Goal: Task Accomplishment & Management: Manage account settings

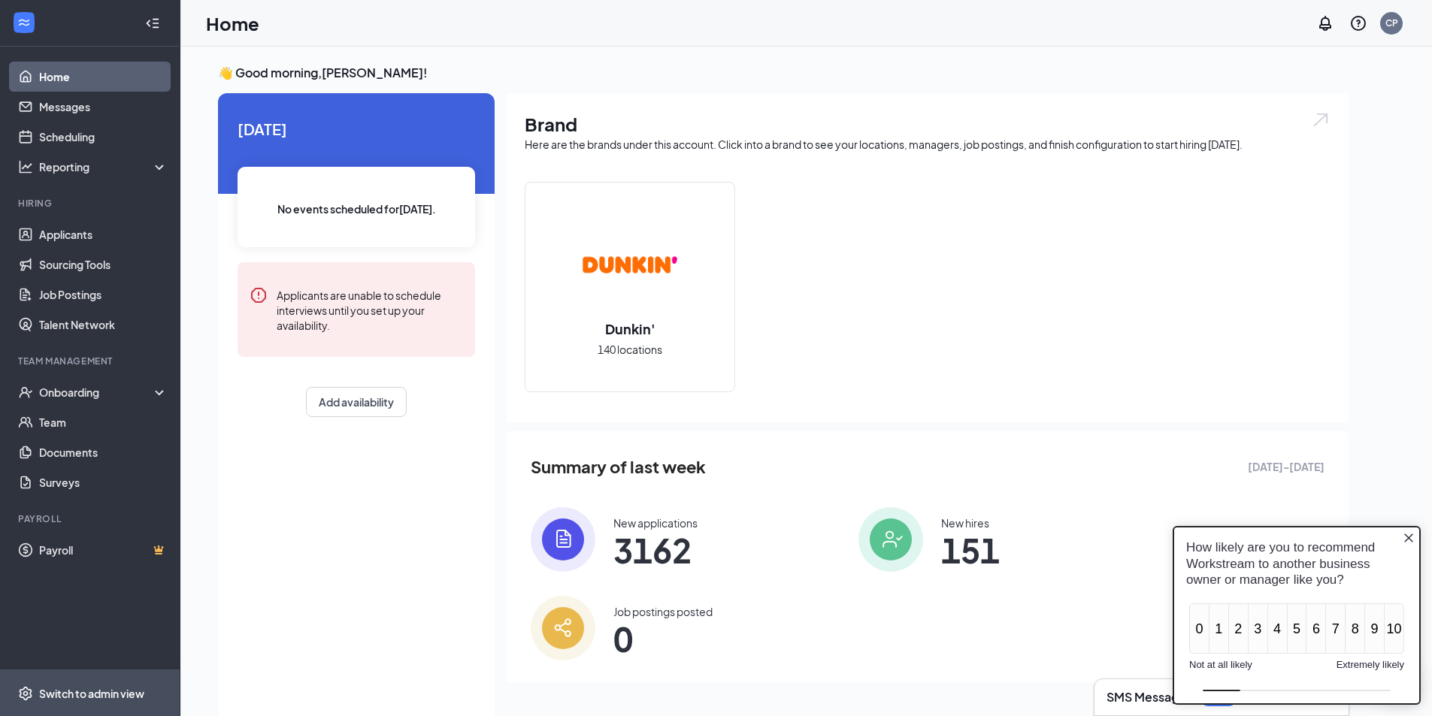
click at [96, 704] on span "Switch to admin view" at bounding box center [103, 694] width 129 height 46
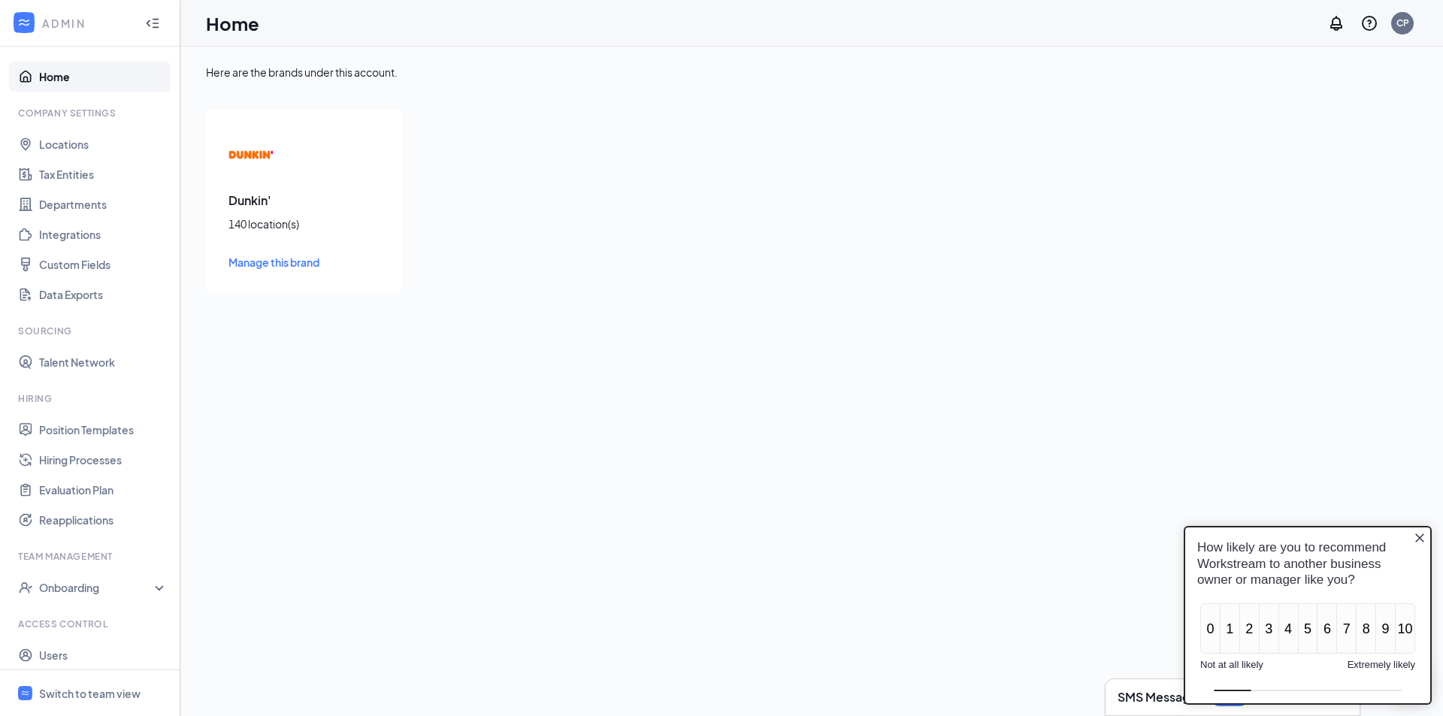
click at [1421, 534] on icon "Close button" at bounding box center [1420, 538] width 12 height 12
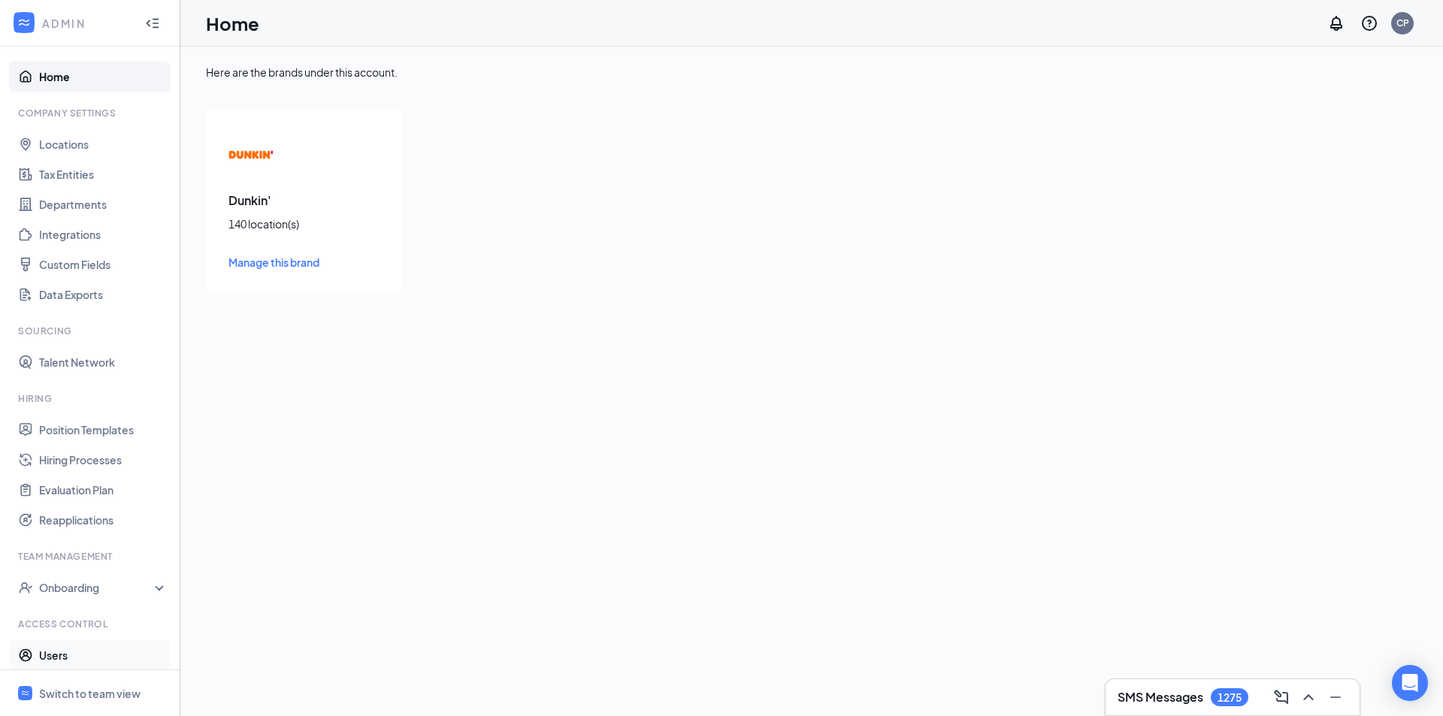
click at [59, 653] on link "Users" at bounding box center [103, 656] width 129 height 30
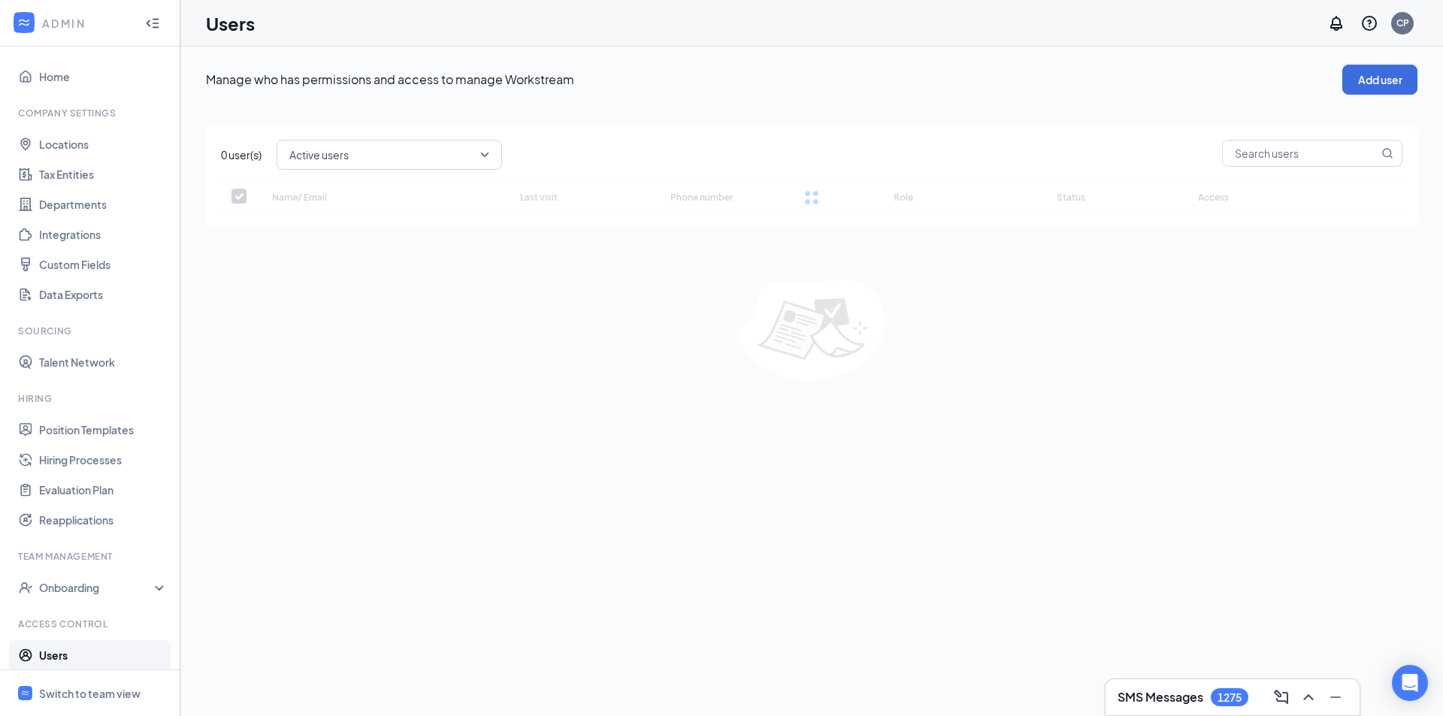
checkbox input "false"
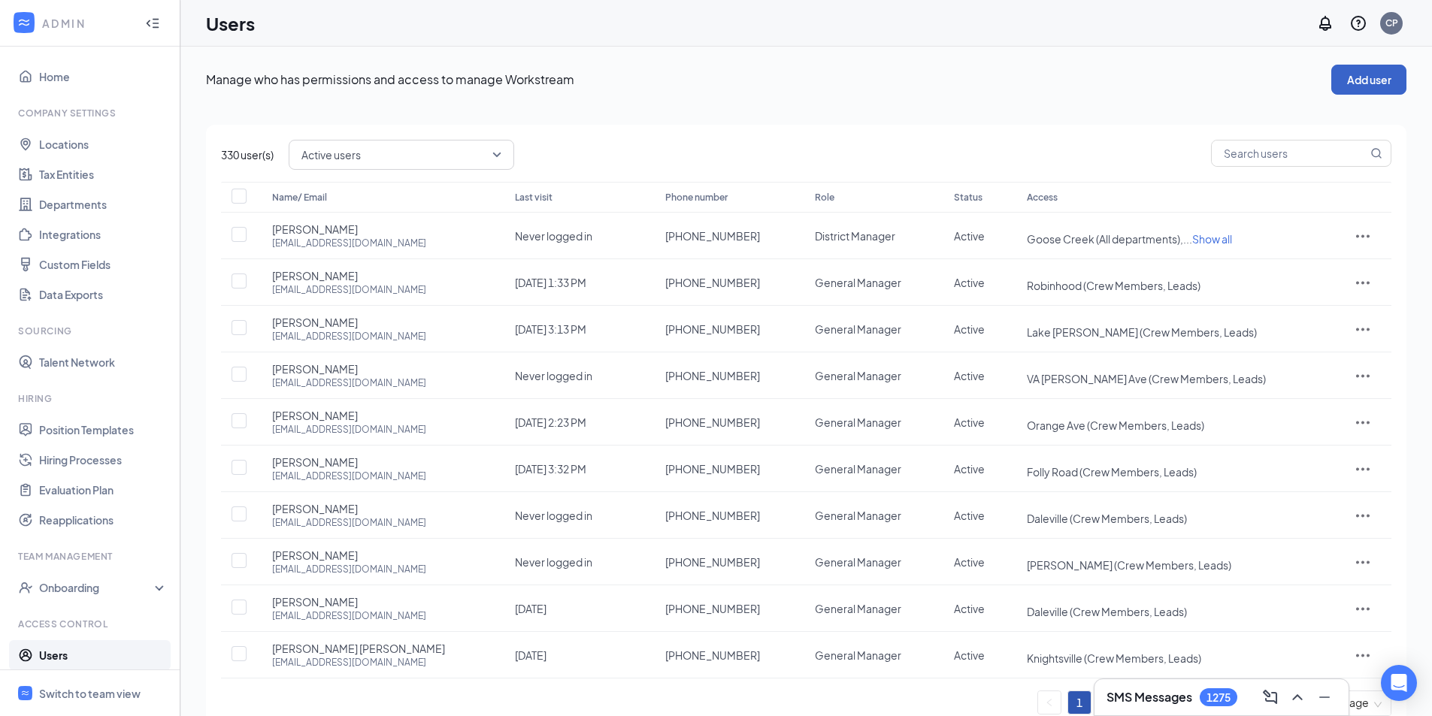
click at [1352, 77] on button "Add user" at bounding box center [1368, 80] width 75 height 30
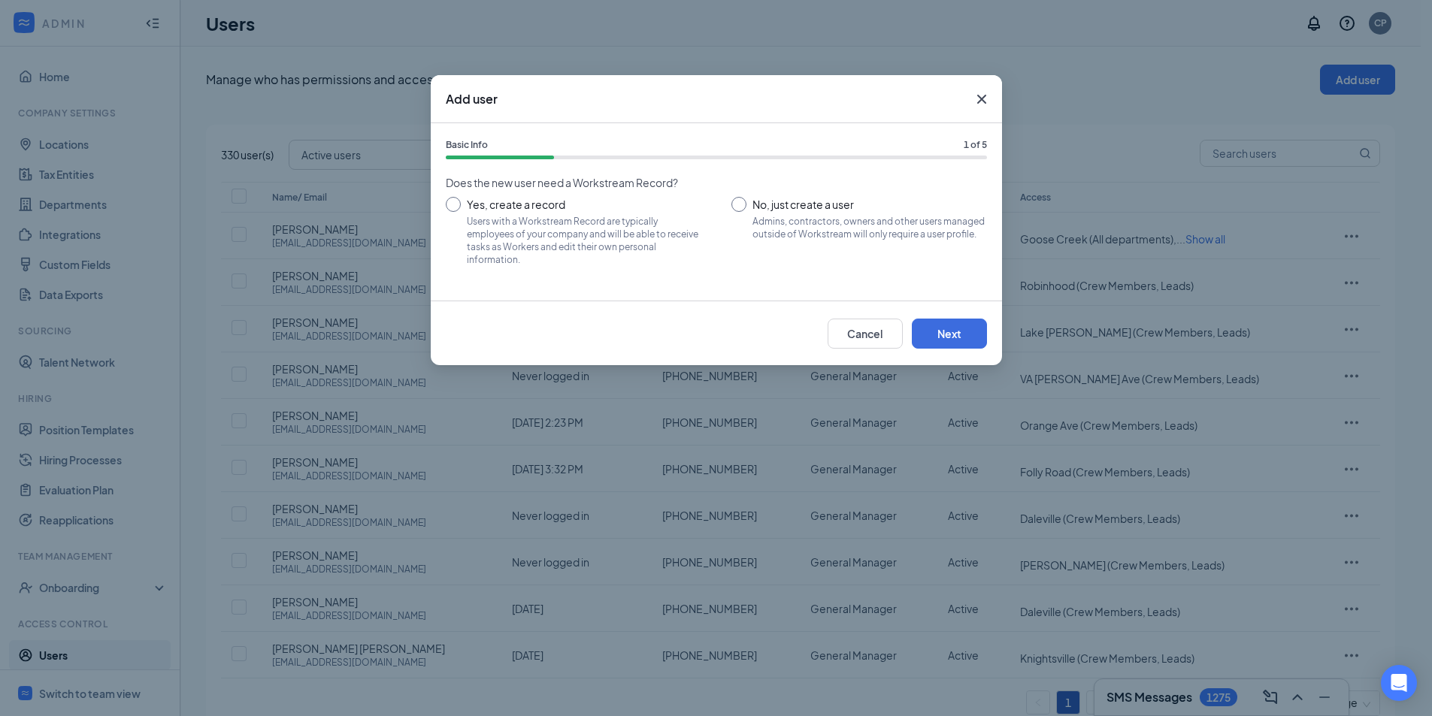
click at [804, 201] on input "No, just create a user Admins, contractors, owners and other users managed outs…" at bounding box center [859, 231] width 256 height 68
radio input "true"
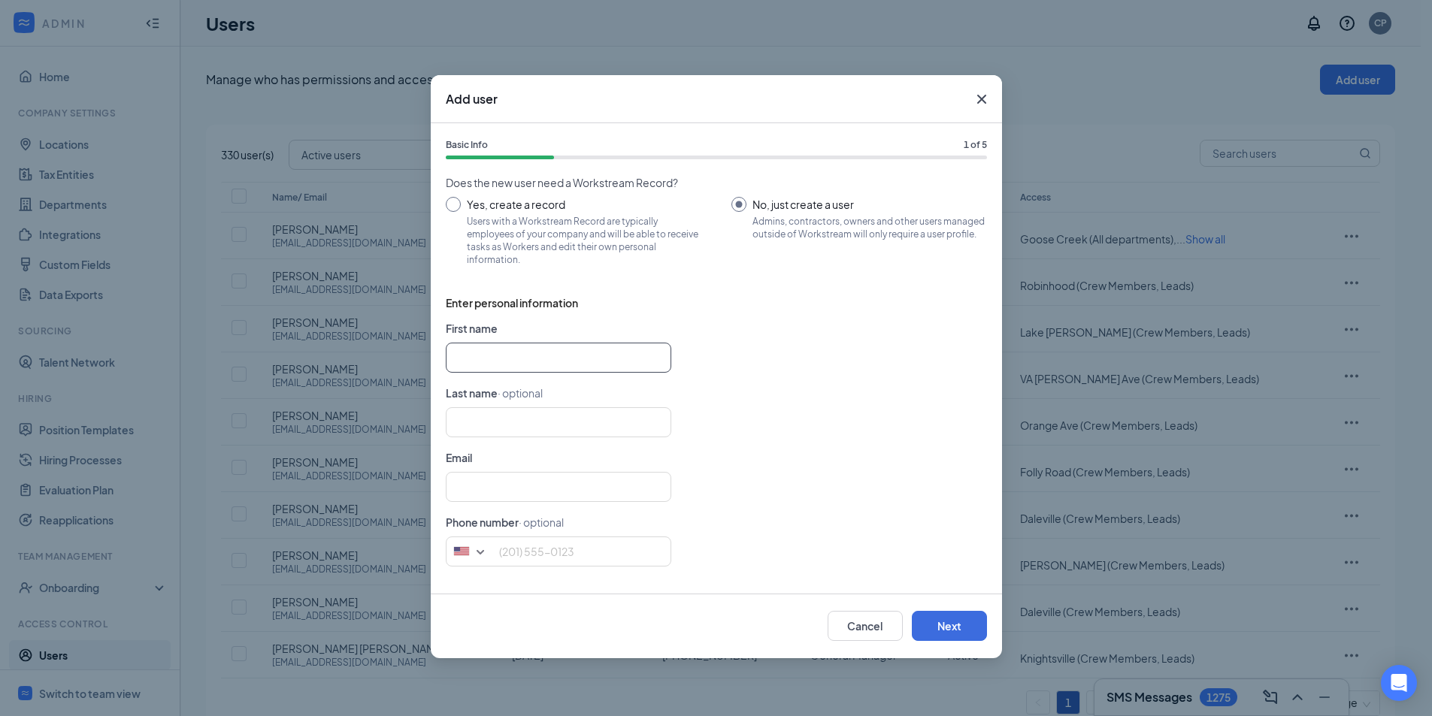
click at [489, 355] on input "text" at bounding box center [559, 358] width 226 height 30
type input "[PERSON_NAME]"
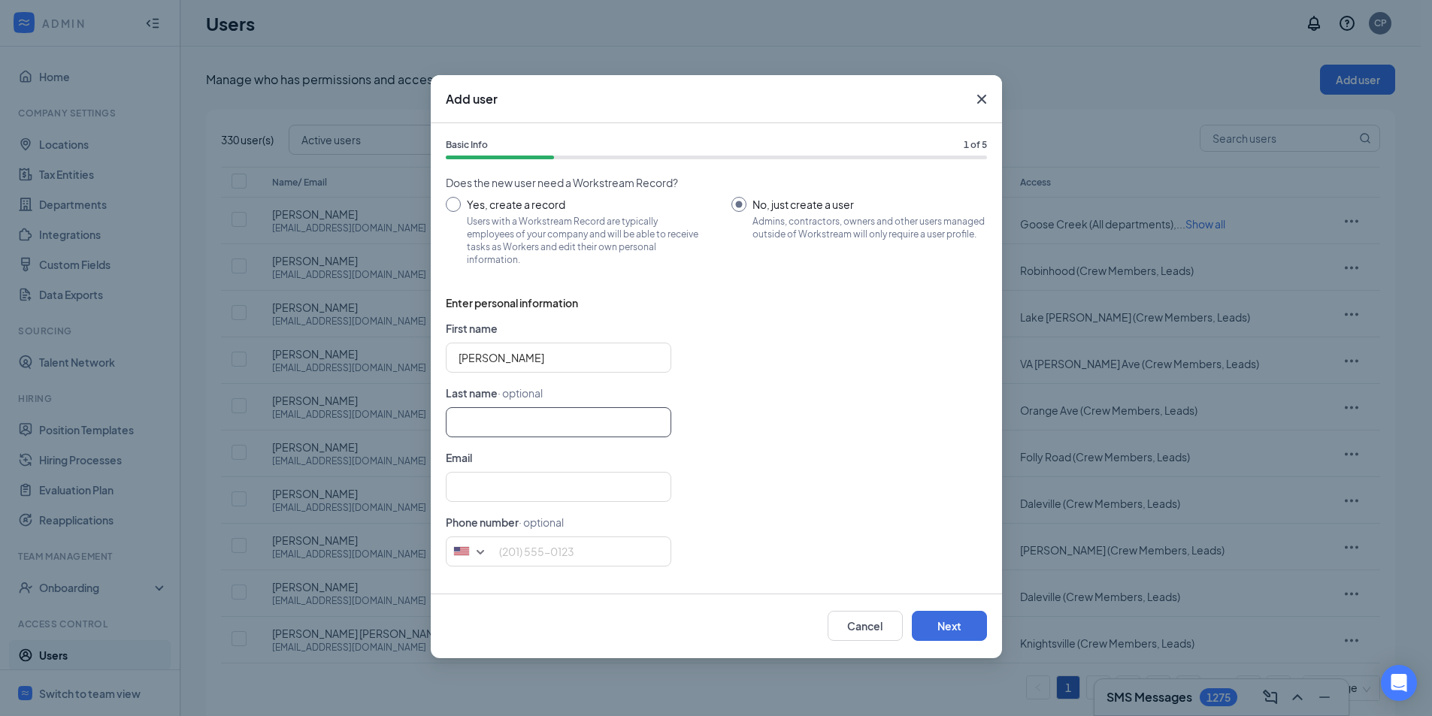
click at [501, 416] on input "text" at bounding box center [559, 422] width 226 height 30
type input "S"
type input "[PERSON_NAME]"
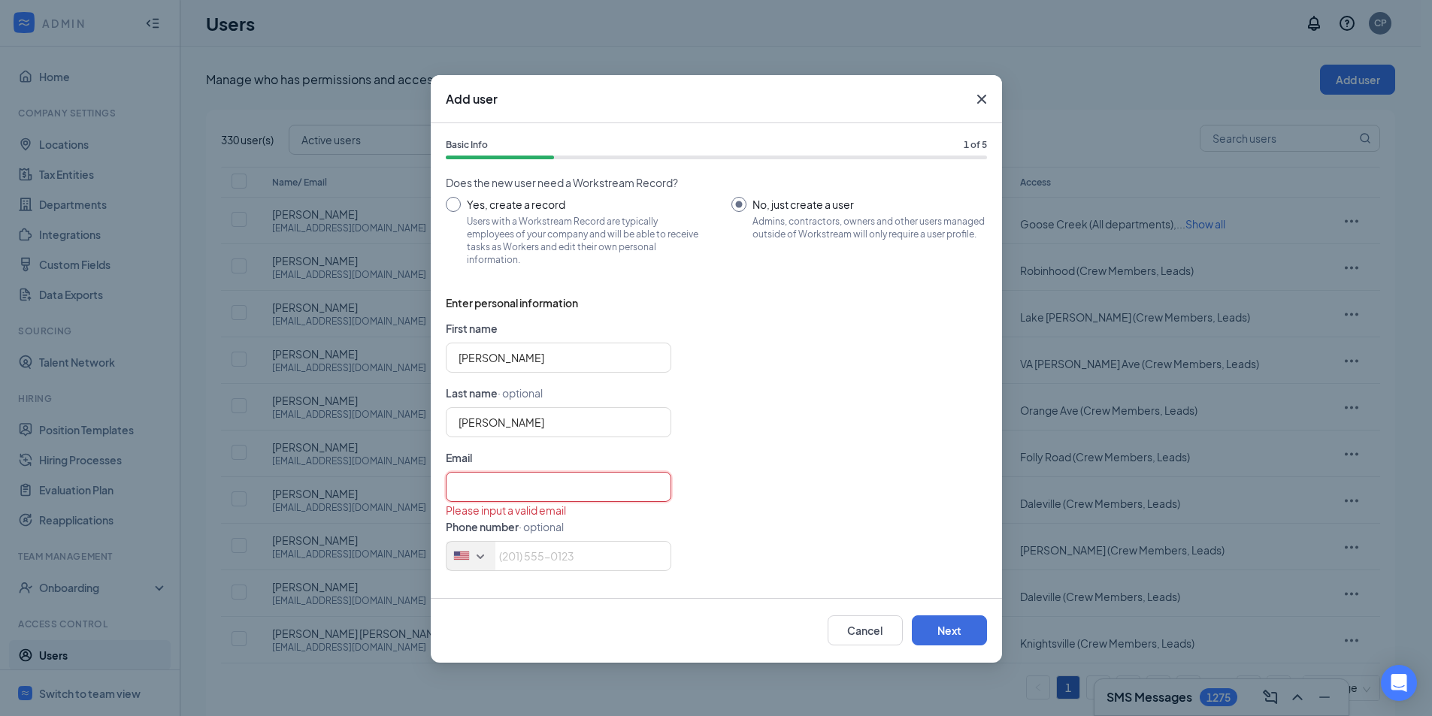
drag, startPoint x: 504, startPoint y: 480, endPoint x: 493, endPoint y: 547, distance: 67.0
click at [504, 480] on input "text" at bounding box center [559, 487] width 226 height 30
paste input "[EMAIL_ADDRESS][DOMAIN_NAME]"
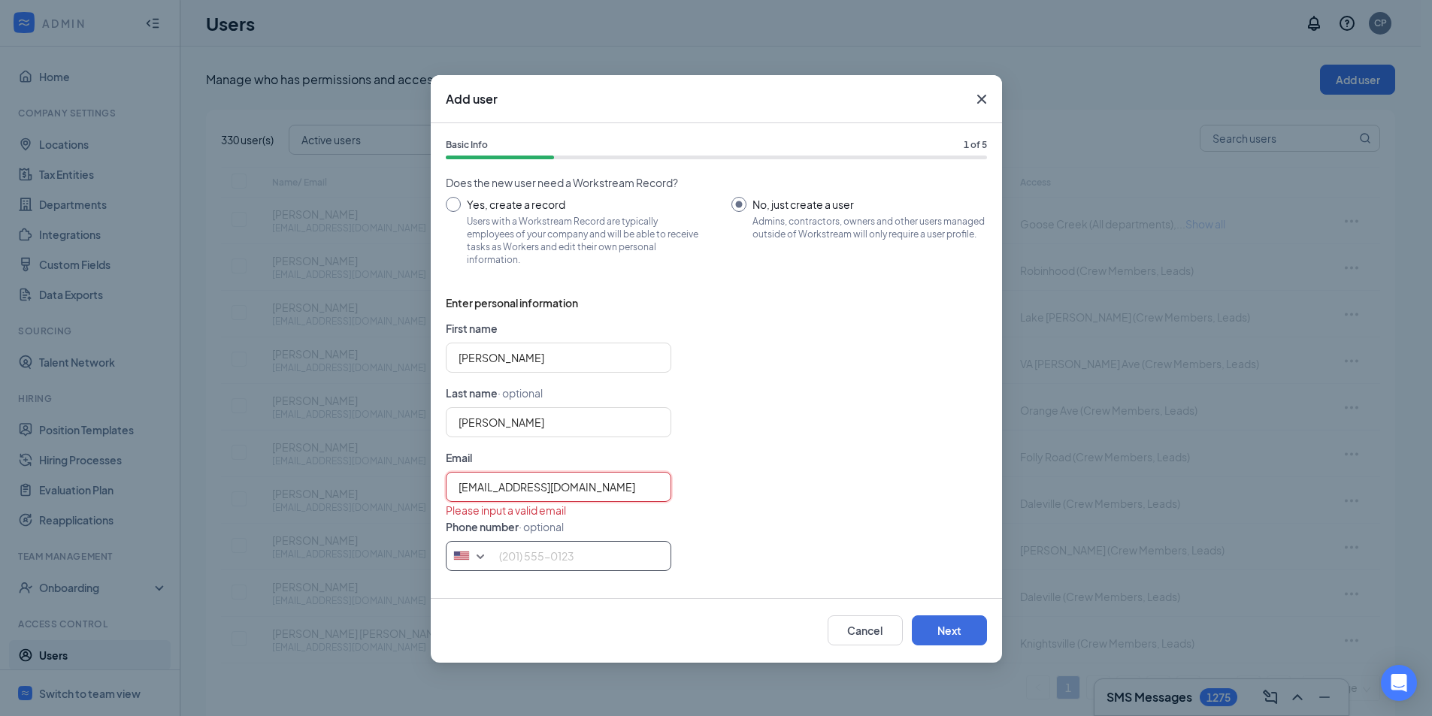
type input "[EMAIL_ADDRESS][DOMAIN_NAME]"
click at [495, 559] on input "tel" at bounding box center [559, 556] width 226 height 30
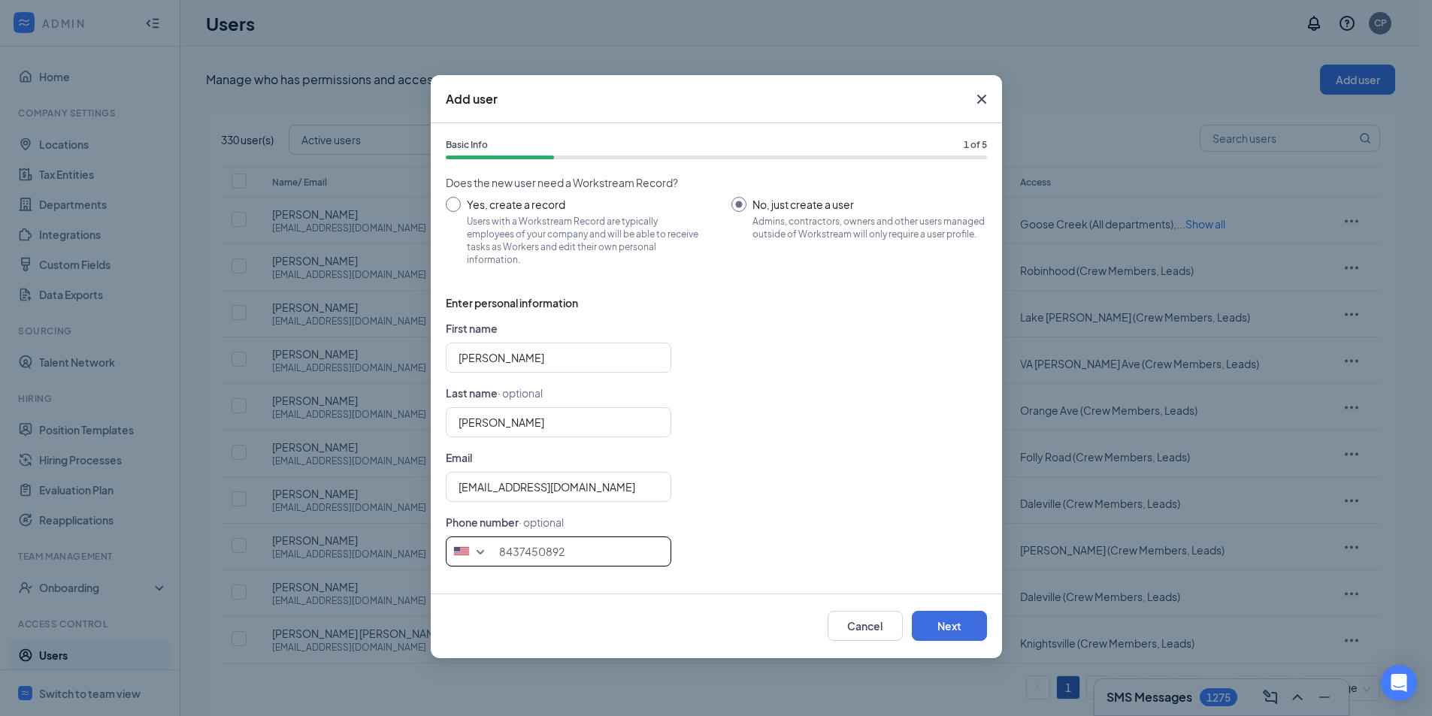
type input "8437450892"
click at [851, 469] on form "First name [PERSON_NAME] Last name · optional [PERSON_NAME] Email [EMAIL_ADDRES…" at bounding box center [716, 449] width 541 height 259
click at [945, 619] on button "Next" at bounding box center [949, 626] width 75 height 30
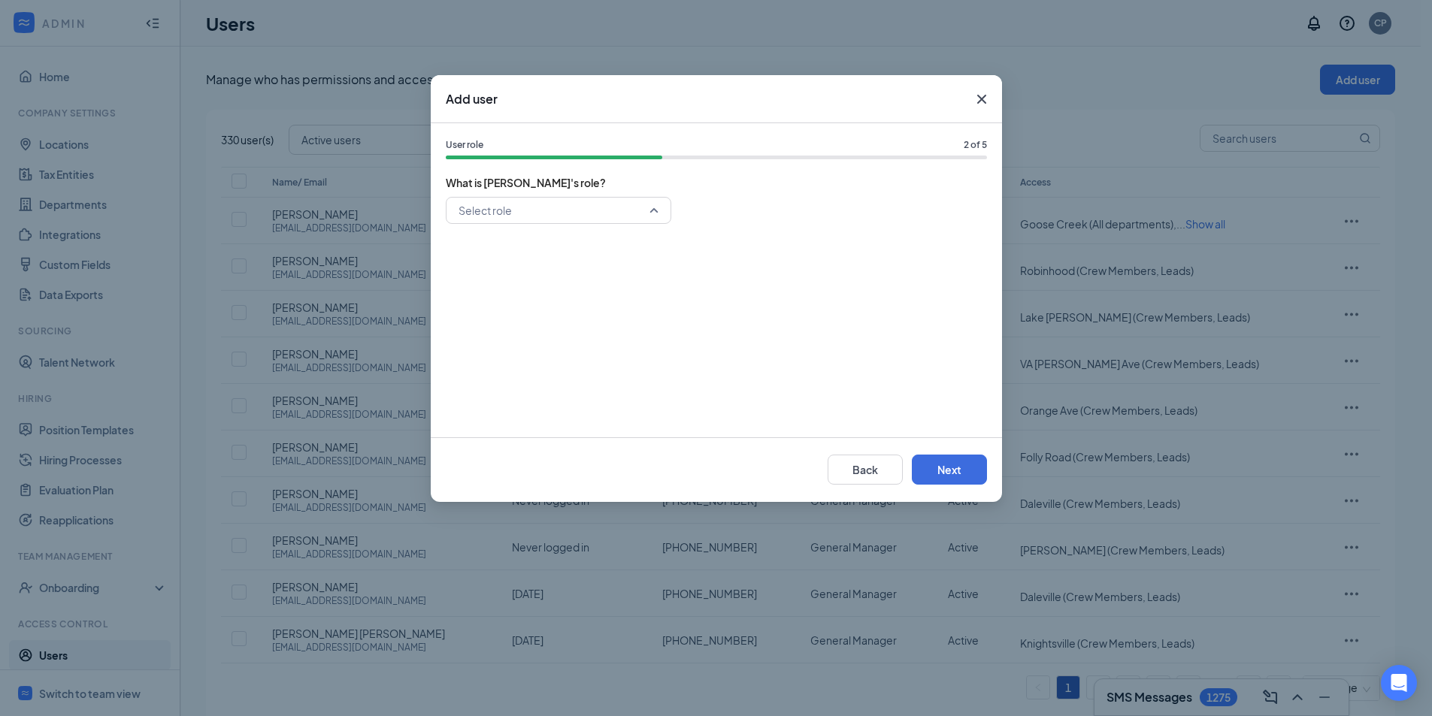
click at [547, 212] on input "search" at bounding box center [553, 211] width 197 height 26
click at [507, 317] on span "General Manager" at bounding box center [501, 318] width 86 height 17
click at [975, 483] on button "Next" at bounding box center [949, 470] width 75 height 30
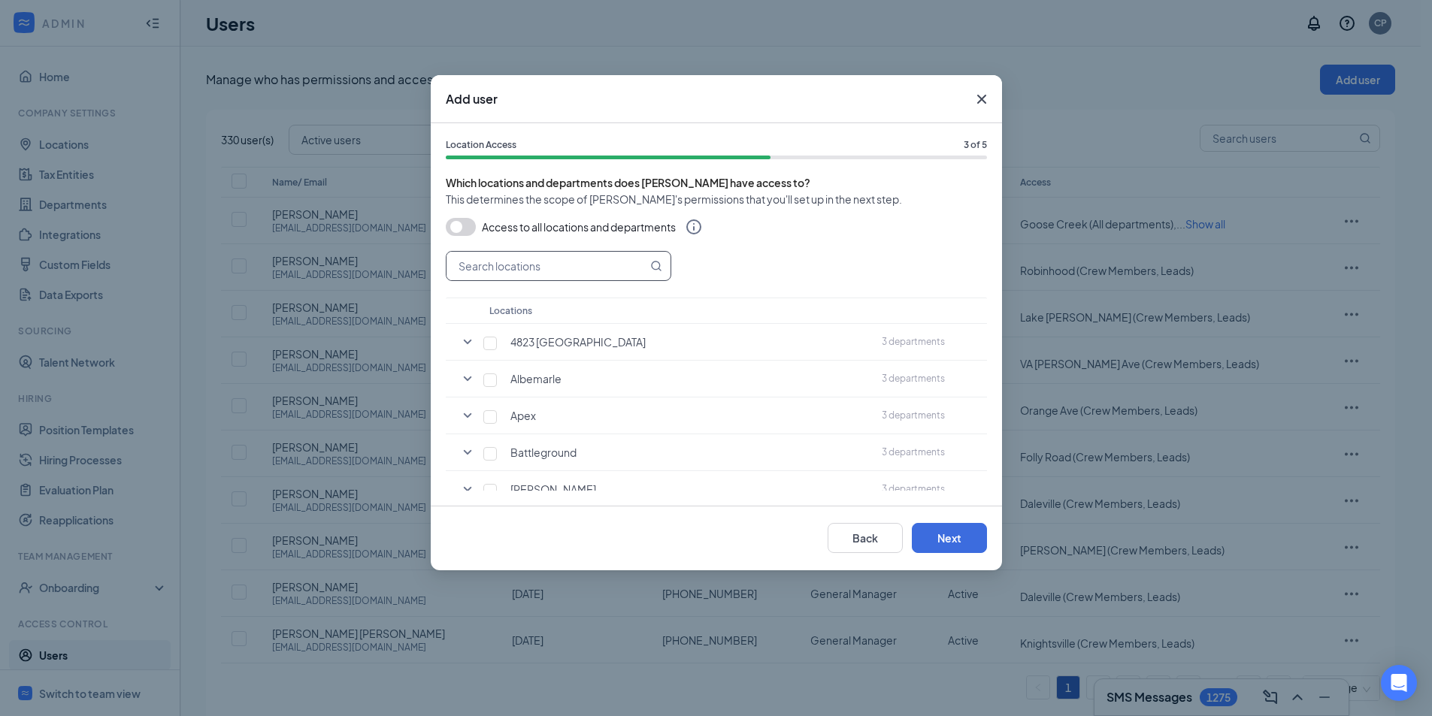
click at [530, 265] on input "text" at bounding box center [547, 266] width 201 height 29
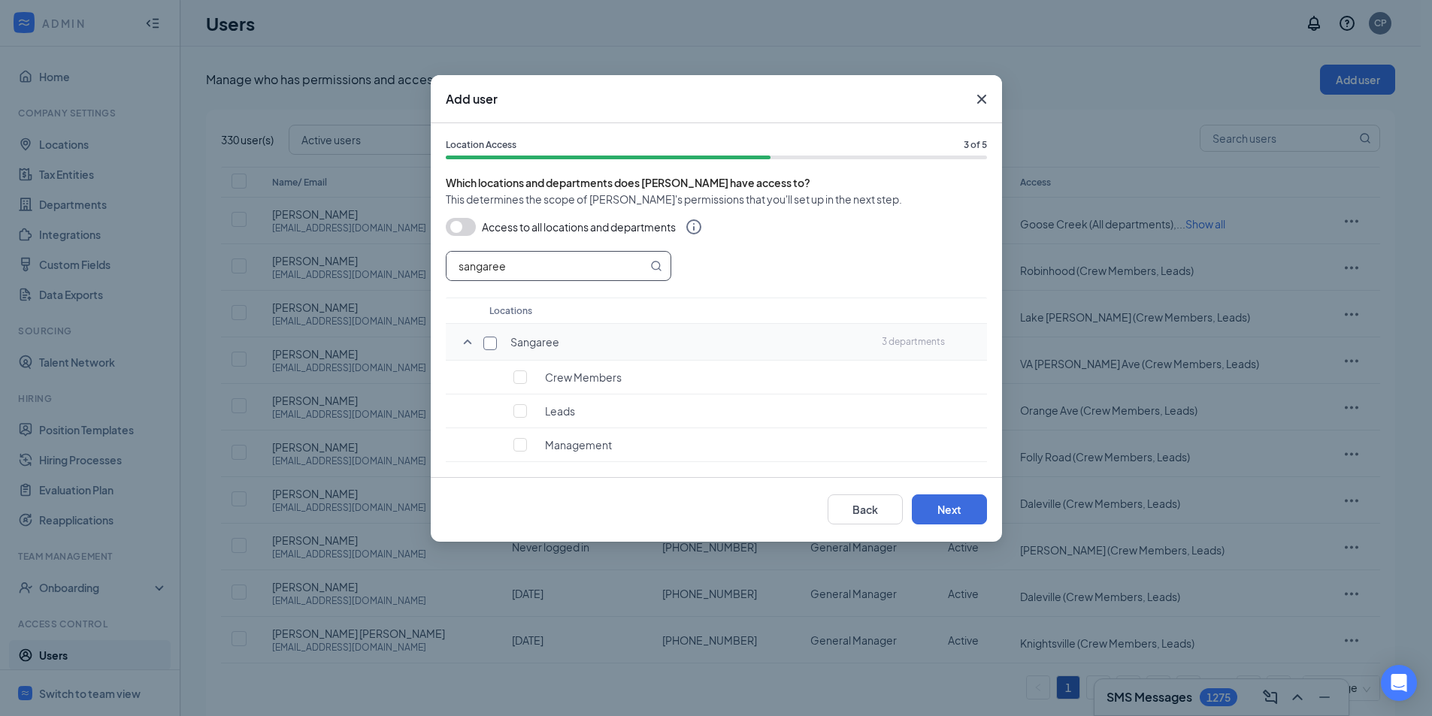
type input "sangaree"
click at [485, 344] on input "checkbox" at bounding box center [490, 344] width 14 height 14
checkbox input "true"
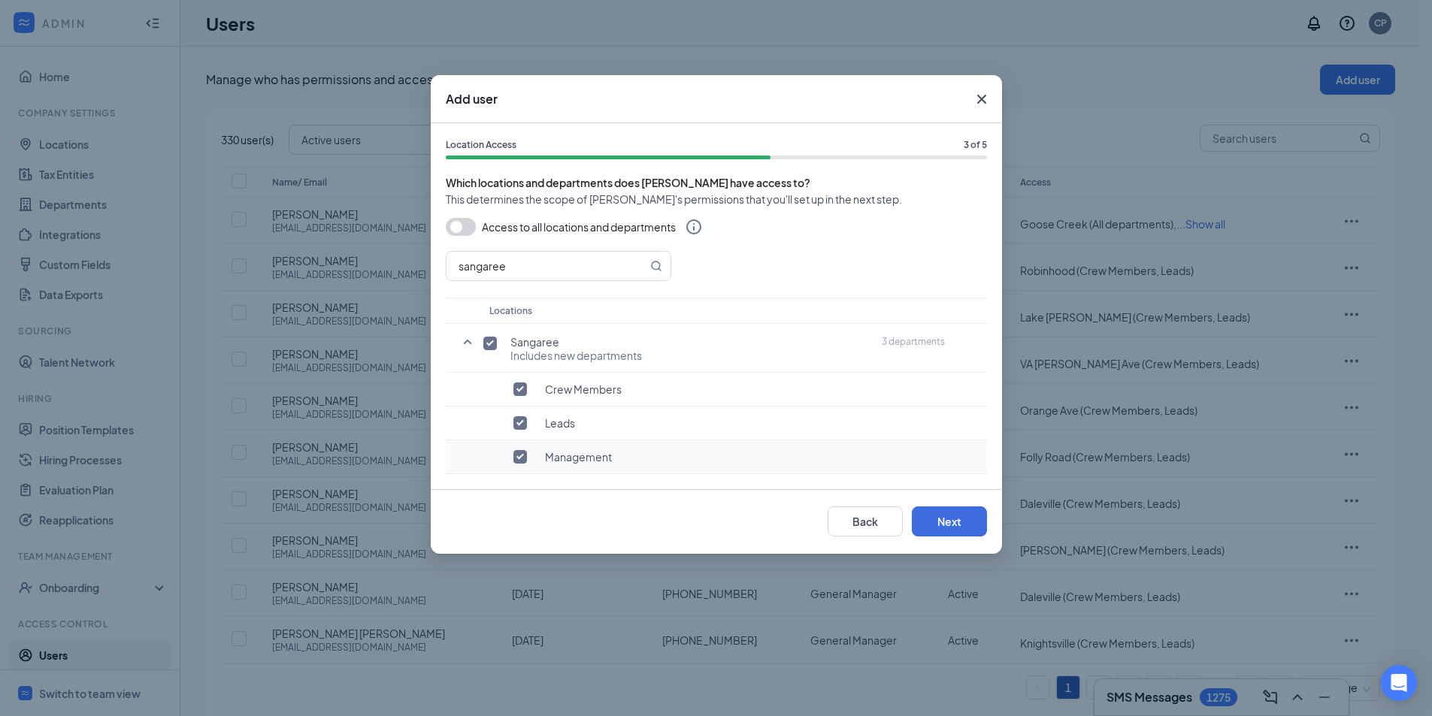
click at [519, 461] on input "checkbox" at bounding box center [520, 457] width 14 height 14
checkbox input "false"
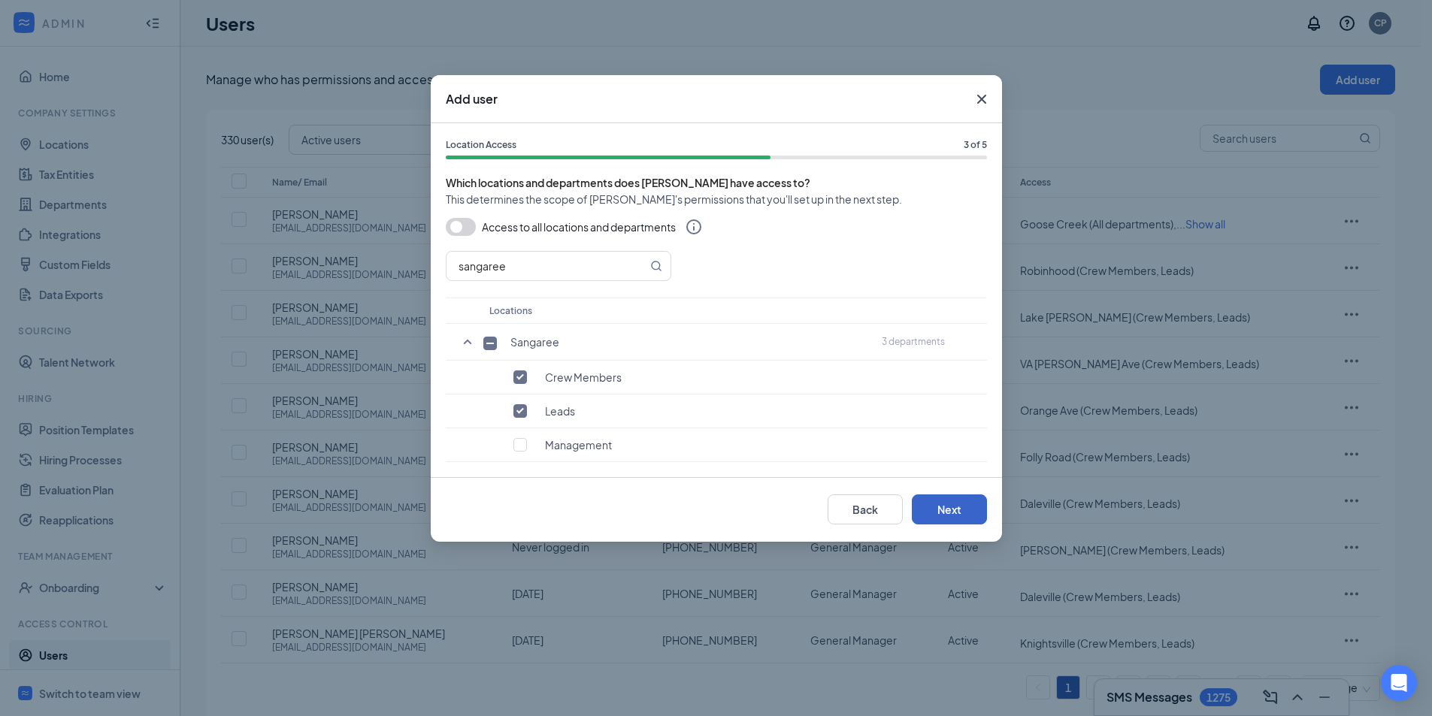
click at [944, 503] on button "Next" at bounding box center [949, 510] width 75 height 30
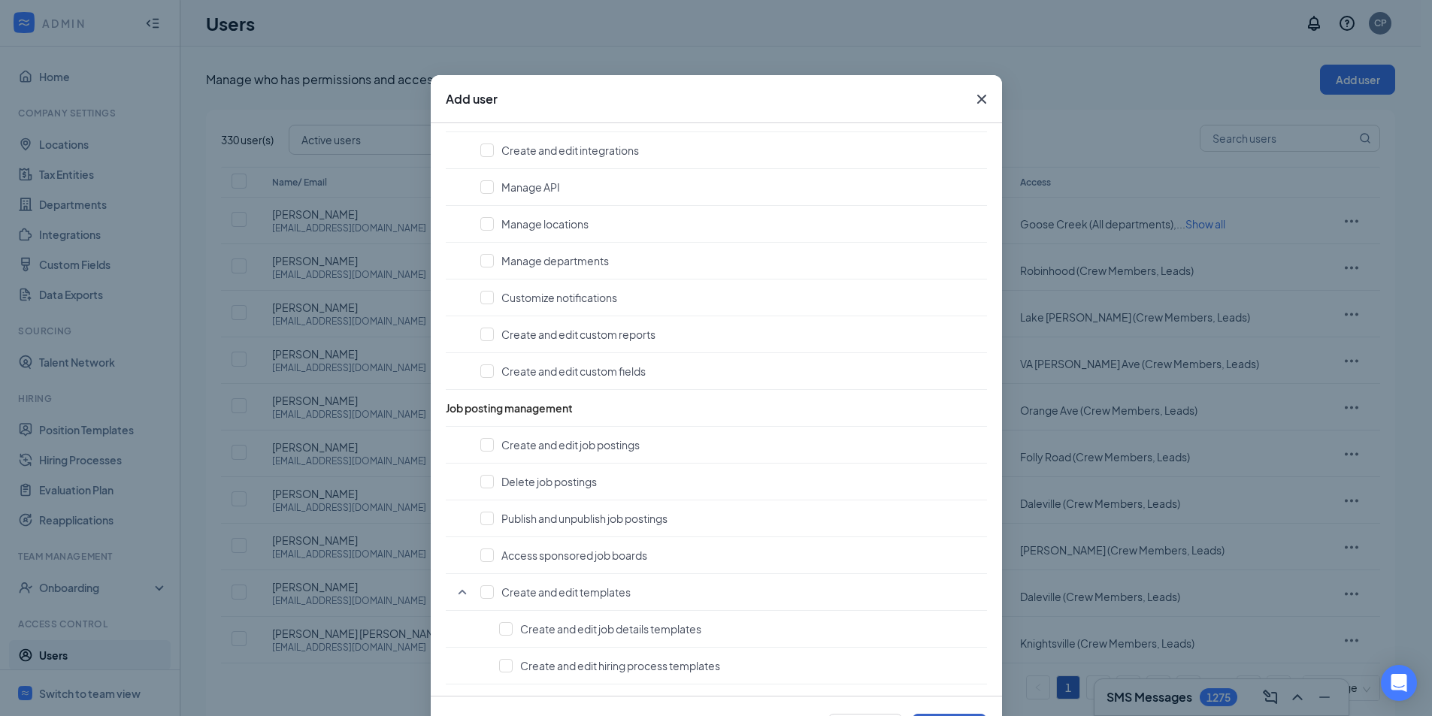
scroll to position [62, 0]
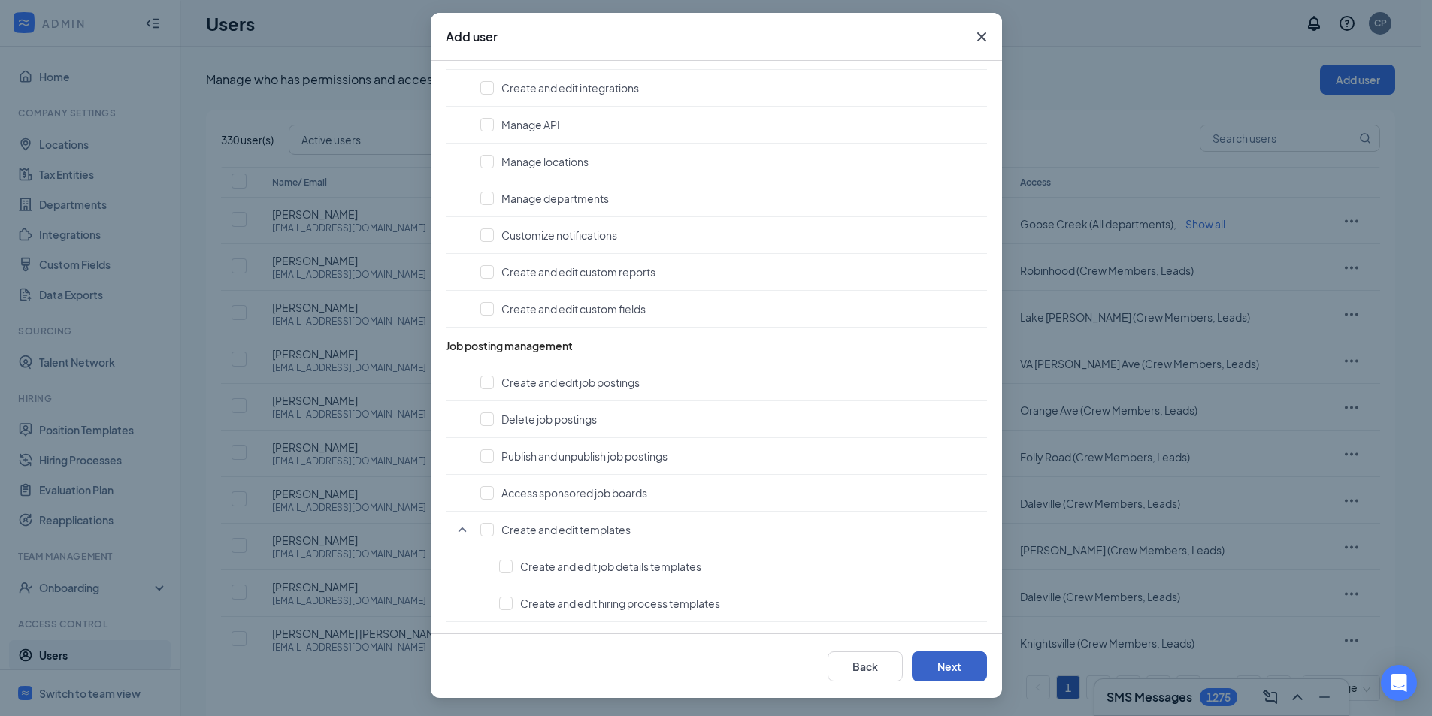
click at [936, 669] on button "Next" at bounding box center [949, 667] width 75 height 30
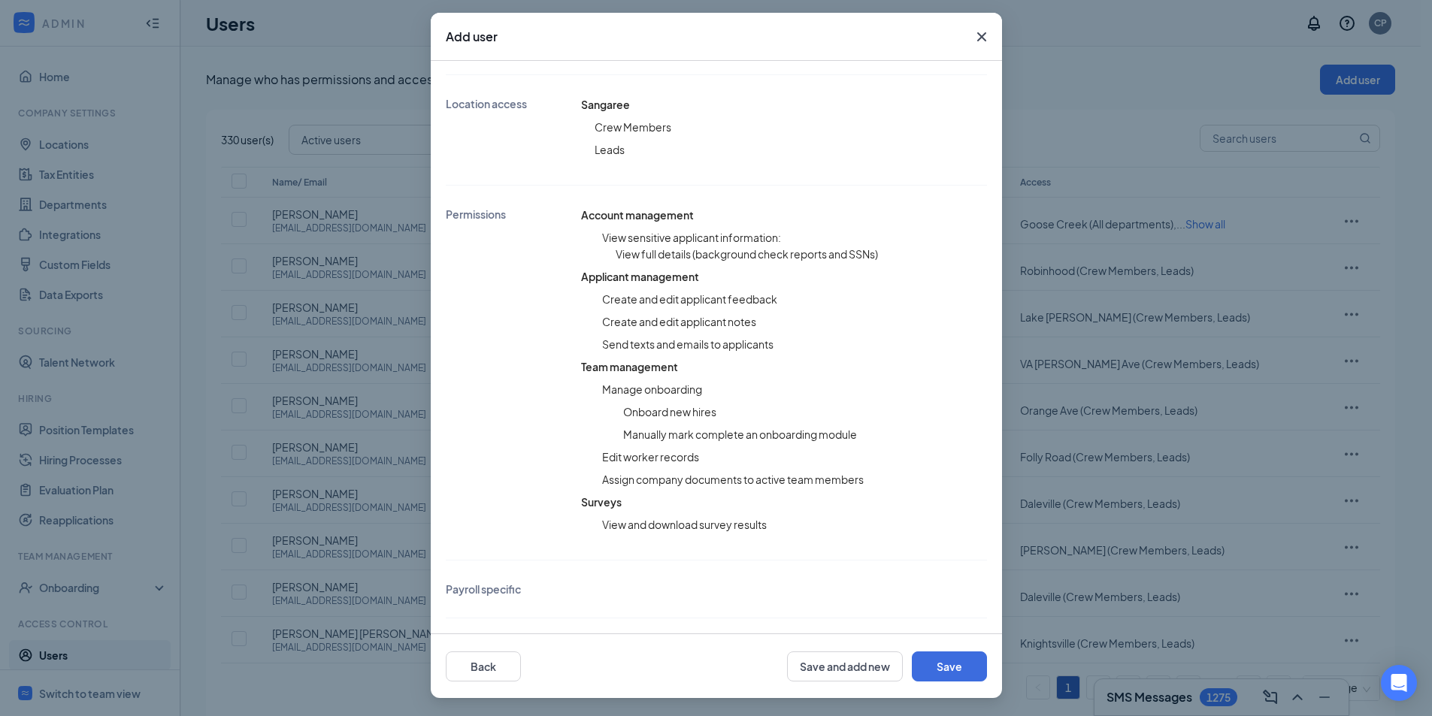
scroll to position [280, 0]
click at [936, 669] on button "Save" at bounding box center [949, 667] width 75 height 30
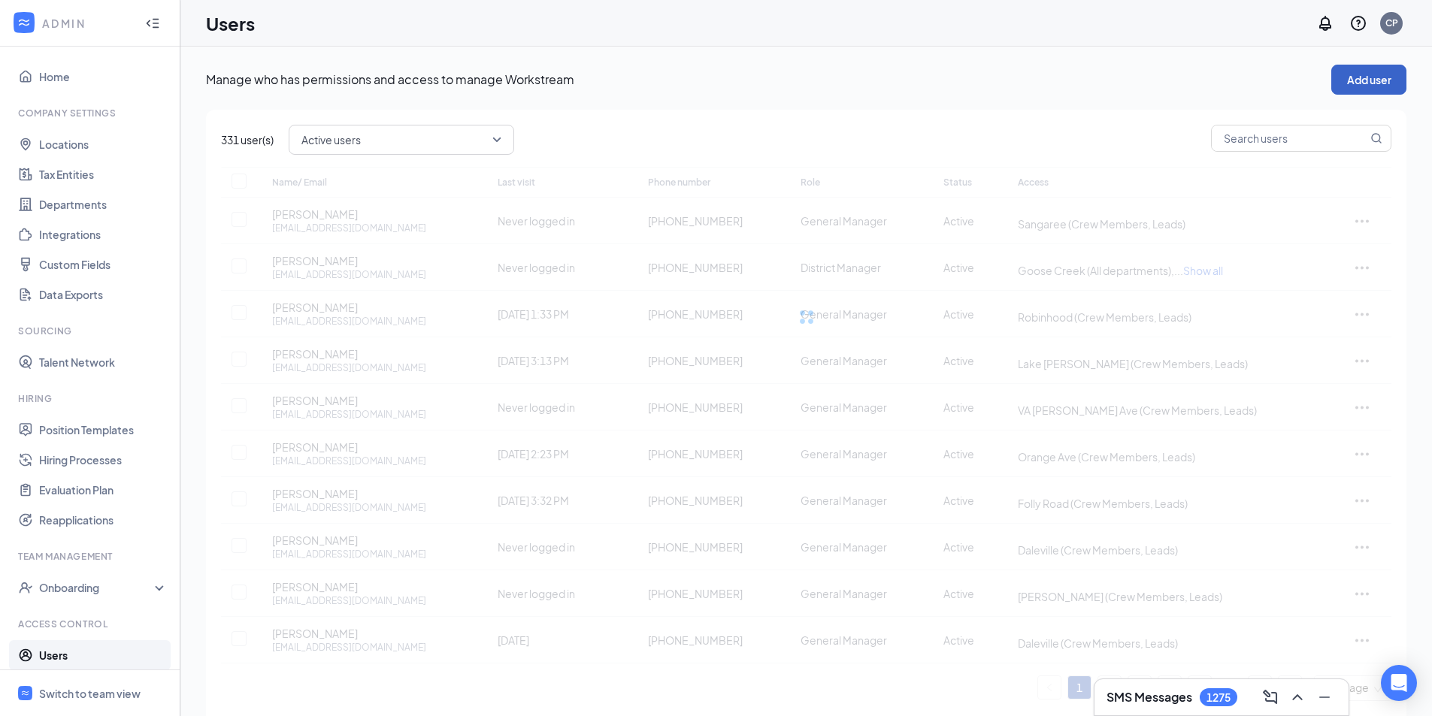
click at [1365, 76] on button "Add user" at bounding box center [1368, 80] width 75 height 30
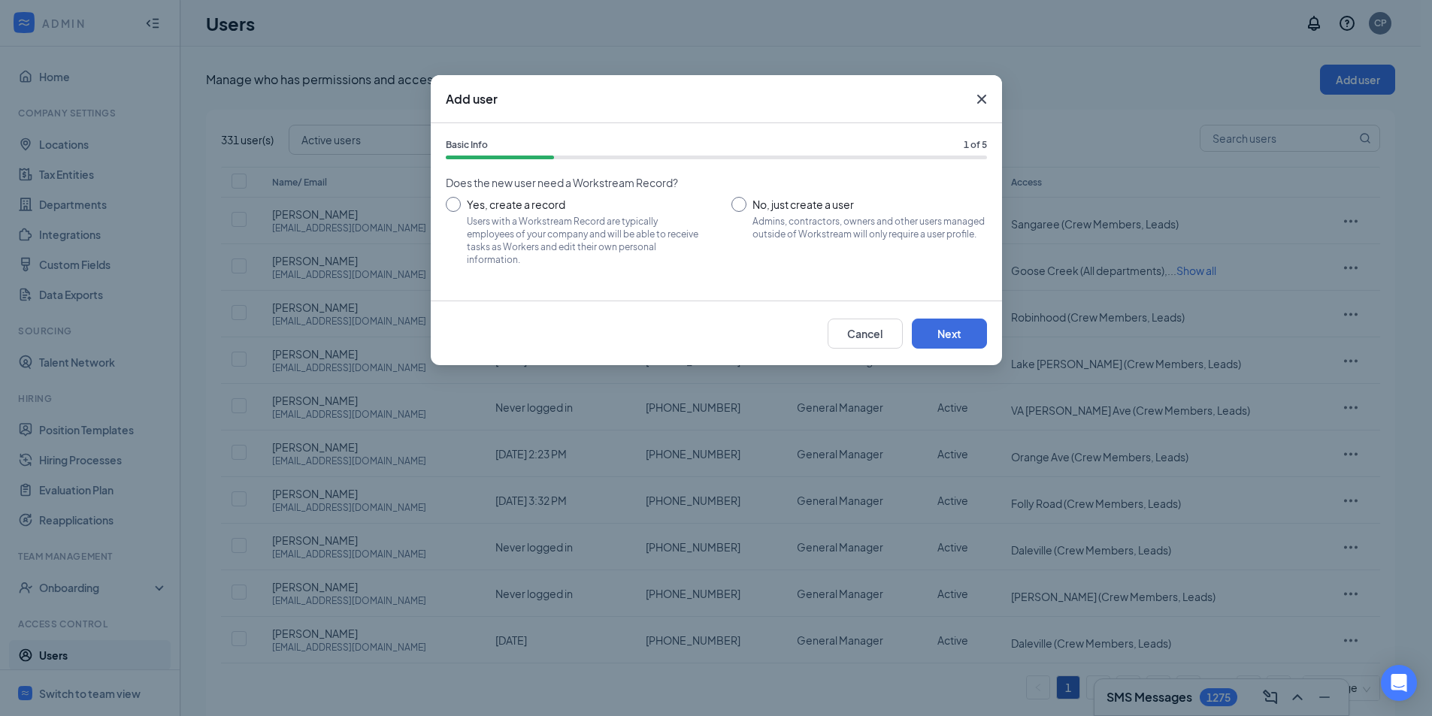
drag, startPoint x: 786, startPoint y: 210, endPoint x: 498, endPoint y: 239, distance: 290.2
click at [785, 210] on input "No, just create a user Admins, contractors, owners and other users managed outs…" at bounding box center [859, 231] width 256 height 68
radio input "true"
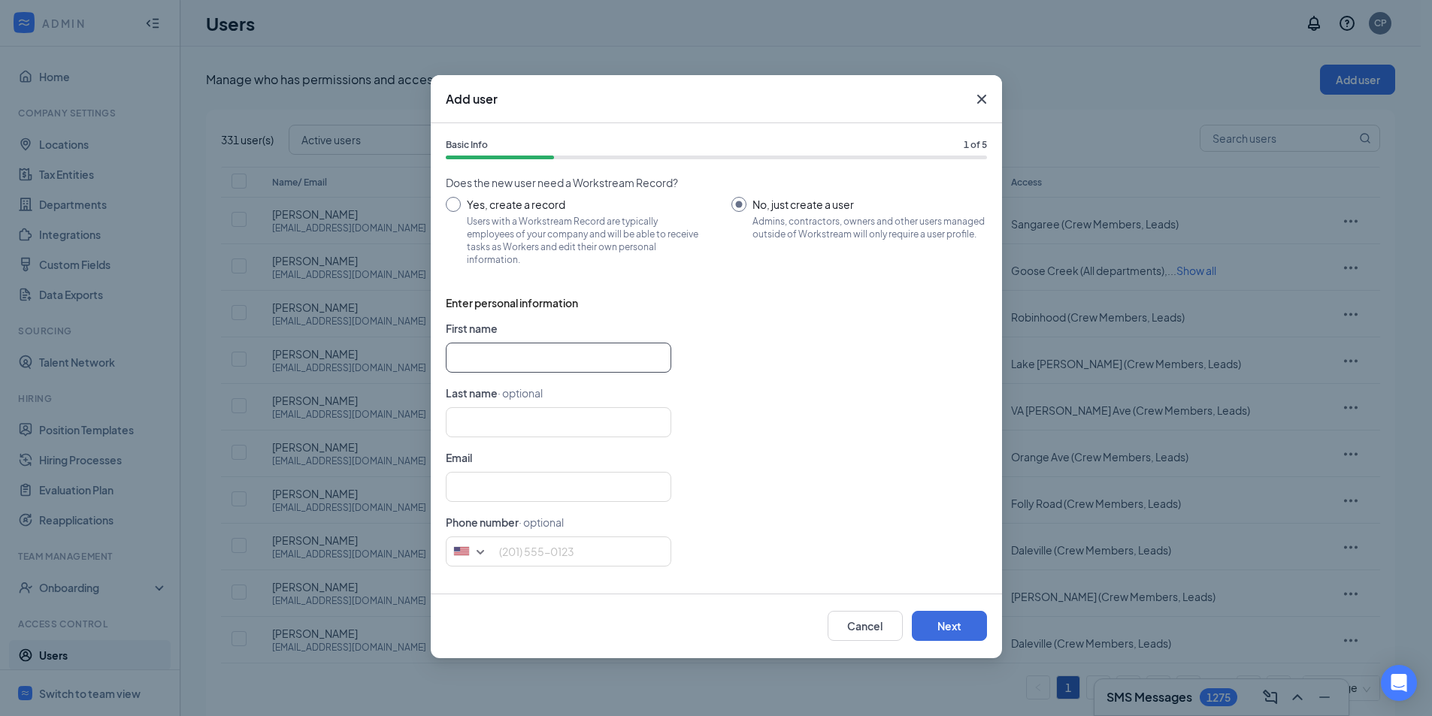
click at [492, 356] on input "text" at bounding box center [559, 358] width 226 height 30
type input "[PERSON_NAME]"
type input "A"
type input "[PERSON_NAME]"
click at [475, 489] on input "text" at bounding box center [559, 487] width 226 height 30
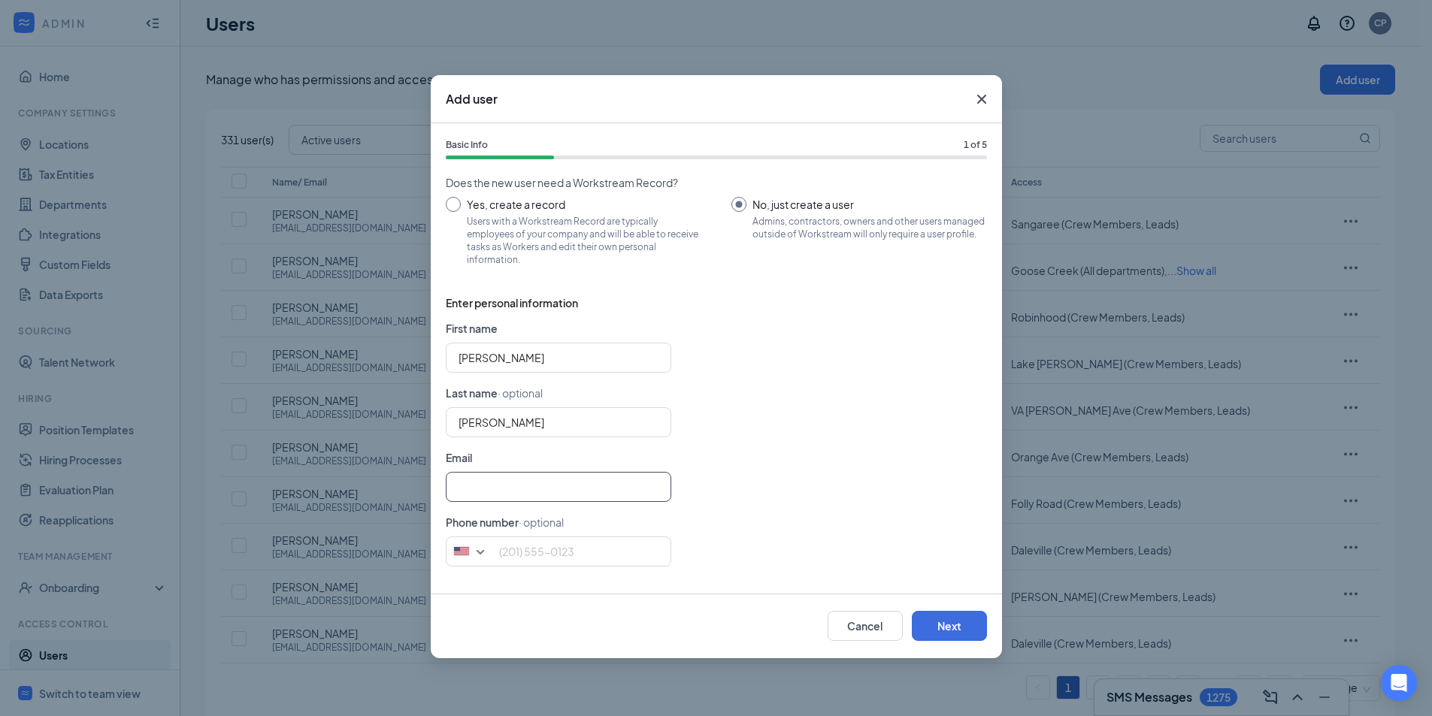
paste input "[EMAIL_ADDRESS][DOMAIN_NAME]"
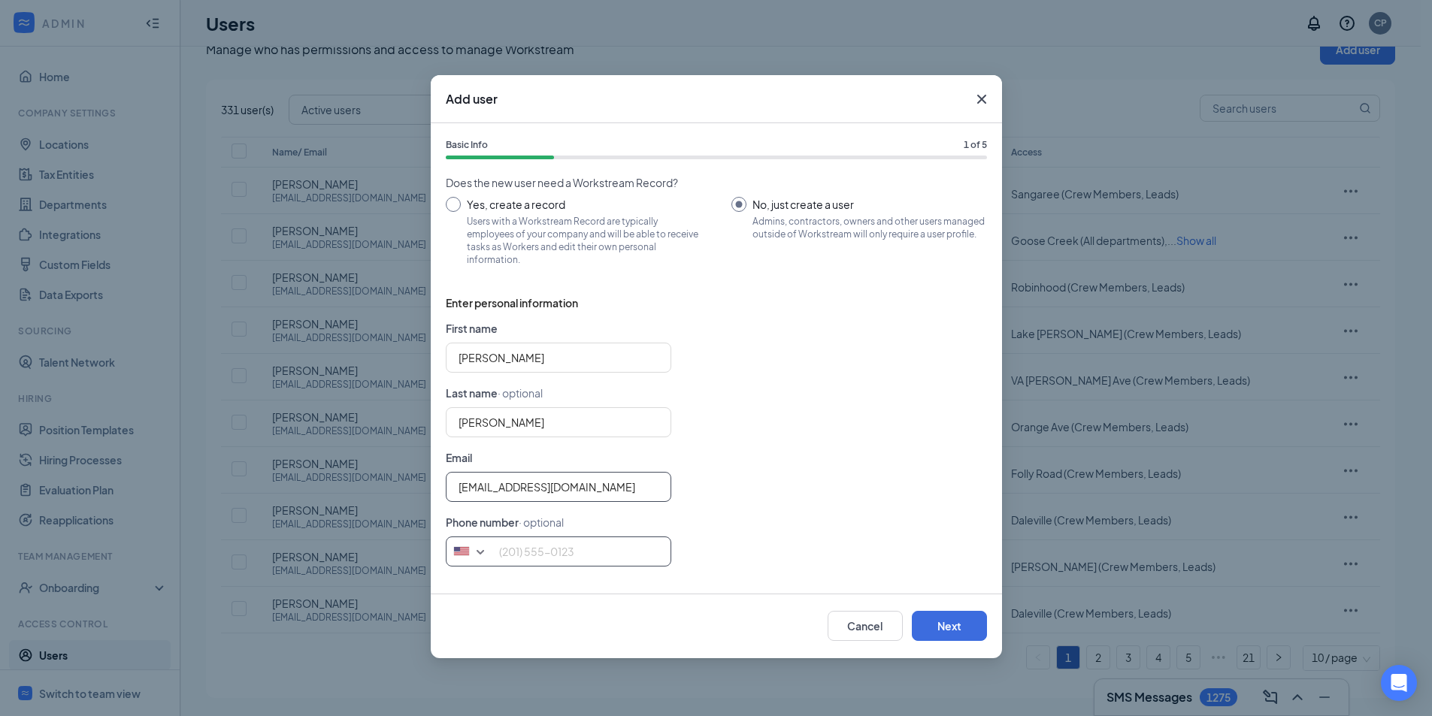
type input "[EMAIL_ADDRESS][DOMAIN_NAME]"
click at [528, 556] on input "tel" at bounding box center [559, 552] width 226 height 30
type input "8437450892"
drag, startPoint x: 851, startPoint y: 554, endPoint x: 883, endPoint y: 576, distance: 39.0
click at [851, 553] on div "[GEOGRAPHIC_DATA] + 1 [GEOGRAPHIC_DATA] + 65 [GEOGRAPHIC_DATA] + 1 [GEOGRAPHIC_…" at bounding box center [716, 552] width 541 height 30
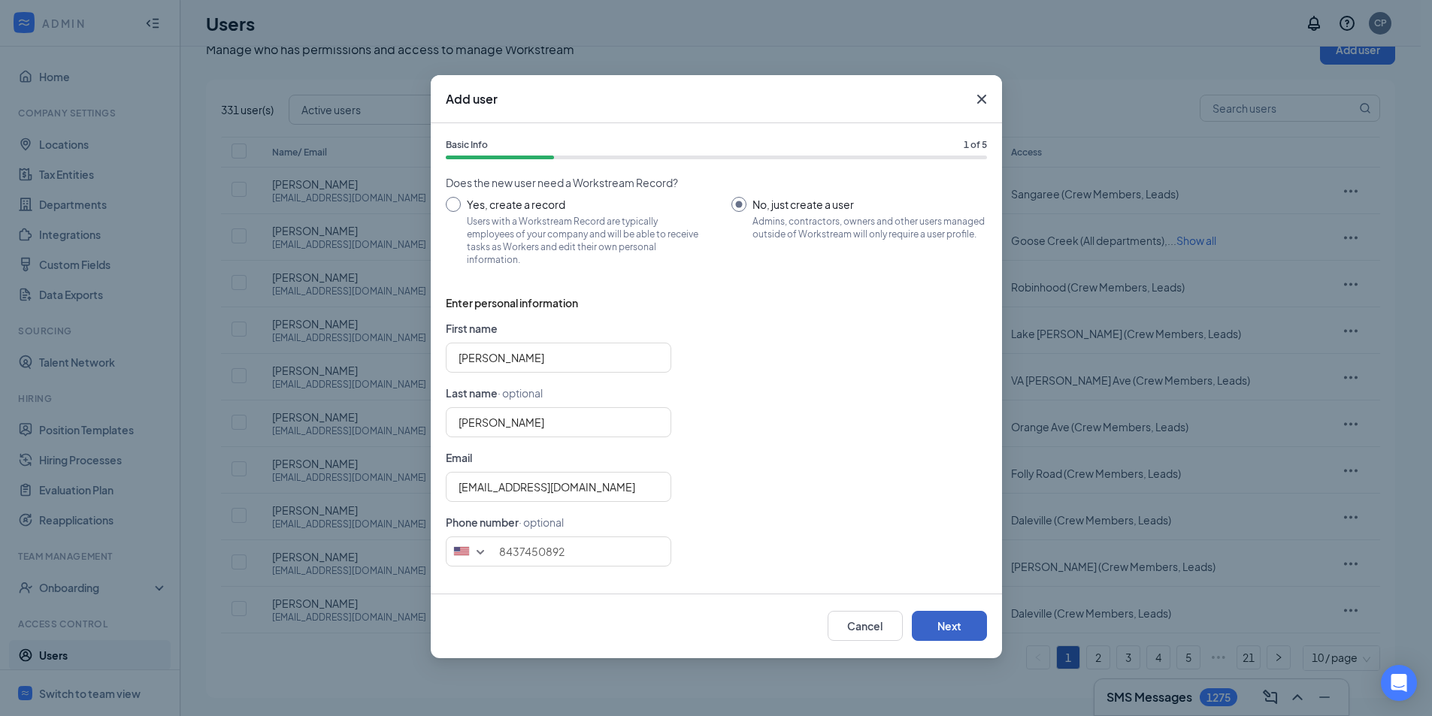
click at [928, 613] on button "Next" at bounding box center [949, 626] width 75 height 30
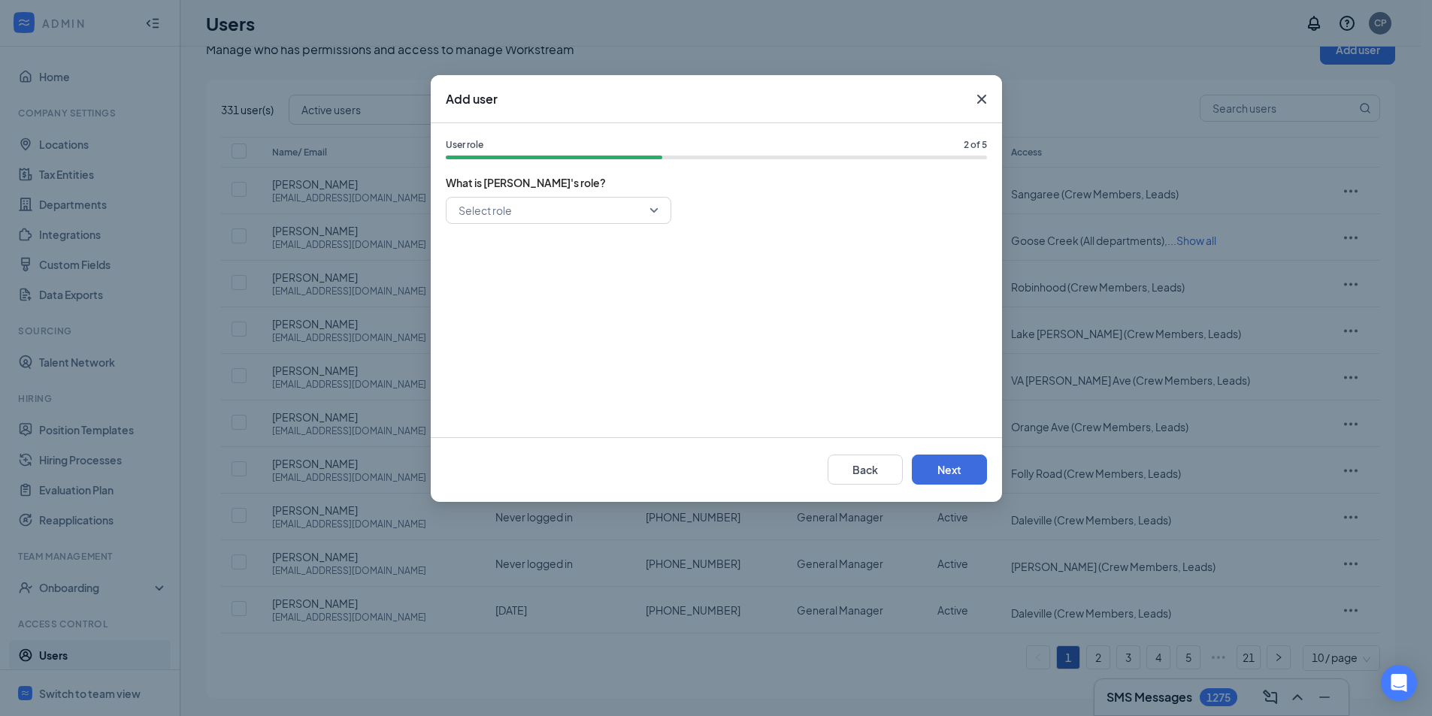
click at [537, 189] on span "What is [PERSON_NAME]'s role?" at bounding box center [716, 182] width 541 height 17
click at [535, 213] on input "search" at bounding box center [553, 211] width 197 height 26
click at [530, 315] on span "General Manager" at bounding box center [501, 318] width 86 height 17
click at [974, 471] on button "Next" at bounding box center [949, 470] width 75 height 30
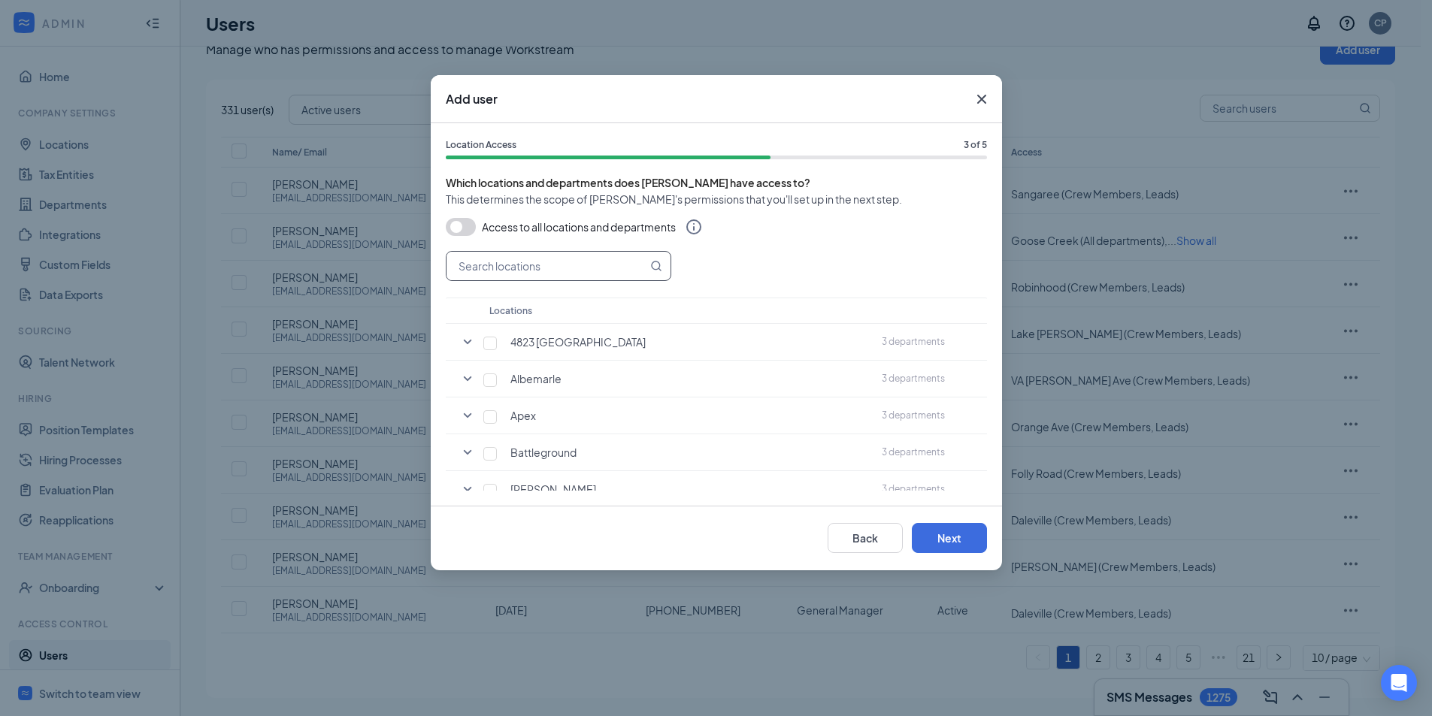
click at [547, 261] on input "text" at bounding box center [547, 266] width 201 height 29
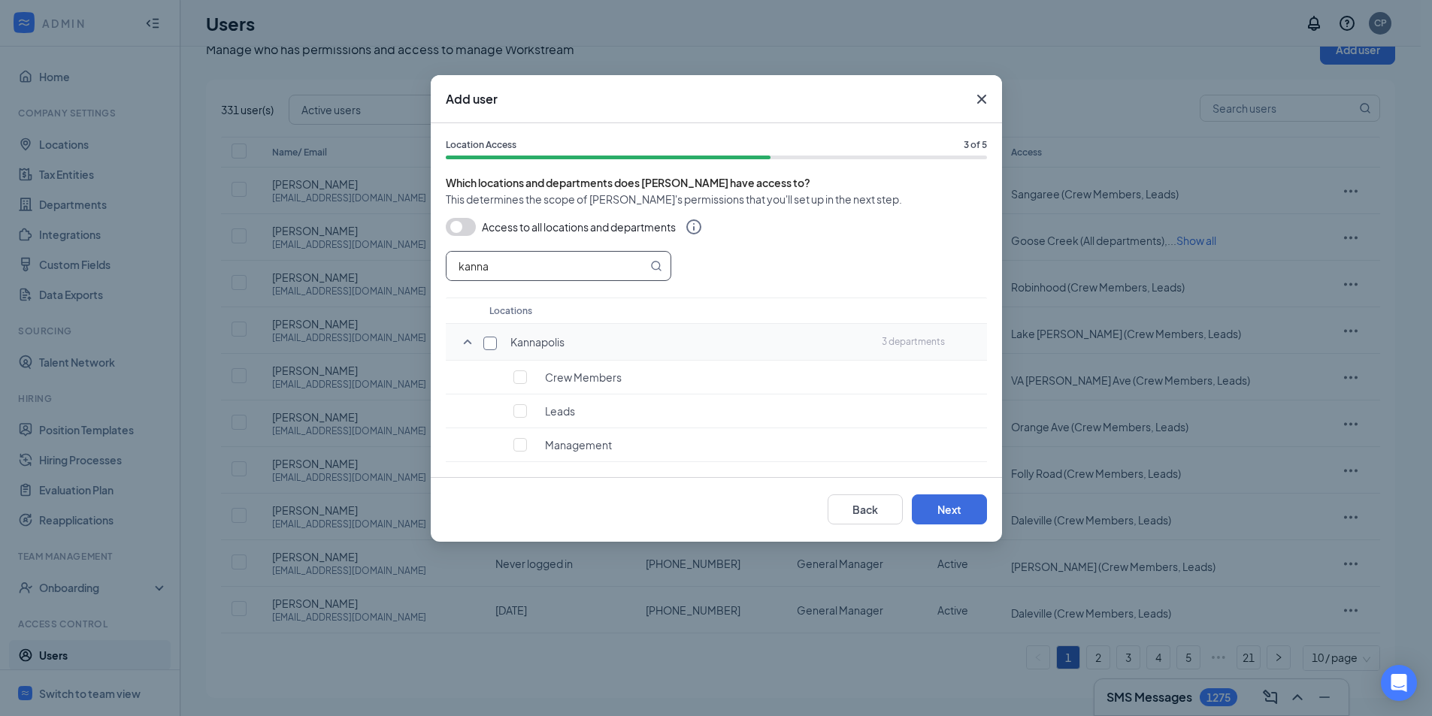
type input "kanna"
click at [487, 342] on input "checkbox" at bounding box center [490, 344] width 14 height 14
checkbox input "true"
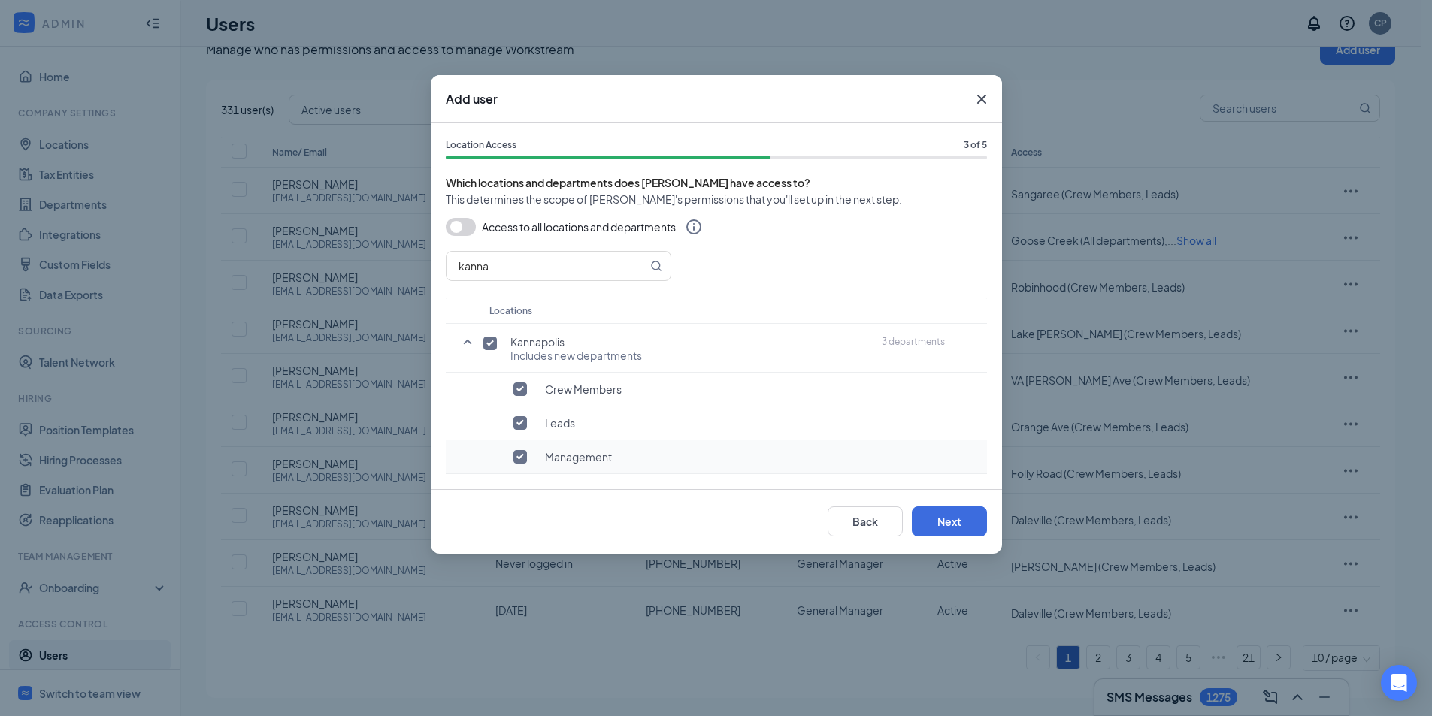
click at [513, 458] on input "checkbox" at bounding box center [520, 457] width 14 height 14
checkbox input "false"
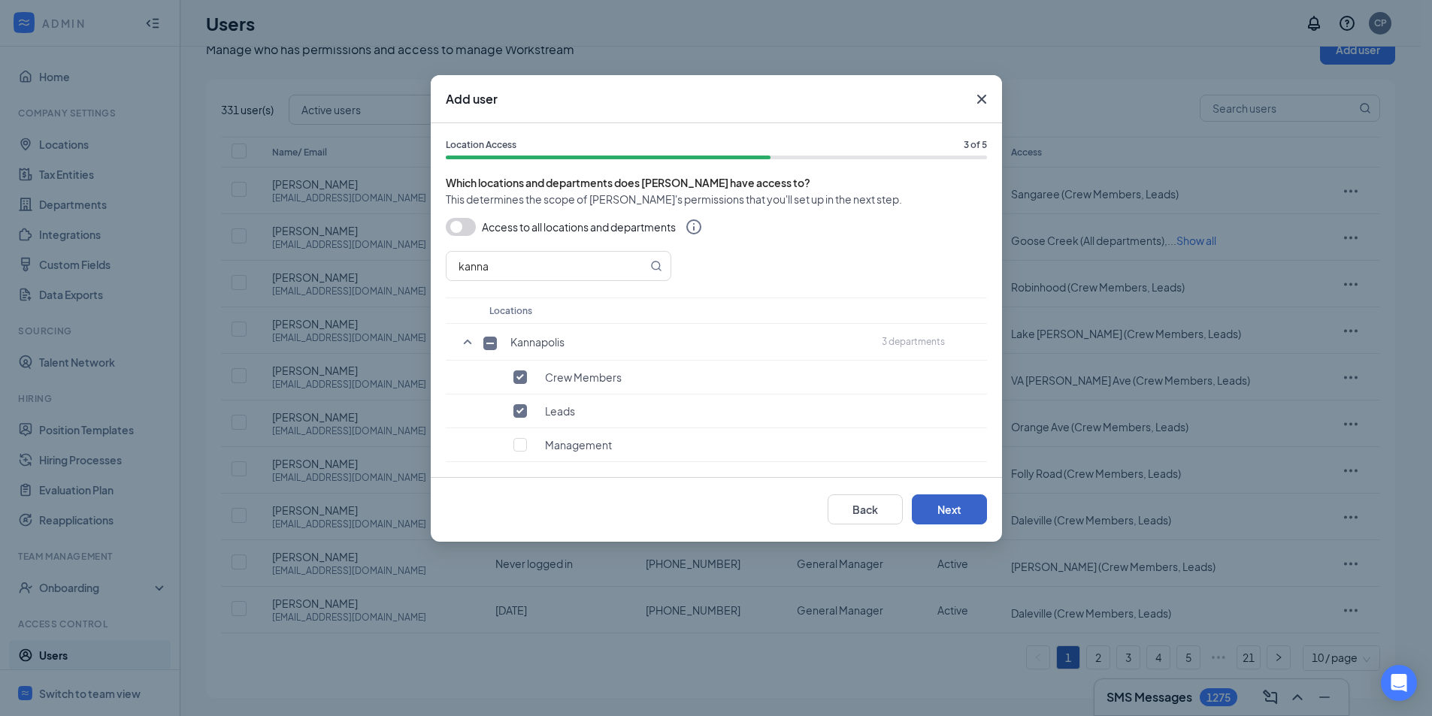
click at [941, 503] on button "Next" at bounding box center [949, 510] width 75 height 30
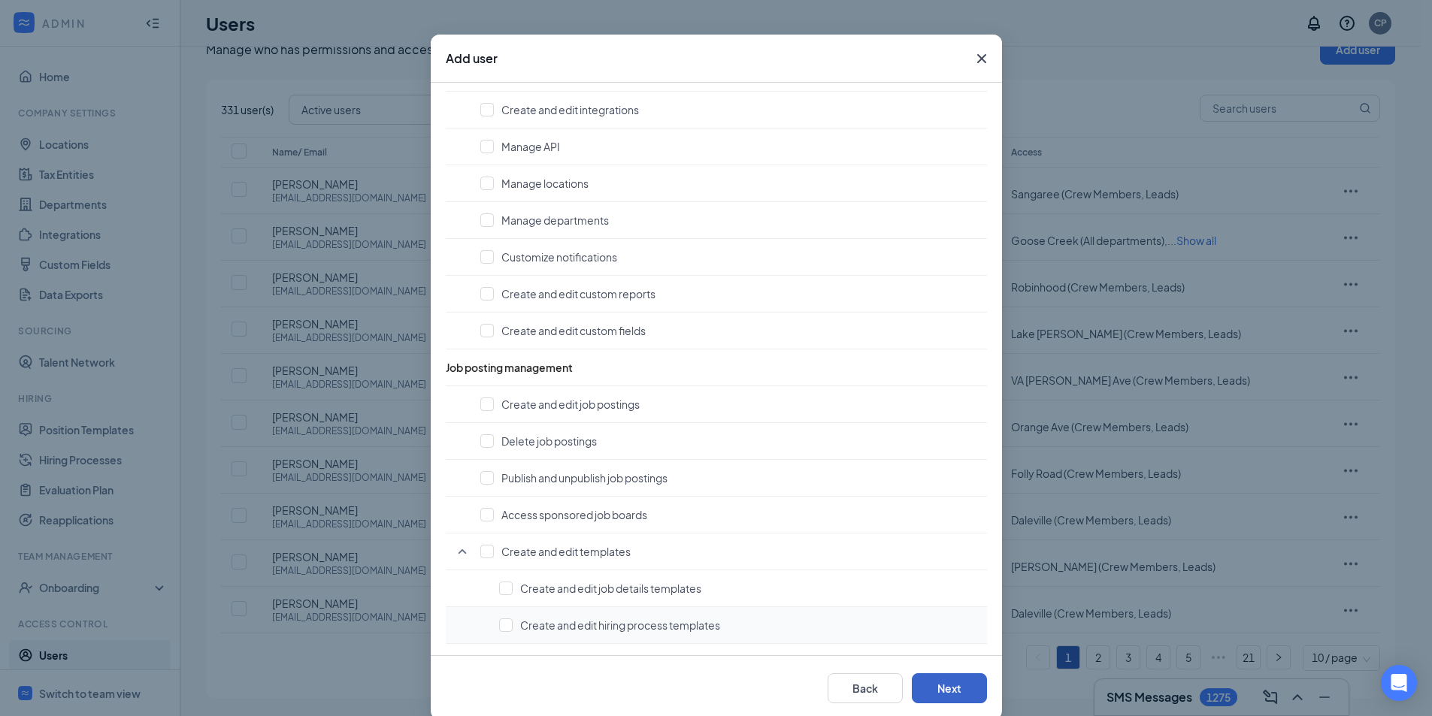
scroll to position [62, 0]
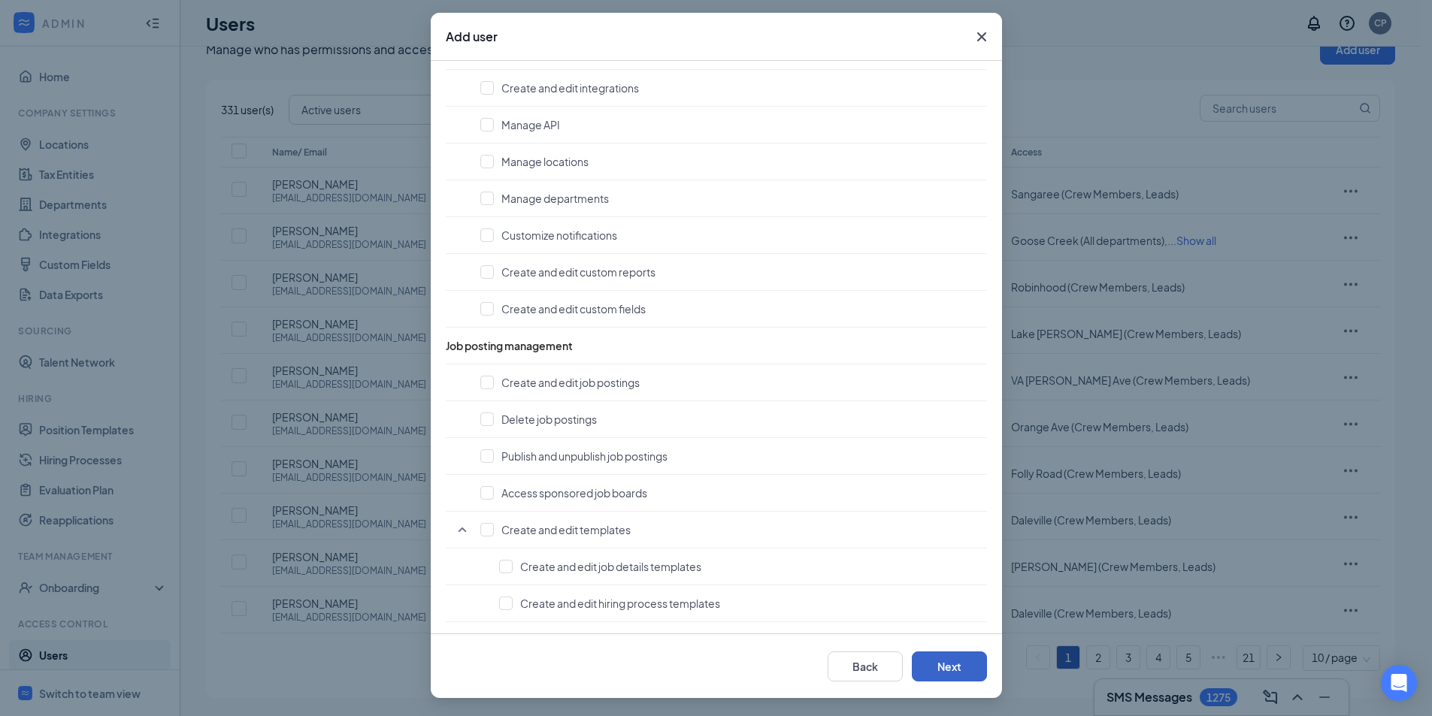
click at [945, 665] on button "Next" at bounding box center [949, 667] width 75 height 30
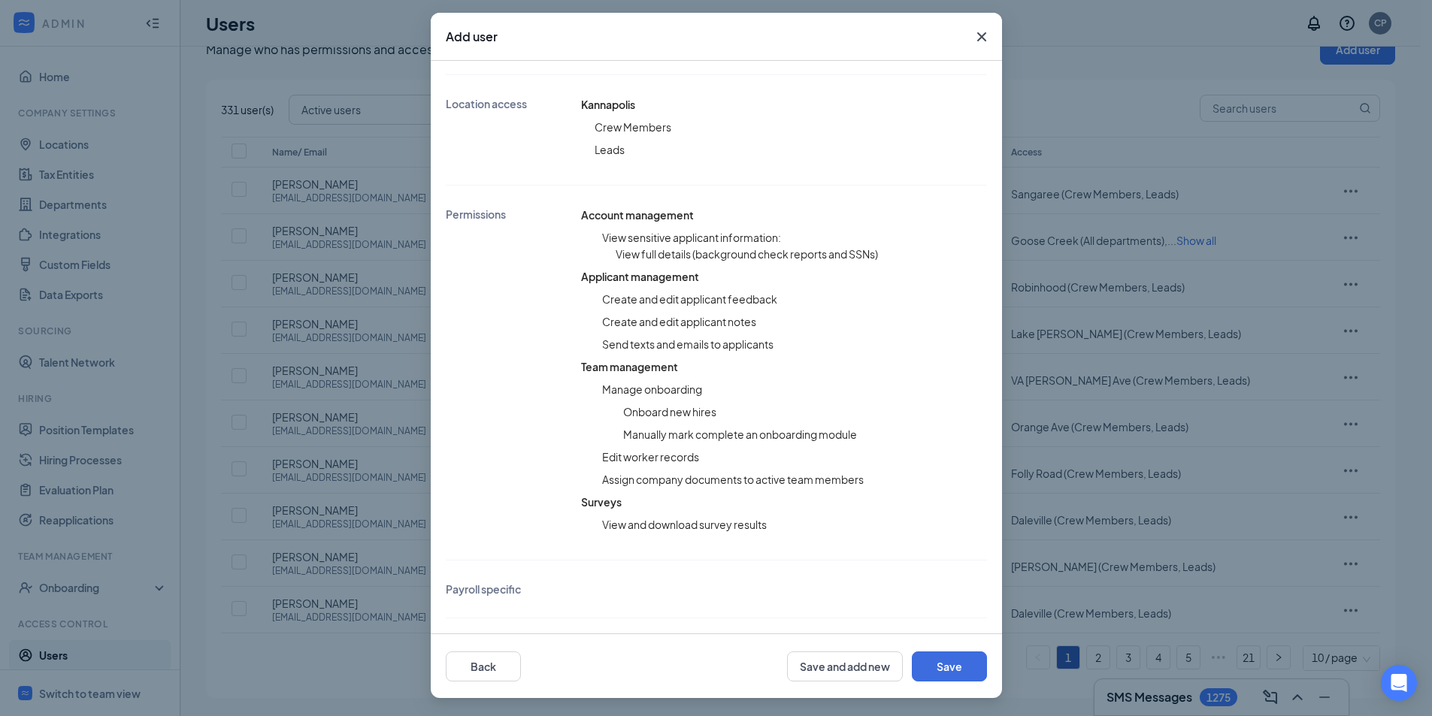
scroll to position [280, 0]
click at [945, 665] on button "Save" at bounding box center [949, 667] width 75 height 30
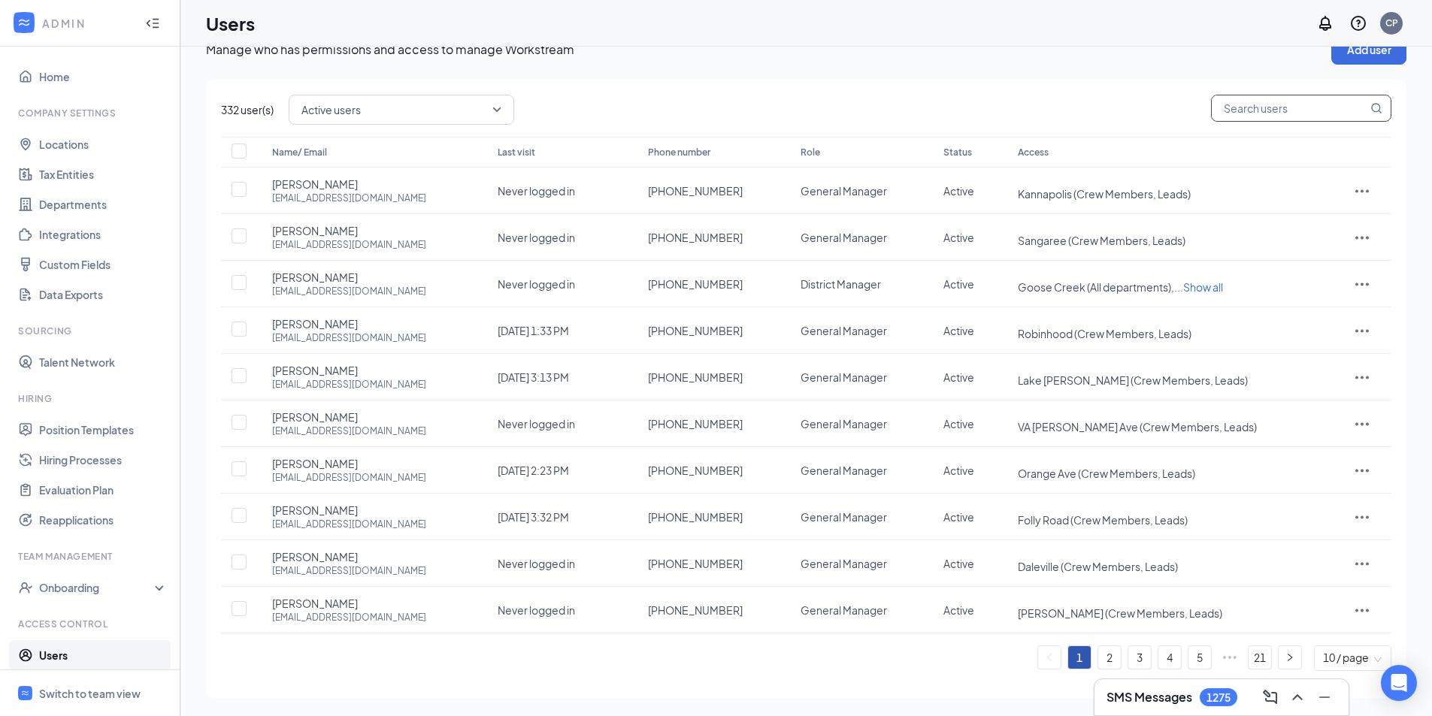
click at [1273, 117] on input "text" at bounding box center [1290, 108] width 156 height 26
type input "shelby"
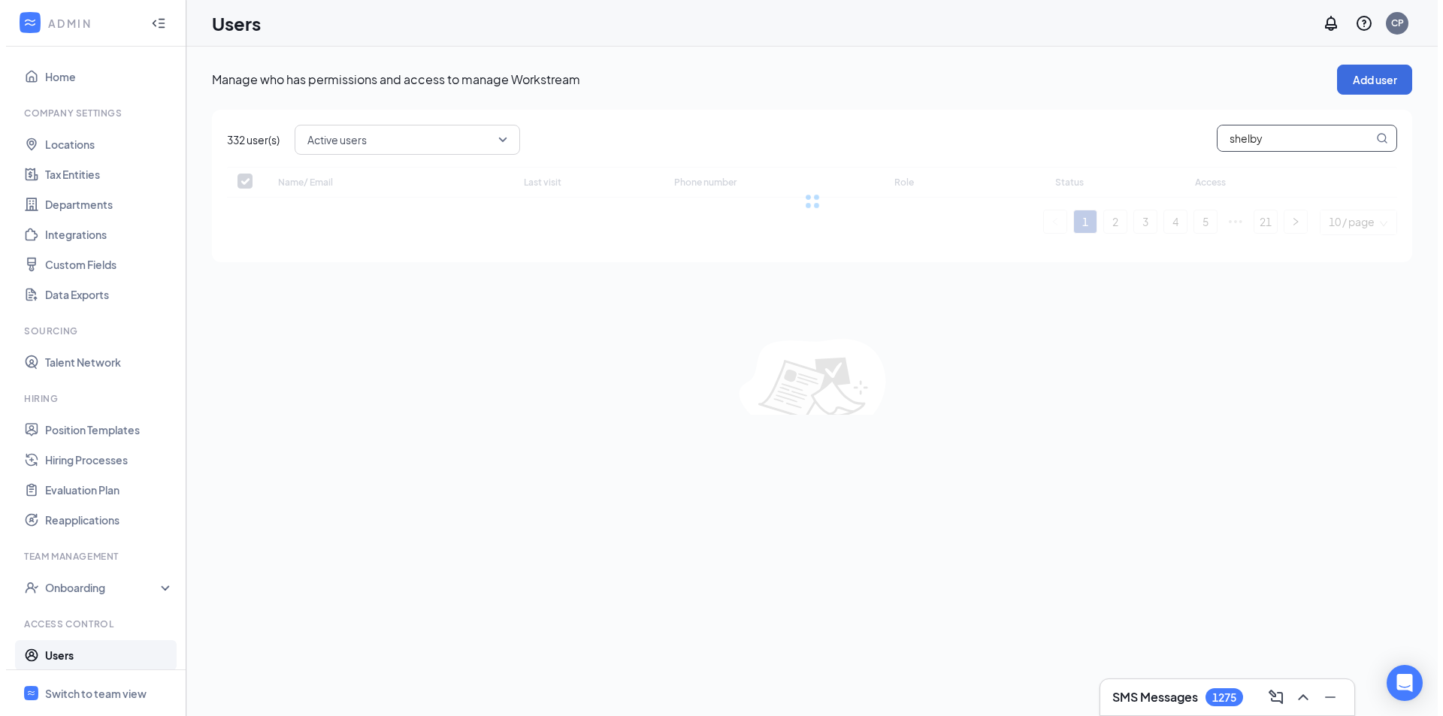
scroll to position [0, 0]
checkbox input "false"
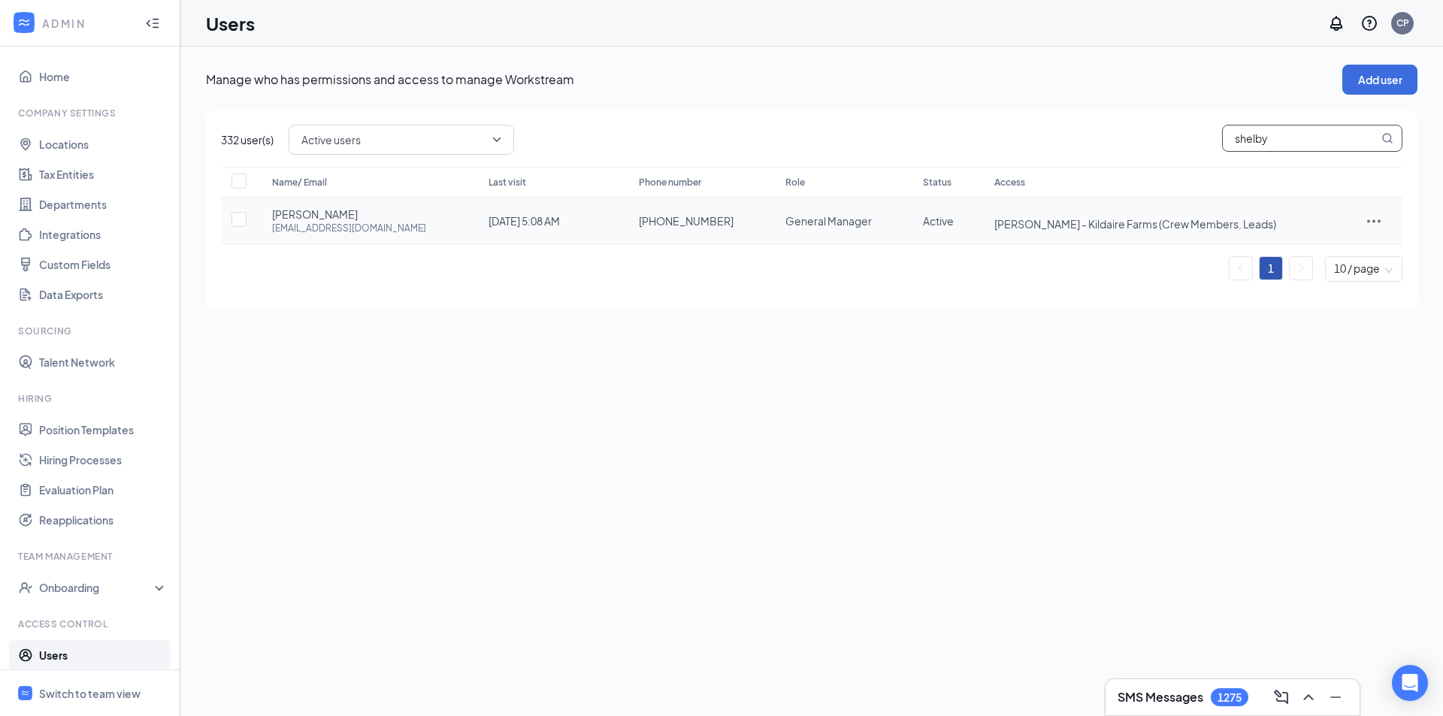
type input "shelby"
click at [1367, 223] on icon "ActionsIcon" at bounding box center [1374, 221] width 18 height 18
click at [1341, 256] on span "Edit user" at bounding box center [1328, 252] width 93 height 17
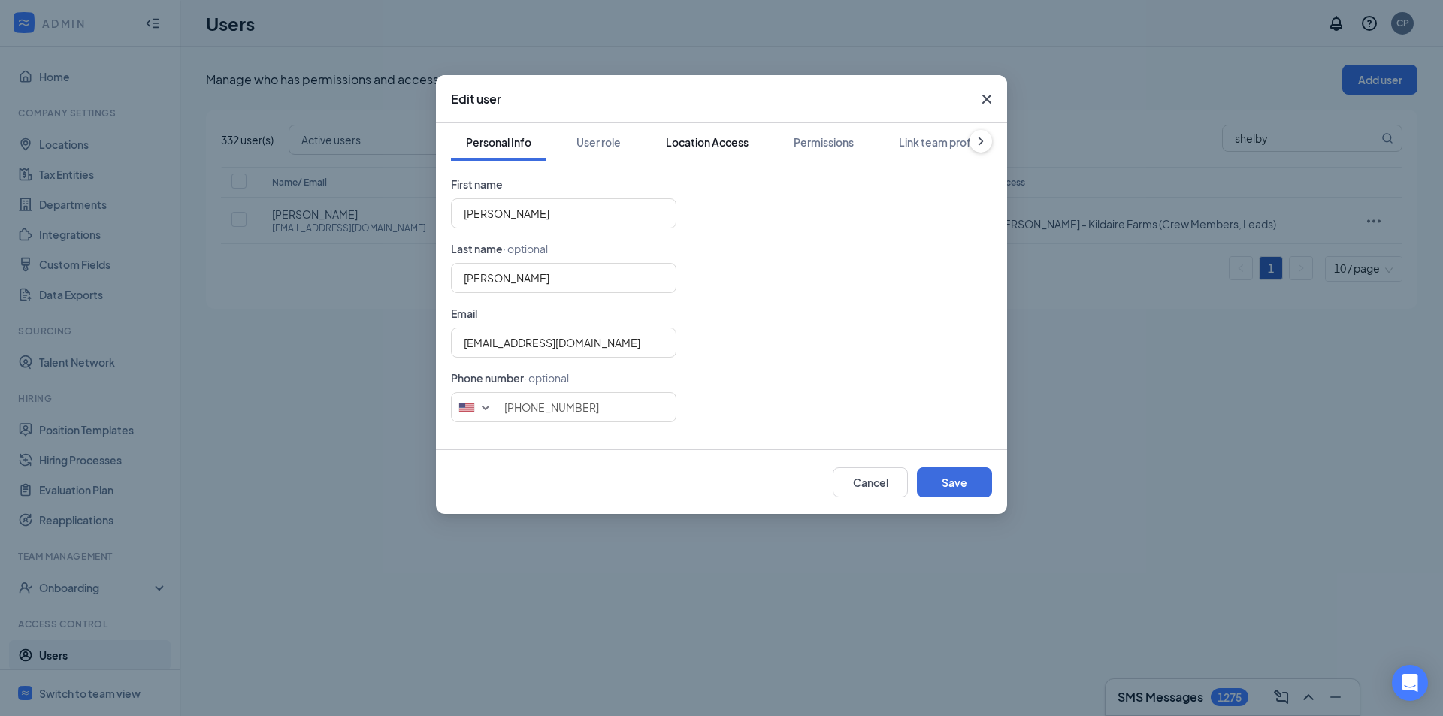
click at [713, 144] on div "Location Access" at bounding box center [707, 142] width 83 height 15
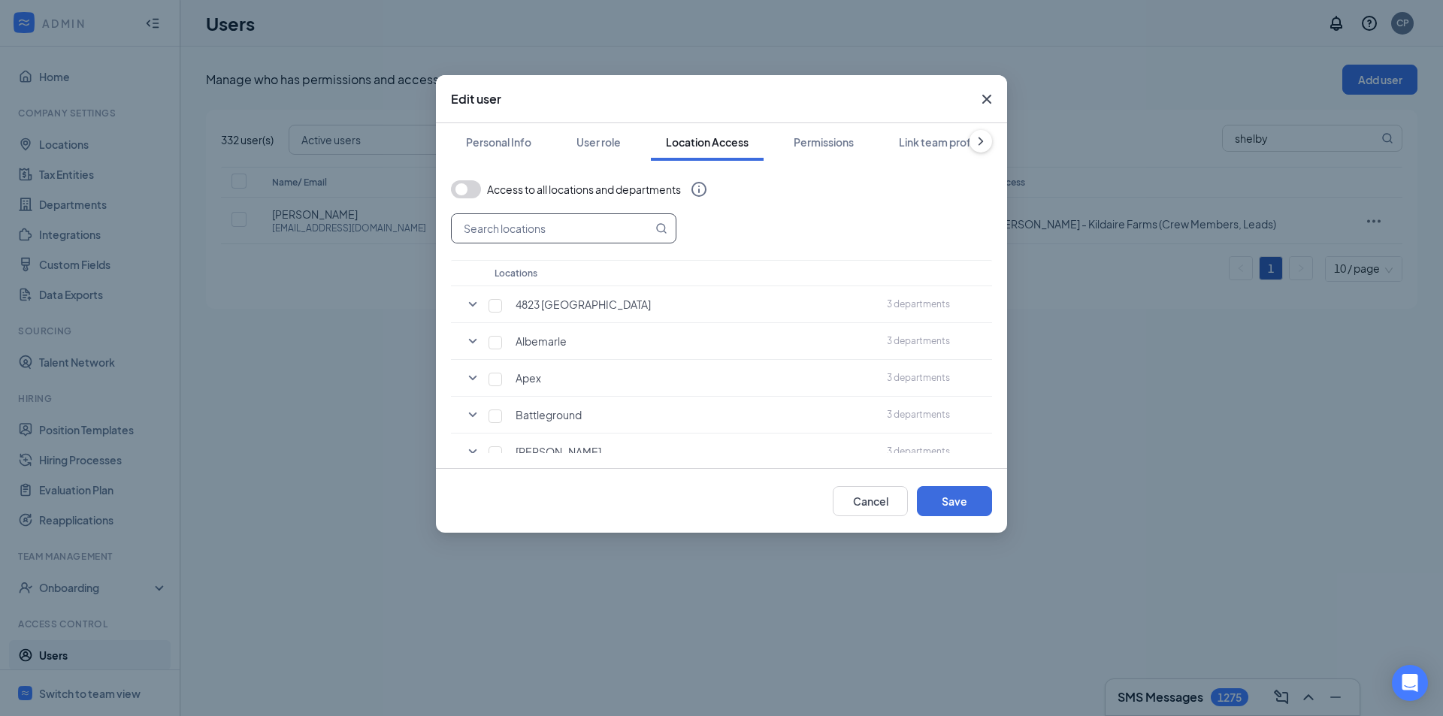
click at [587, 226] on input "text" at bounding box center [552, 228] width 201 height 29
type input "[PERSON_NAME]"
click at [499, 305] on input "checkbox" at bounding box center [496, 306] width 14 height 14
checkbox input "true"
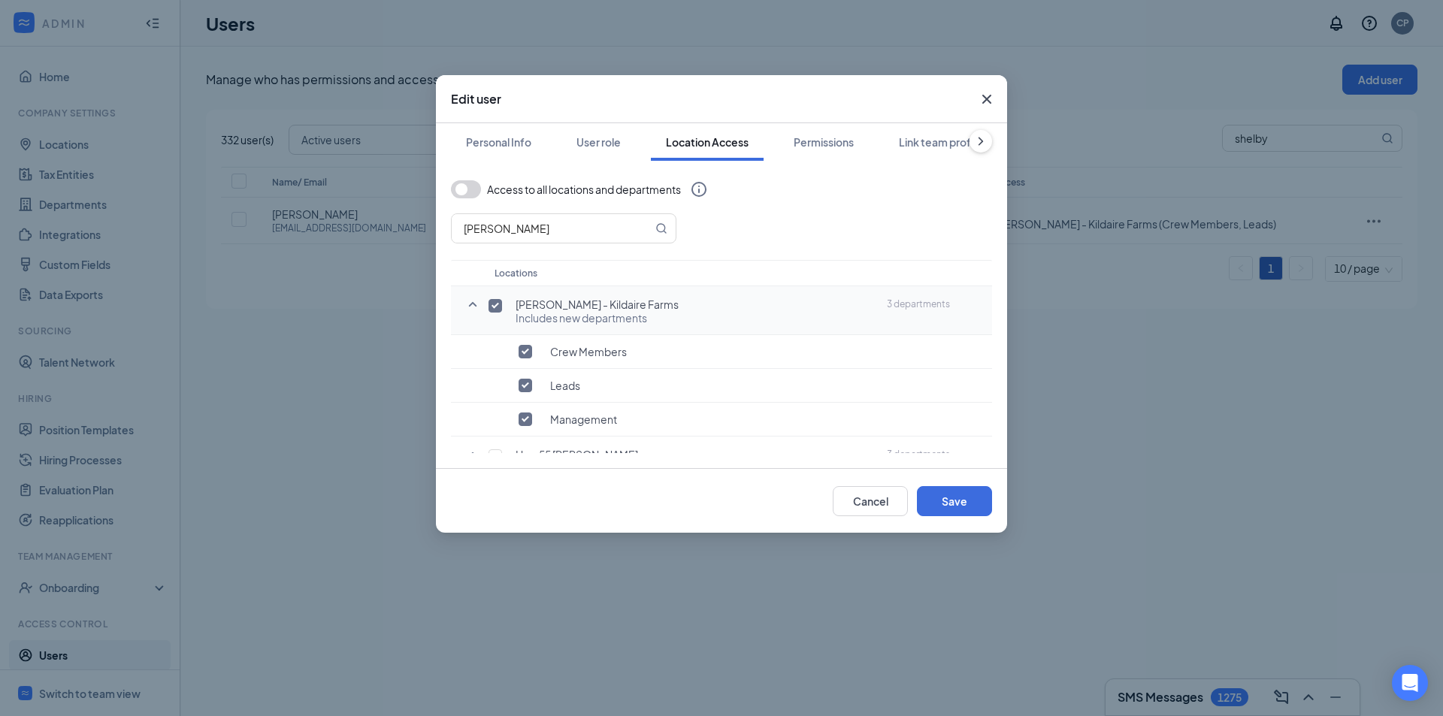
click at [499, 305] on input "checkbox" at bounding box center [496, 306] width 14 height 14
checkbox input "false"
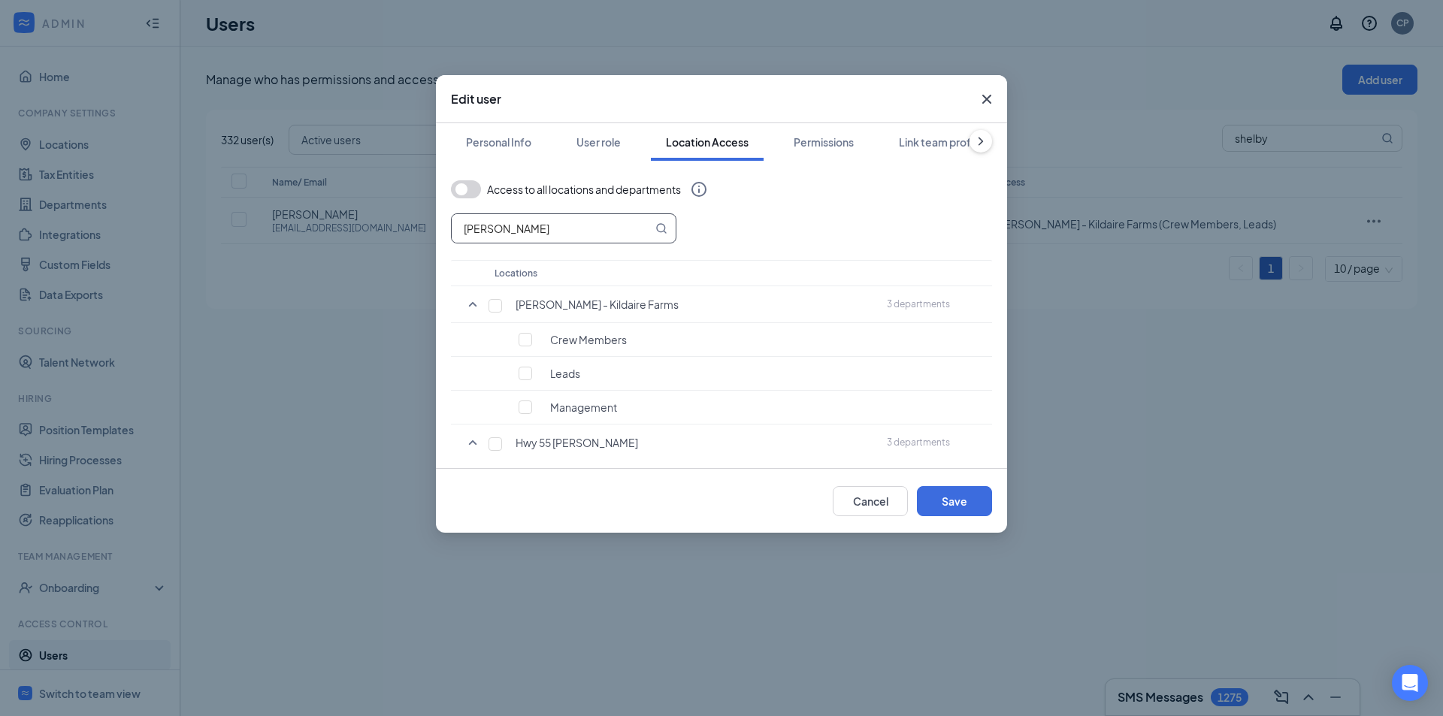
click at [507, 215] on input "[PERSON_NAME]" at bounding box center [552, 228] width 201 height 29
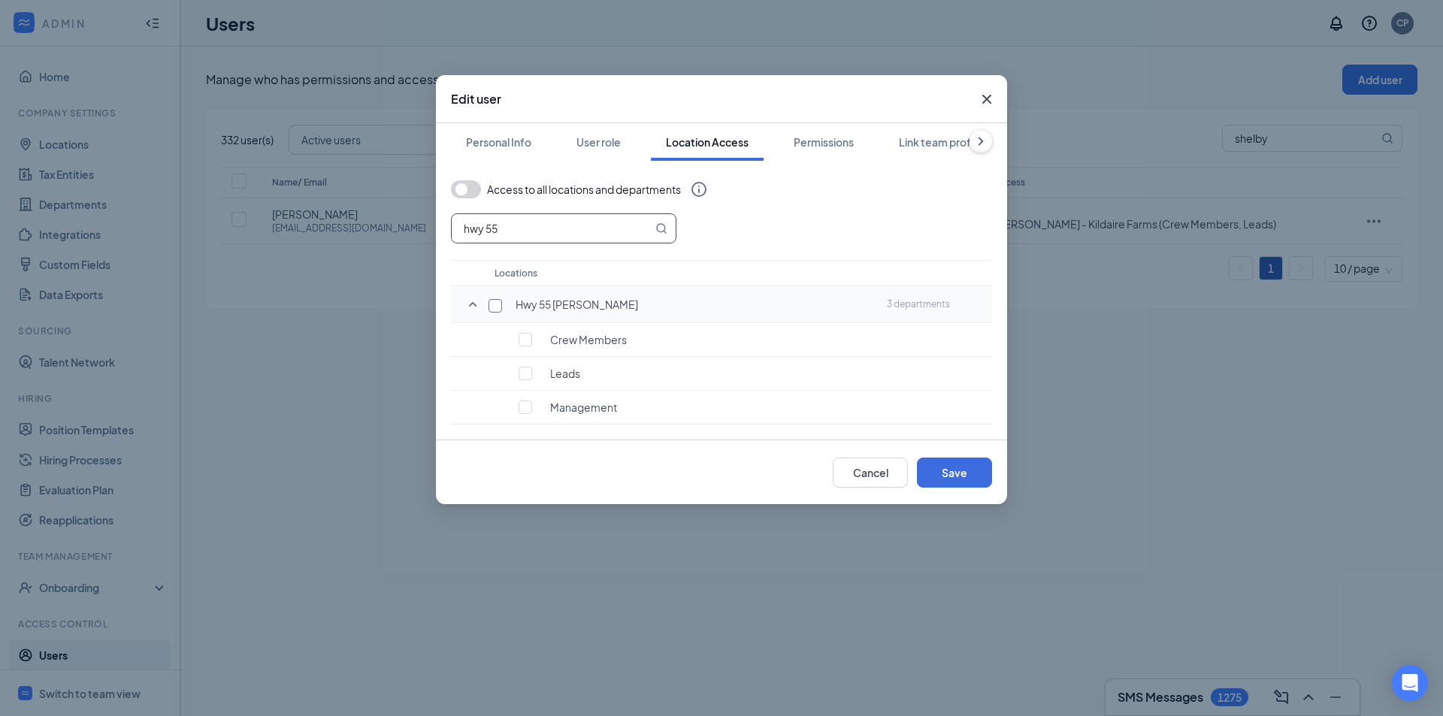
type input "hwy 55"
drag, startPoint x: 496, startPoint y: 303, endPoint x: 513, endPoint y: 374, distance: 73.5
click at [496, 304] on input "checkbox" at bounding box center [496, 306] width 14 height 14
checkbox input "true"
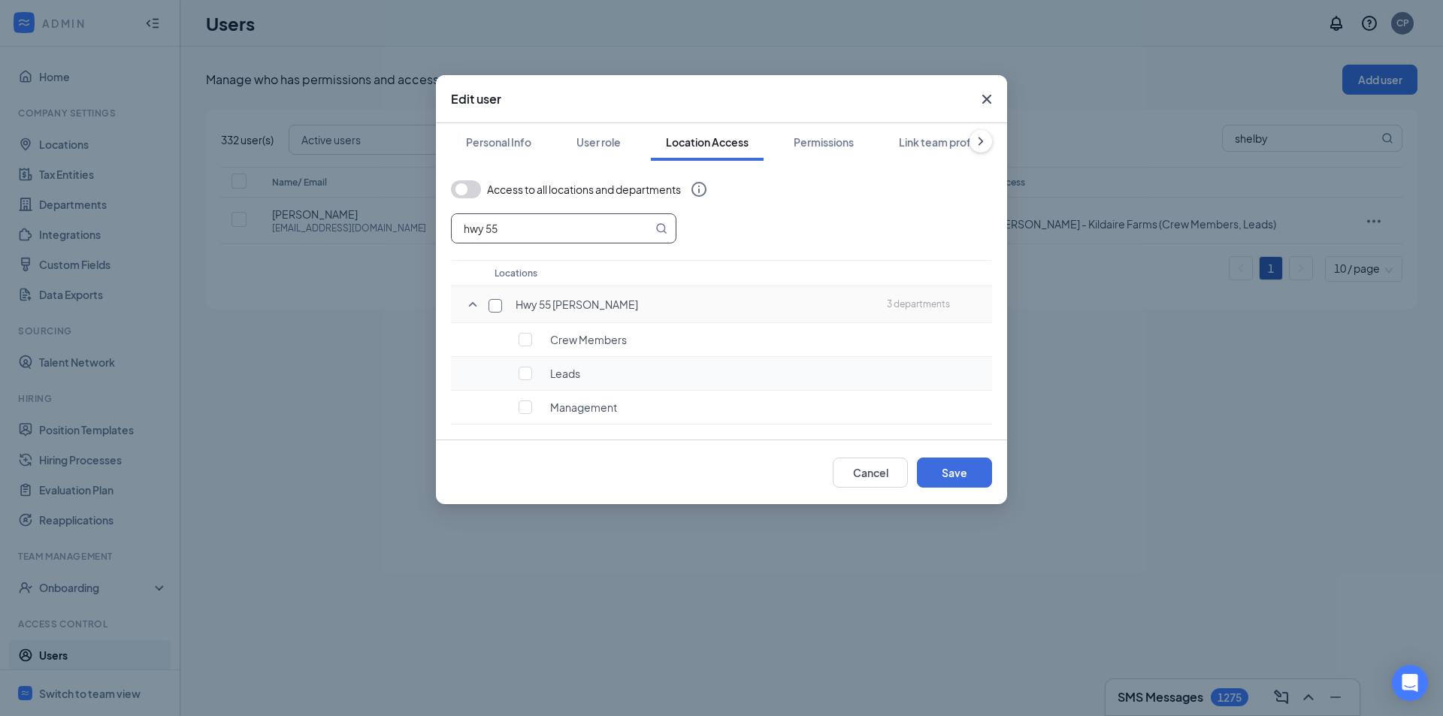
checkbox input "true"
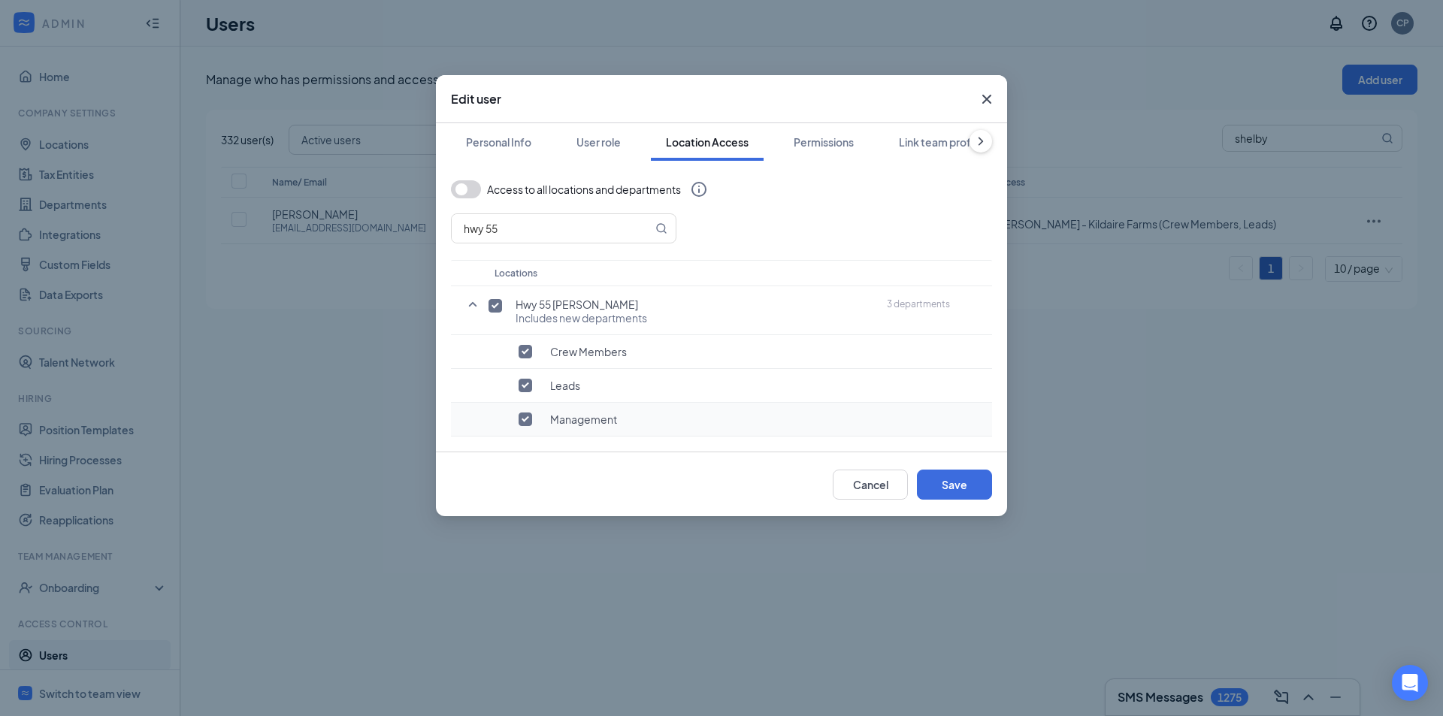
click at [524, 421] on input "checkbox" at bounding box center [526, 420] width 14 height 14
checkbox input "false"
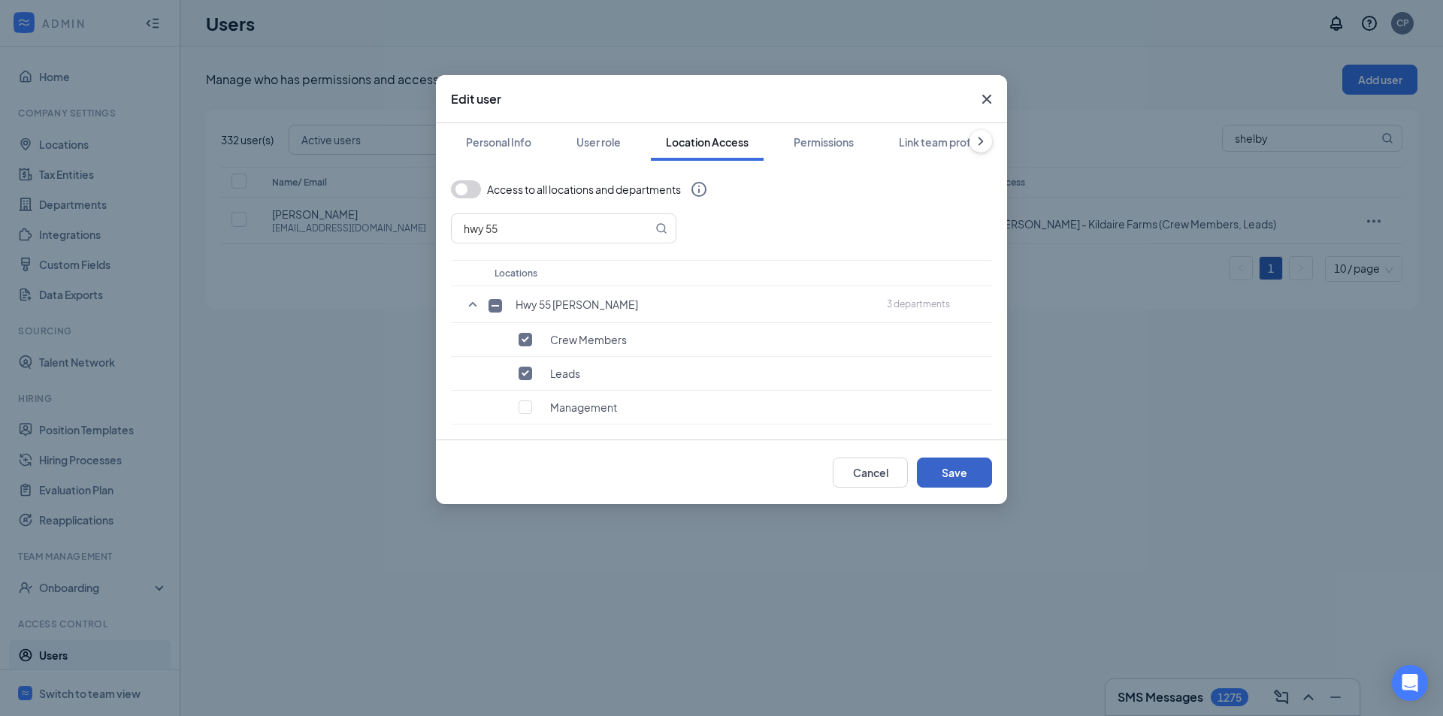
click at [927, 462] on button "Save" at bounding box center [954, 473] width 75 height 30
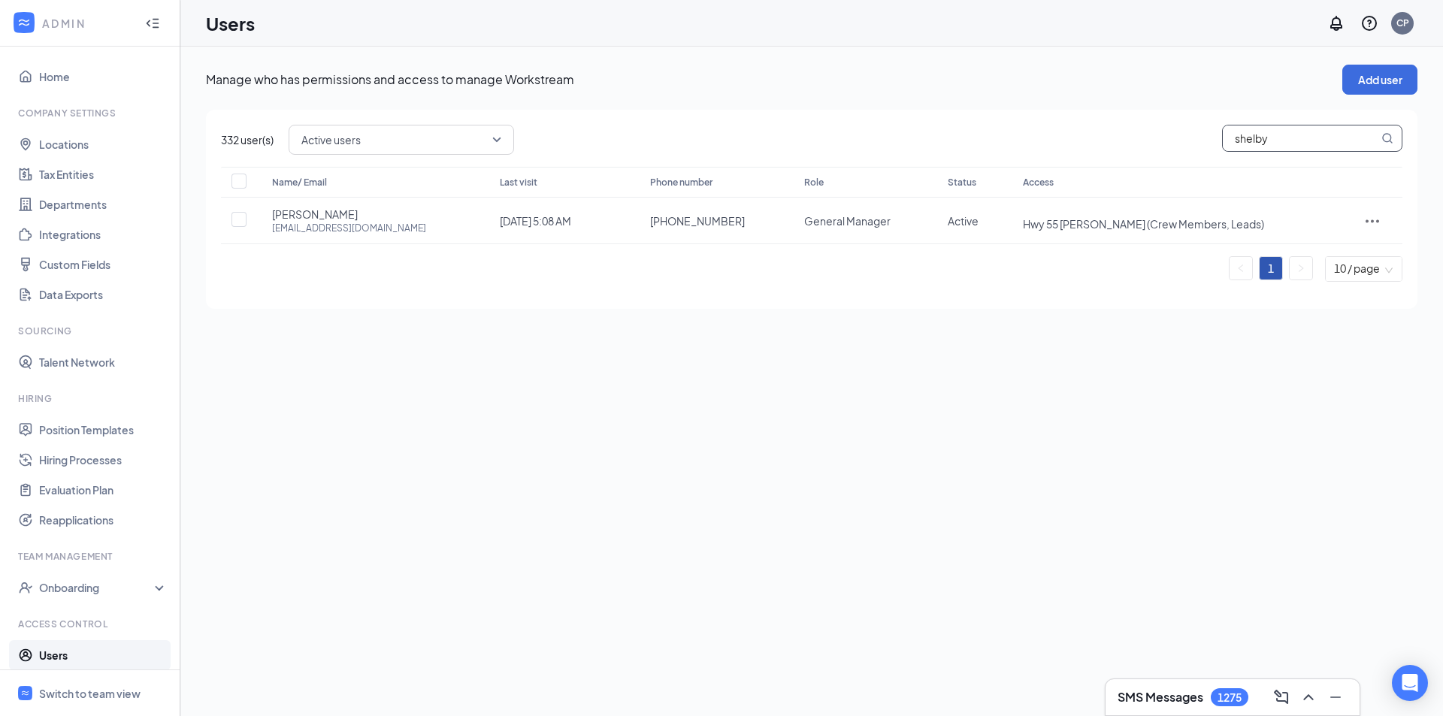
click at [1255, 140] on input "shelby" at bounding box center [1301, 139] width 156 height 26
type input "jolen"
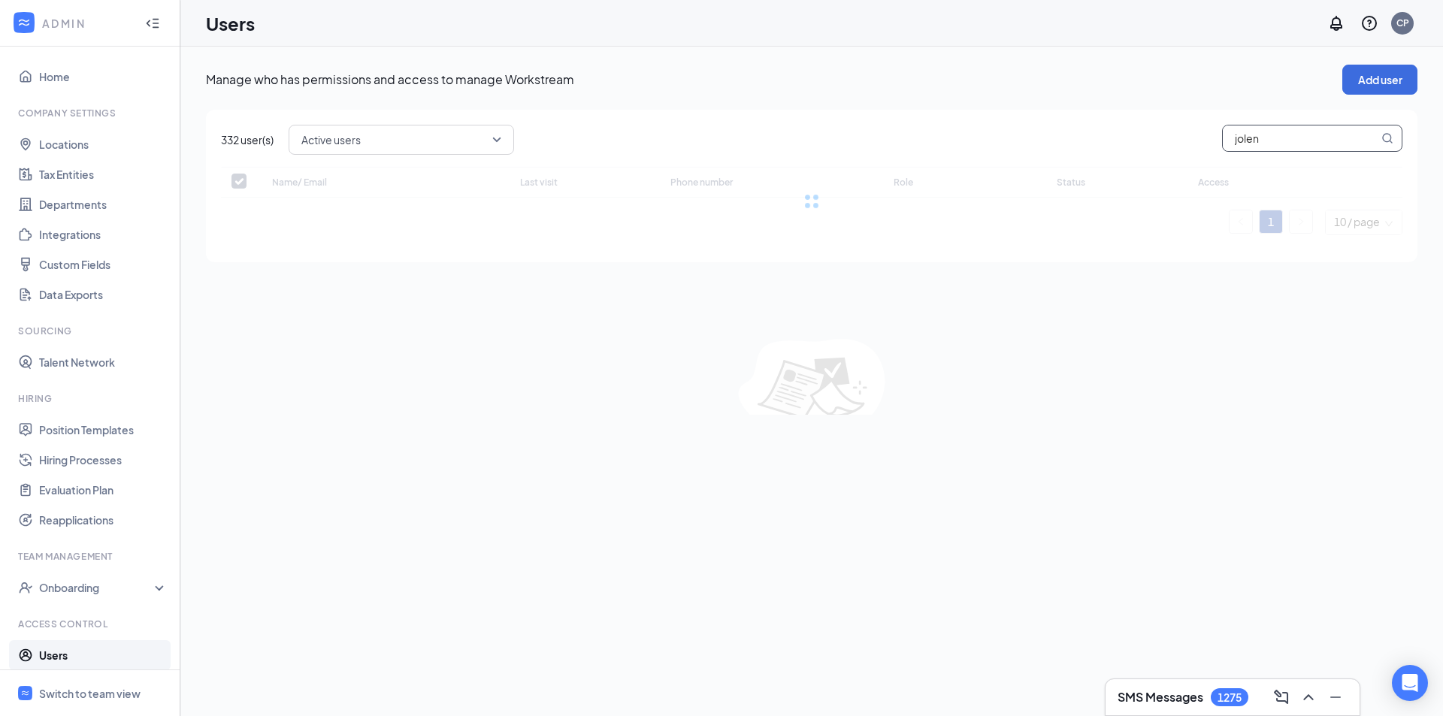
checkbox input "false"
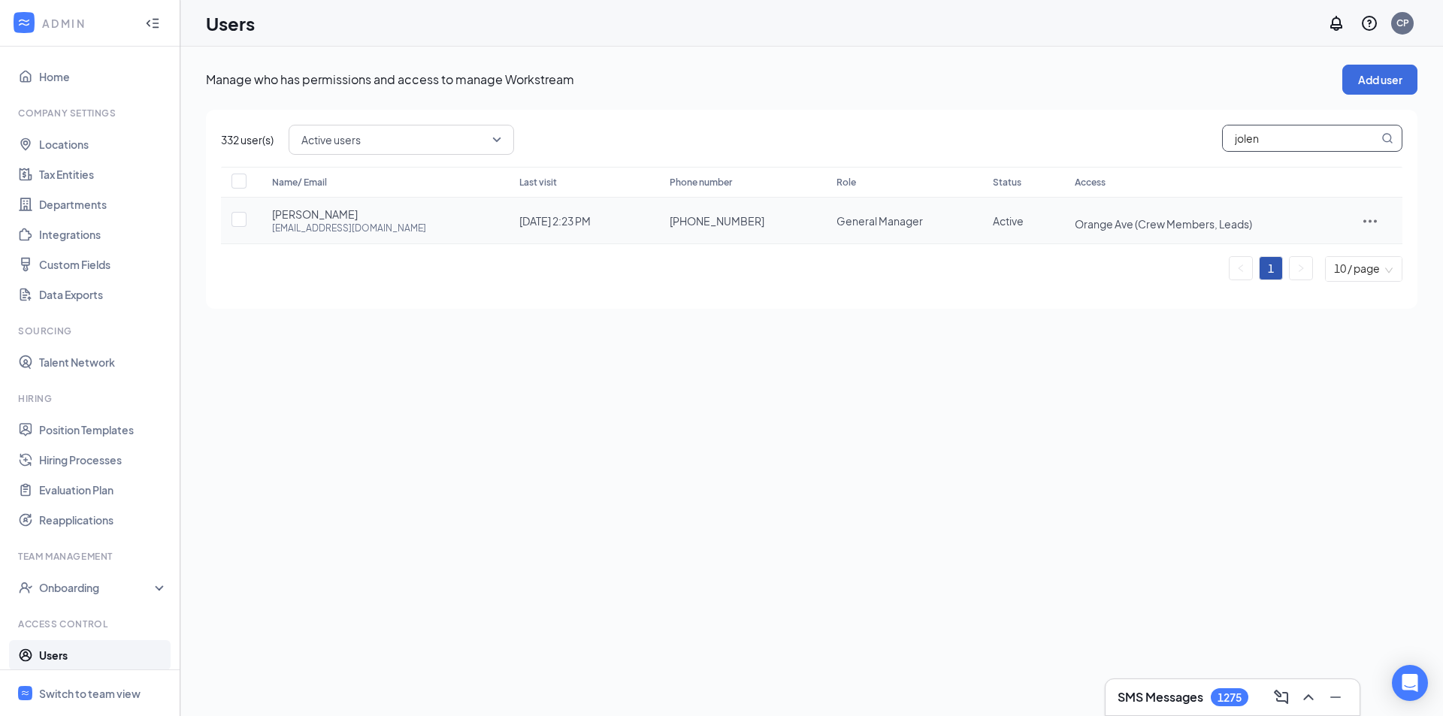
click at [1371, 219] on icon "ActionsIcon" at bounding box center [1370, 221] width 18 height 18
click at [1334, 244] on li "Edit user" at bounding box center [1328, 252] width 117 height 35
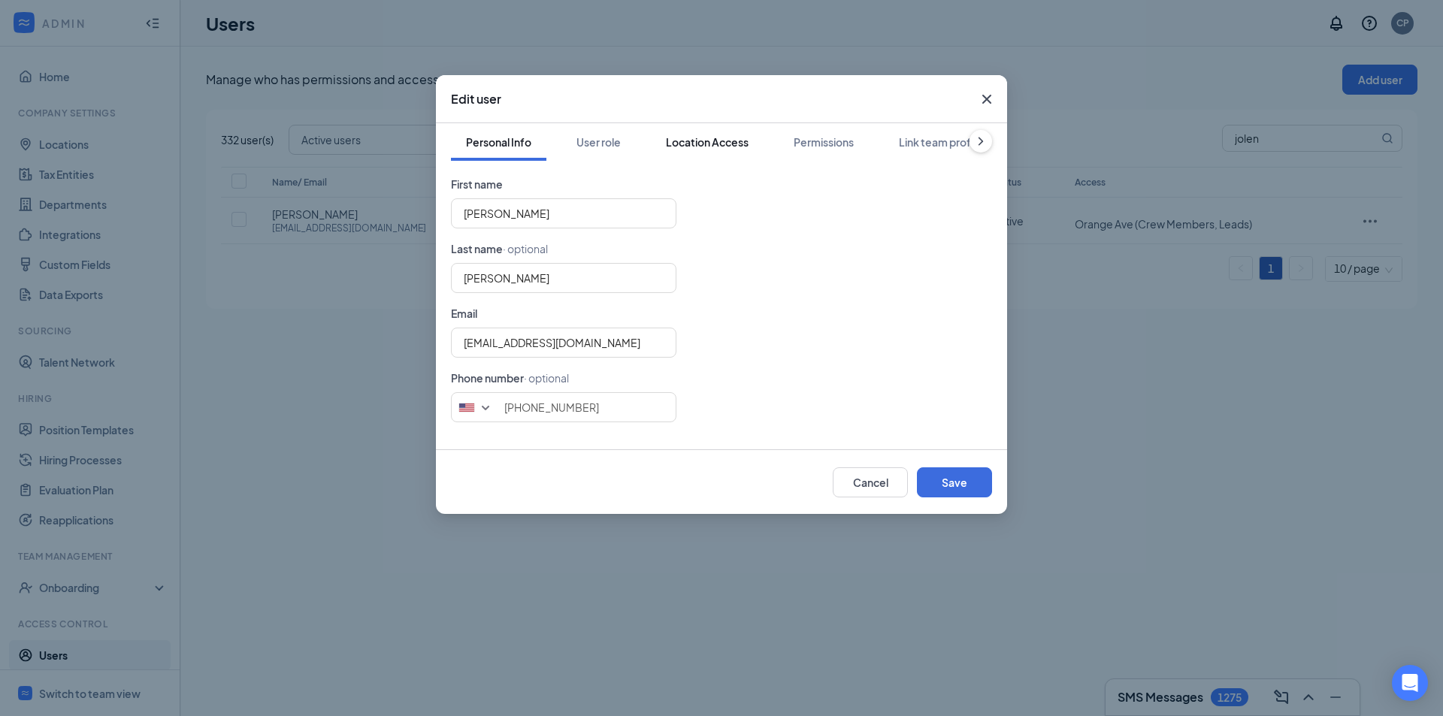
click at [725, 141] on div "Location Access" at bounding box center [707, 142] width 83 height 15
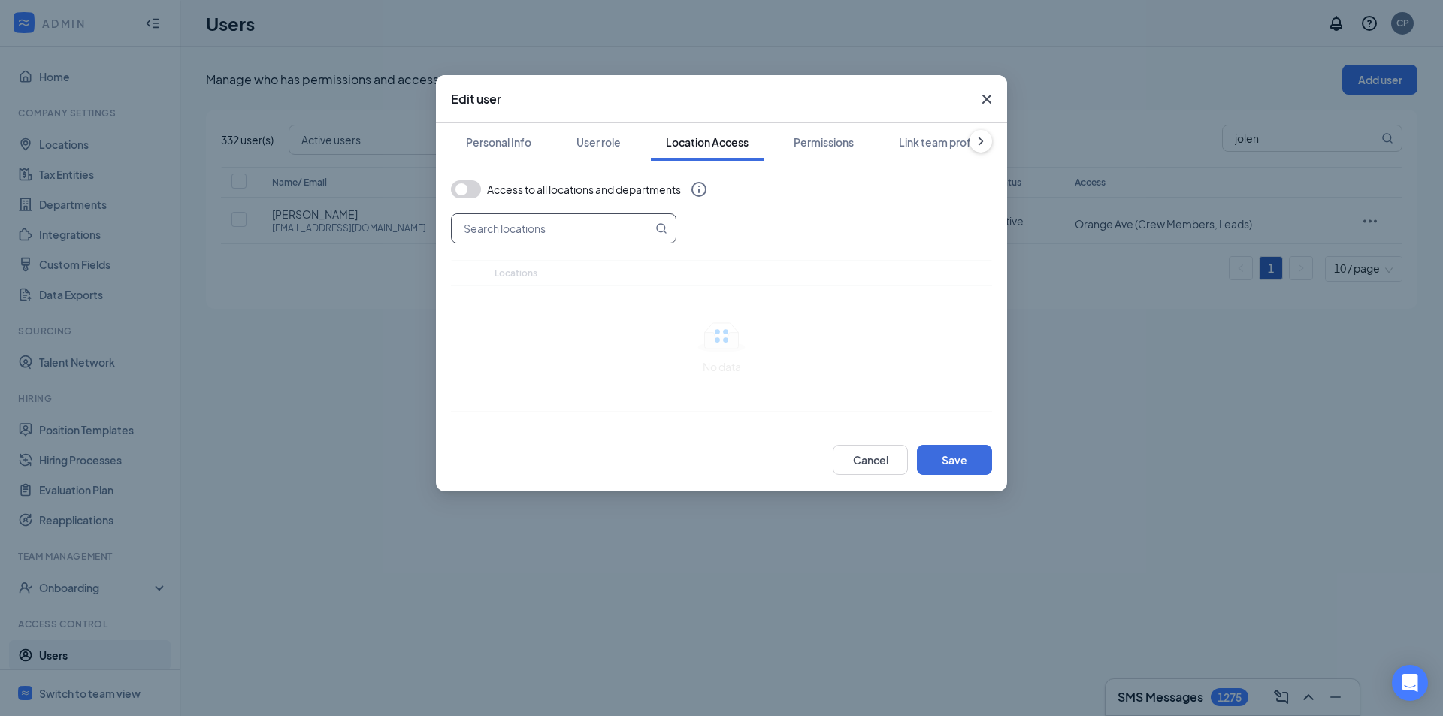
click at [583, 235] on input "text" at bounding box center [552, 228] width 201 height 29
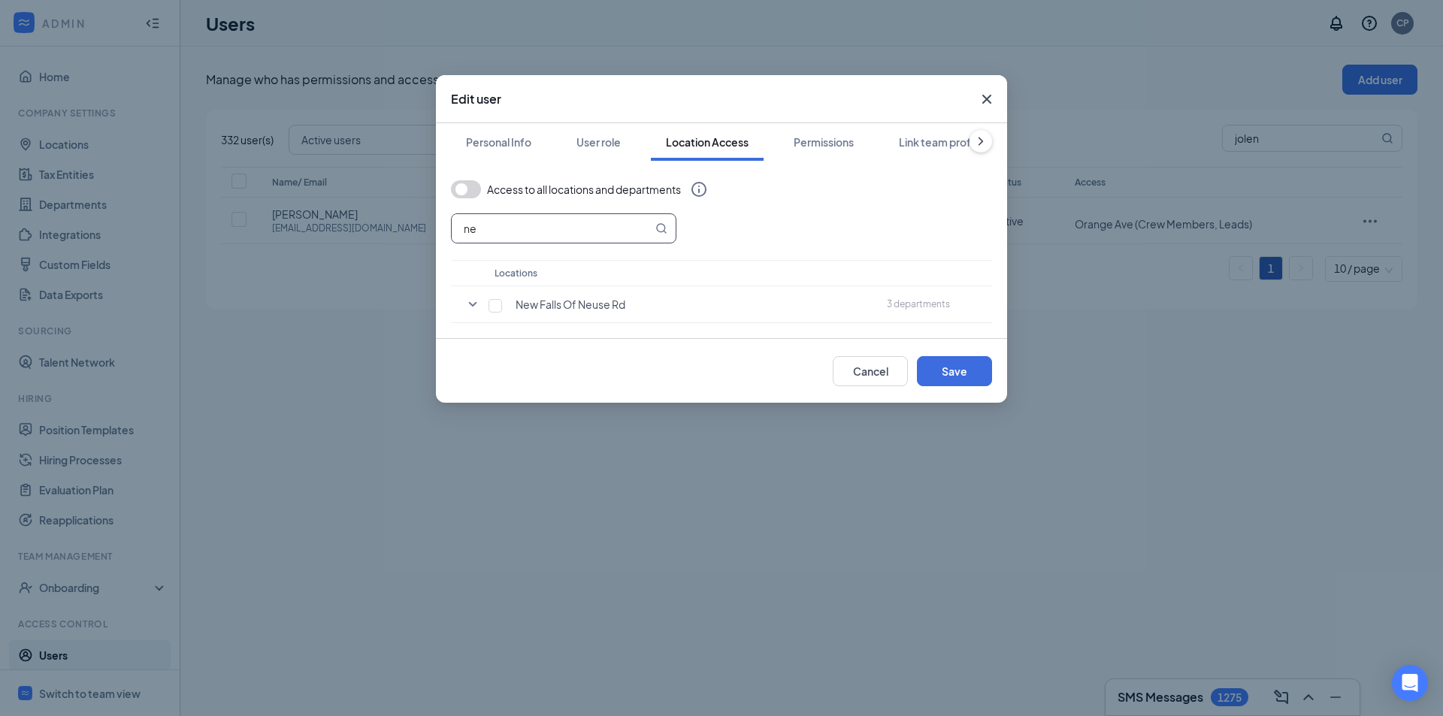
type input "n"
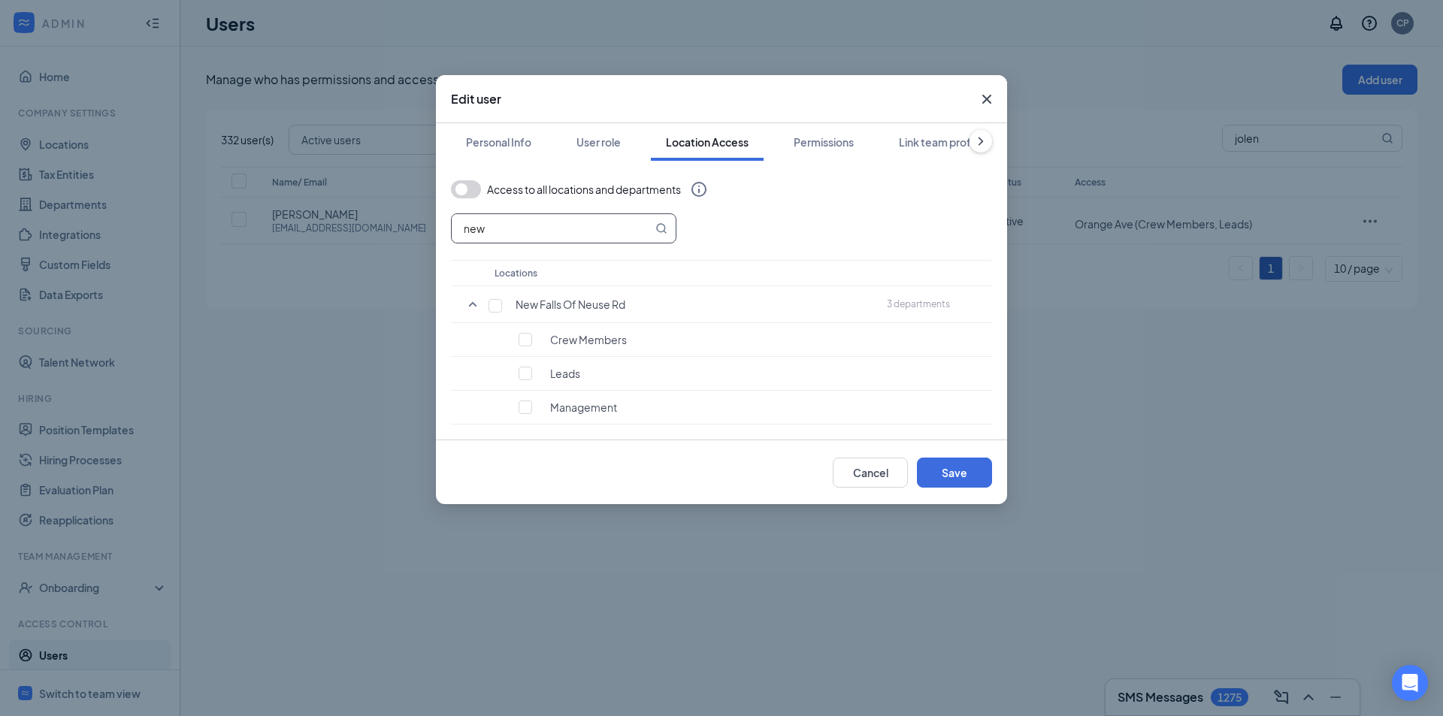
click at [567, 234] on input "new" at bounding box center [552, 228] width 201 height 29
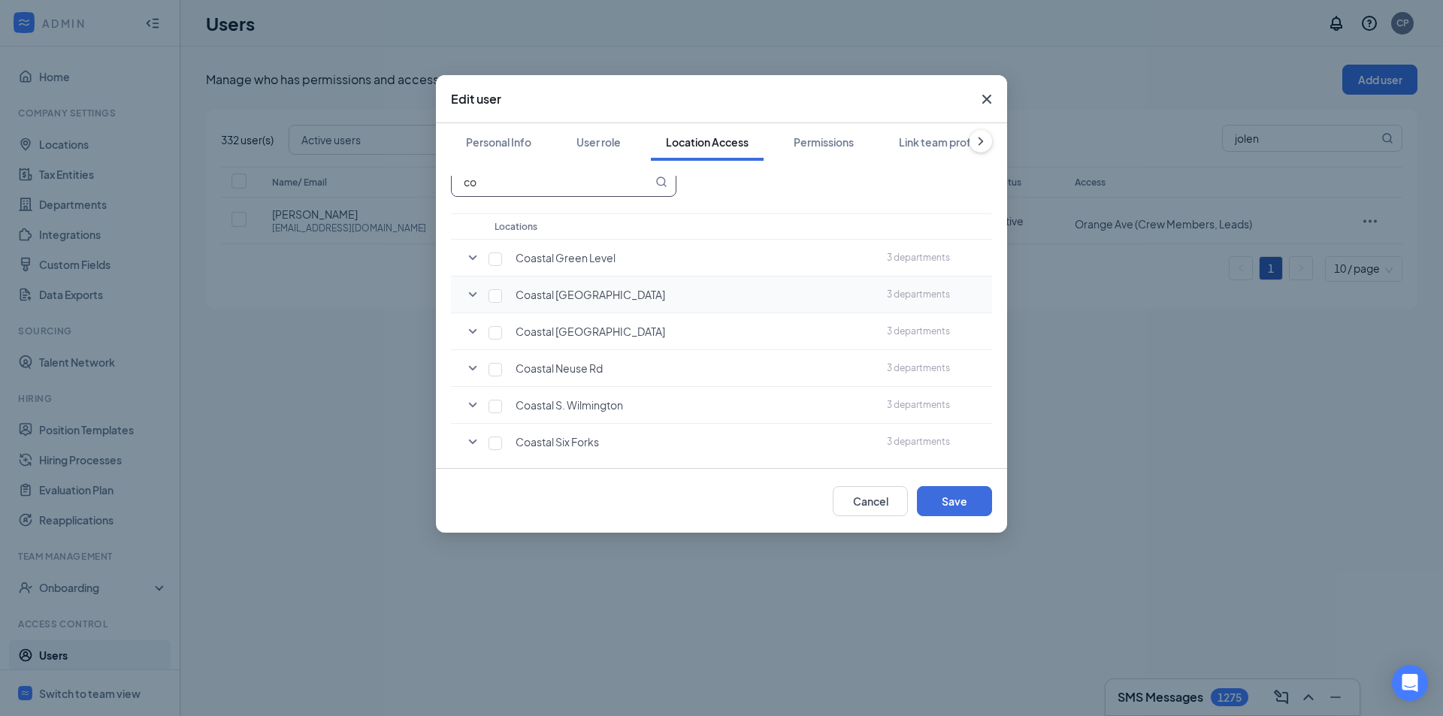
type input "c"
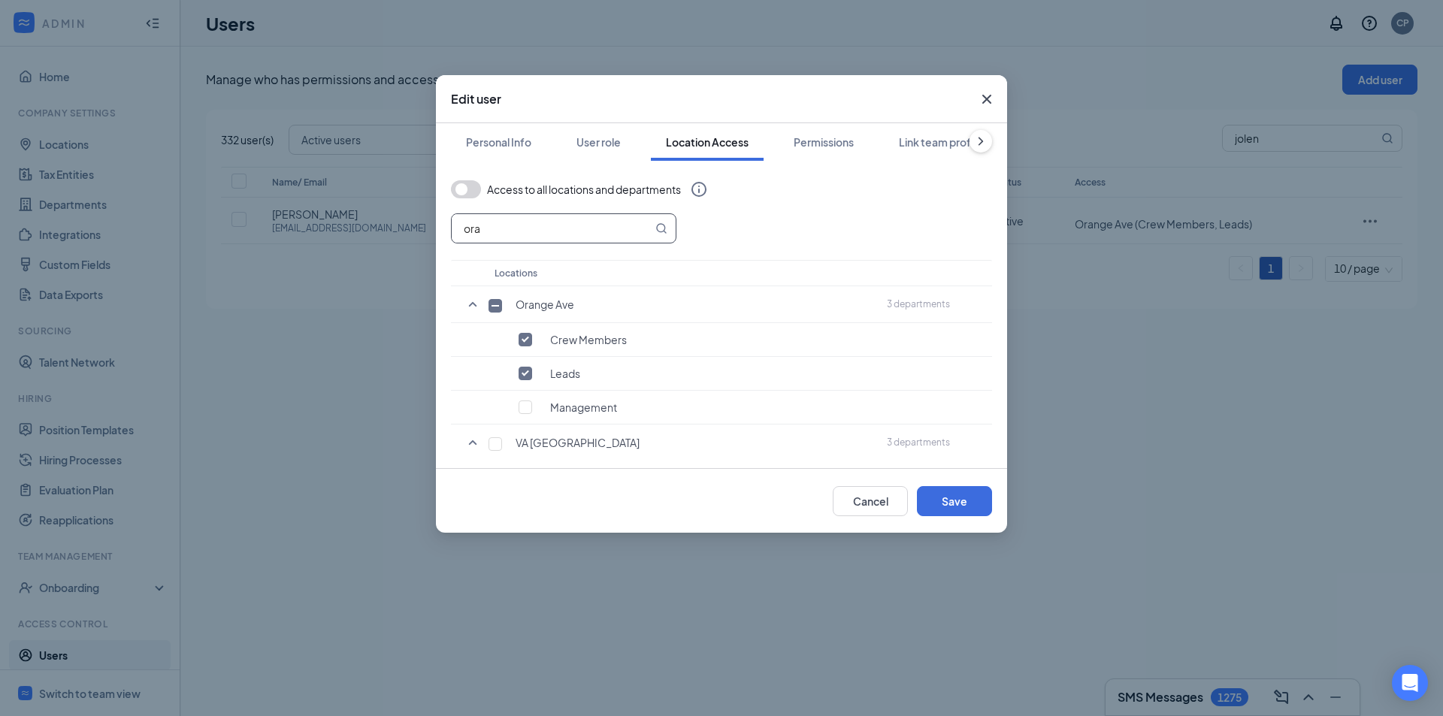
click at [527, 226] on input "ora" at bounding box center [552, 228] width 201 height 29
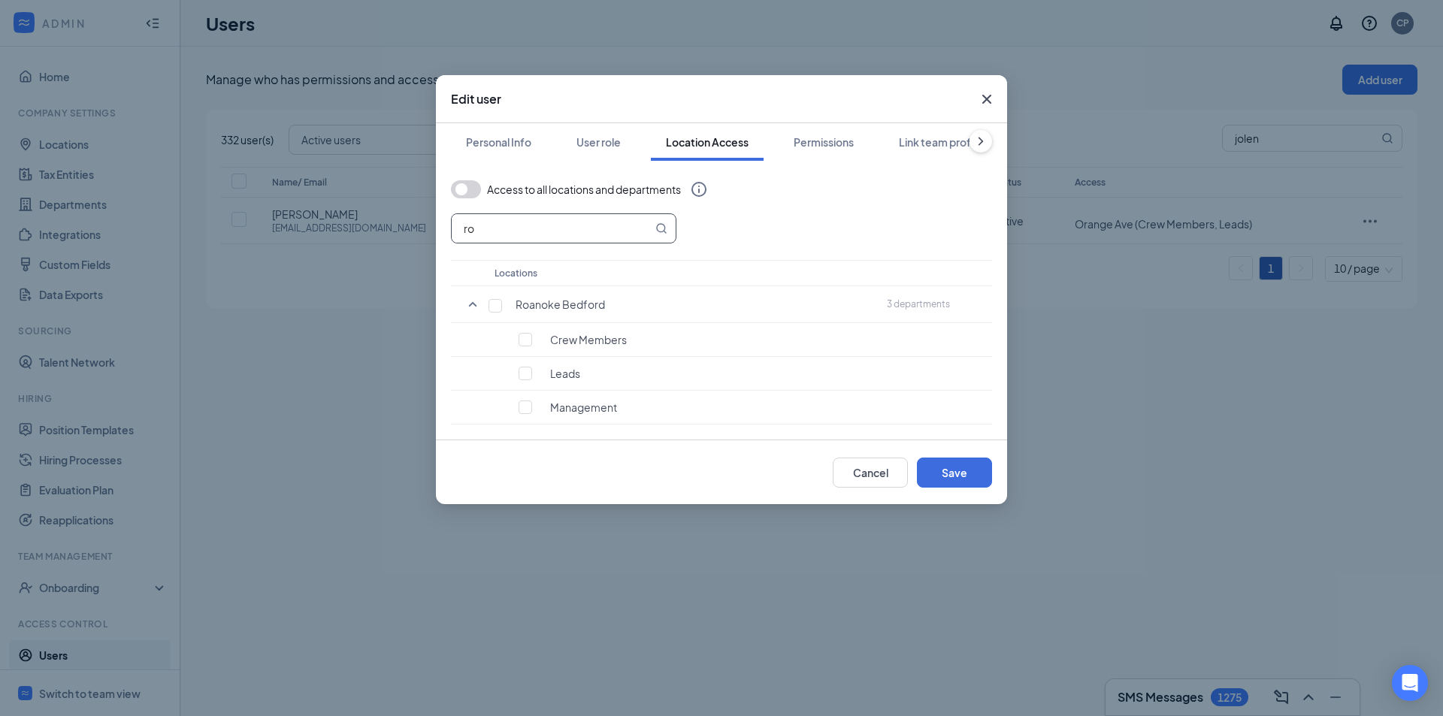
type input "r"
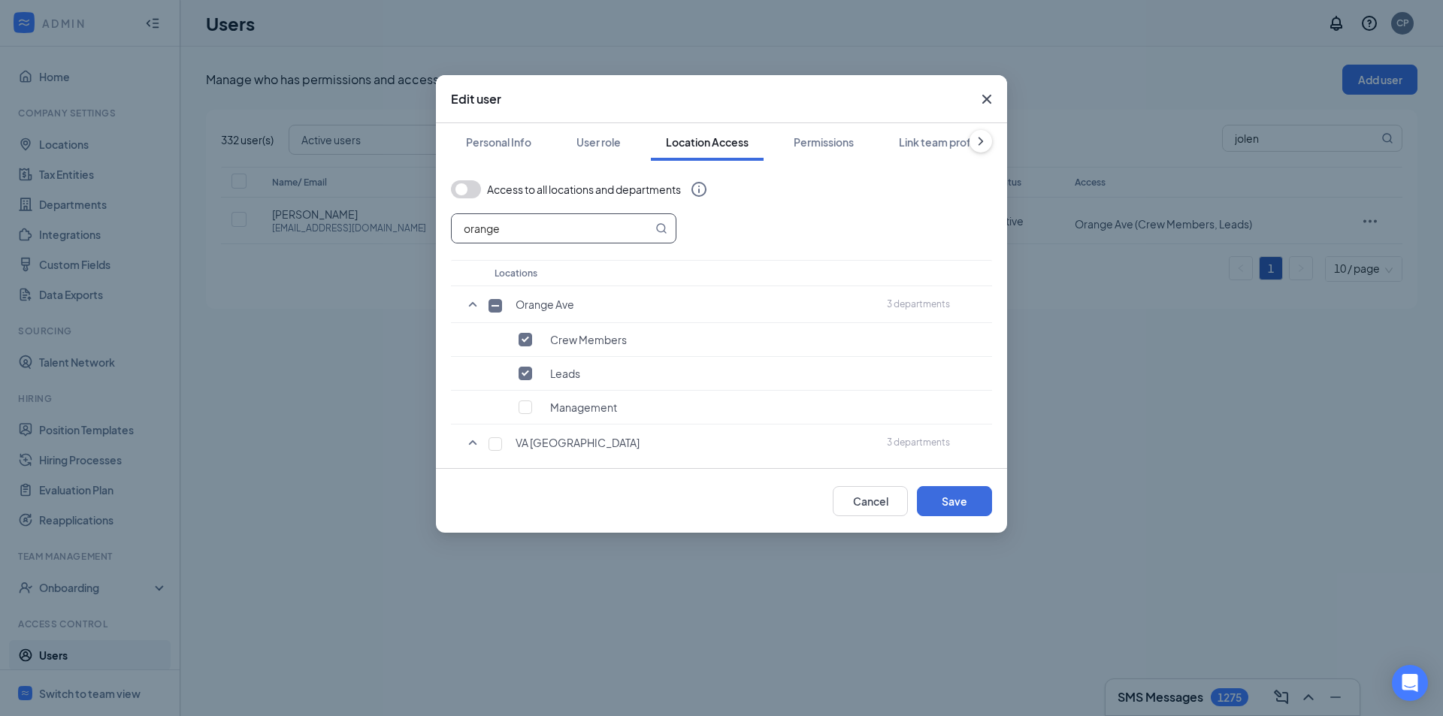
type input "orange"
click at [978, 96] on icon "Cross" at bounding box center [987, 99] width 18 height 18
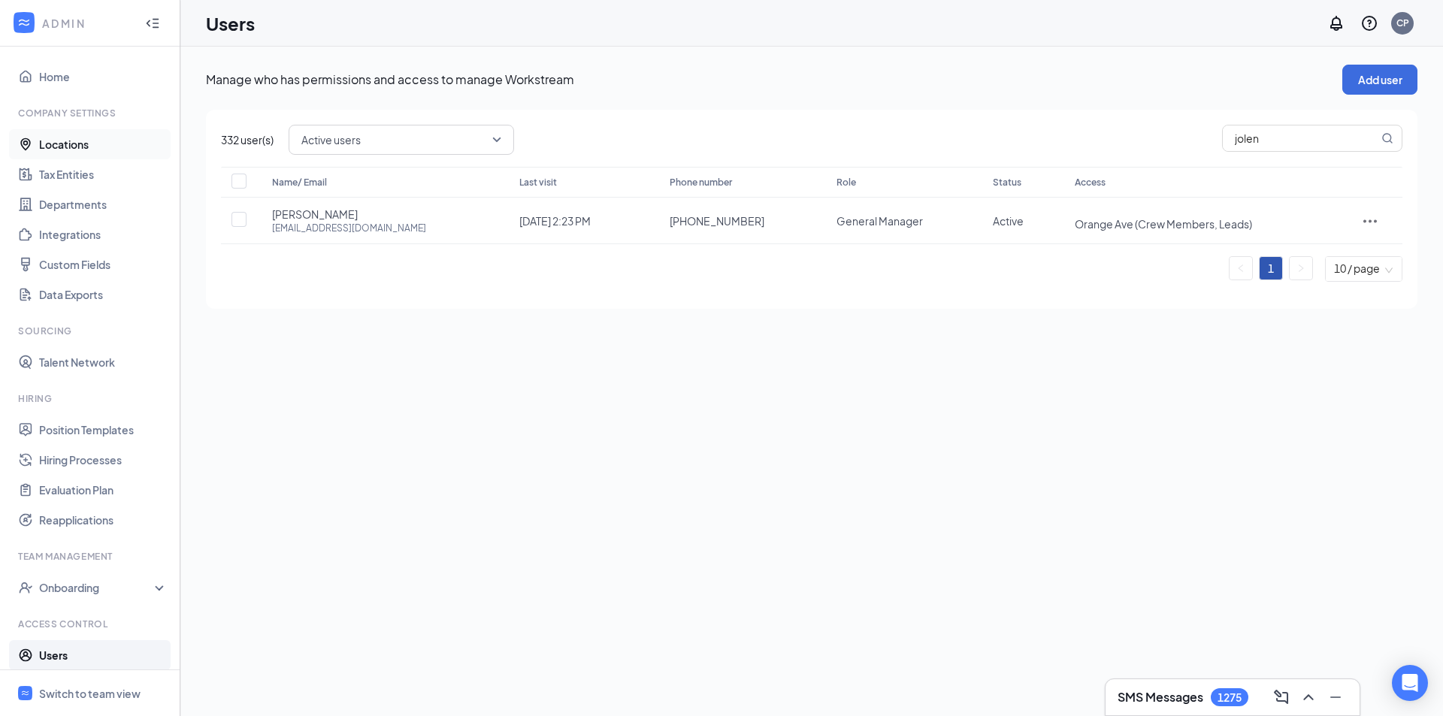
click at [135, 147] on link "Locations" at bounding box center [103, 144] width 129 height 30
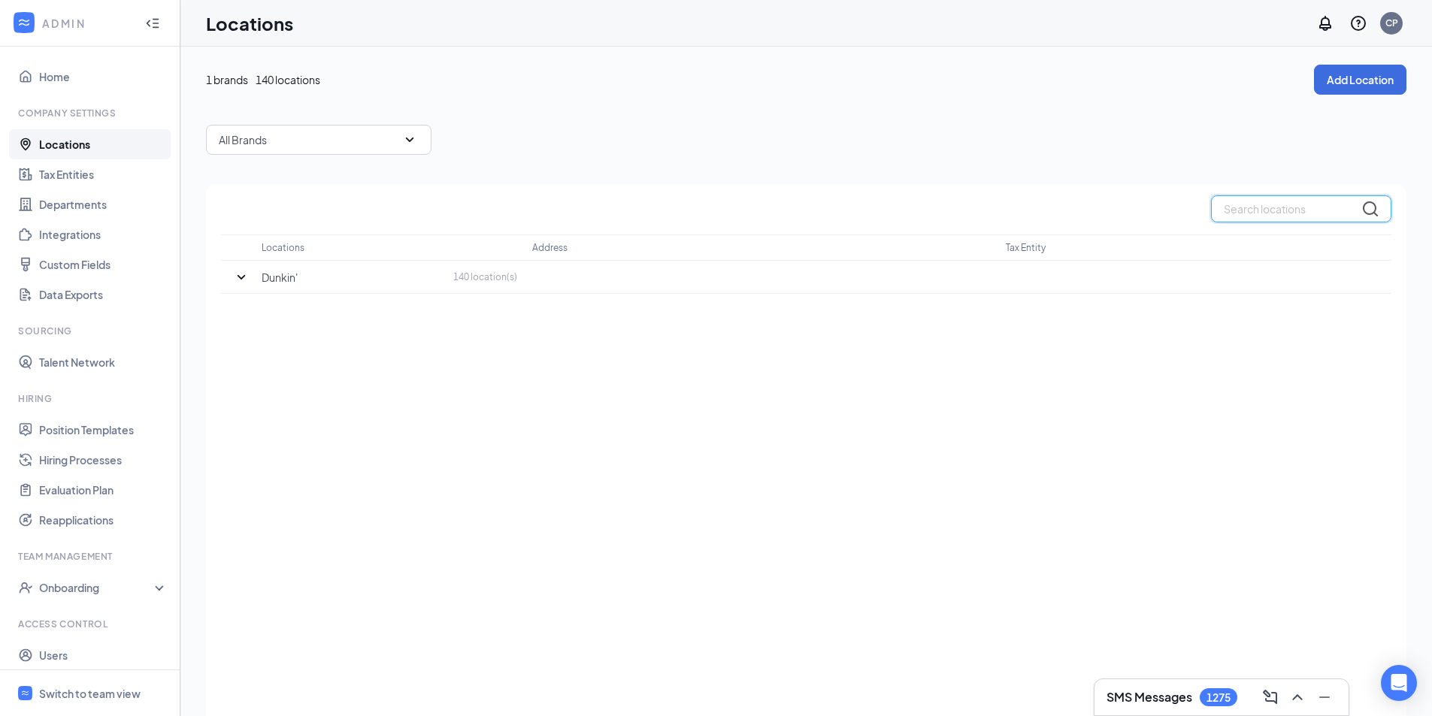
click at [1241, 207] on input "text" at bounding box center [1301, 208] width 180 height 27
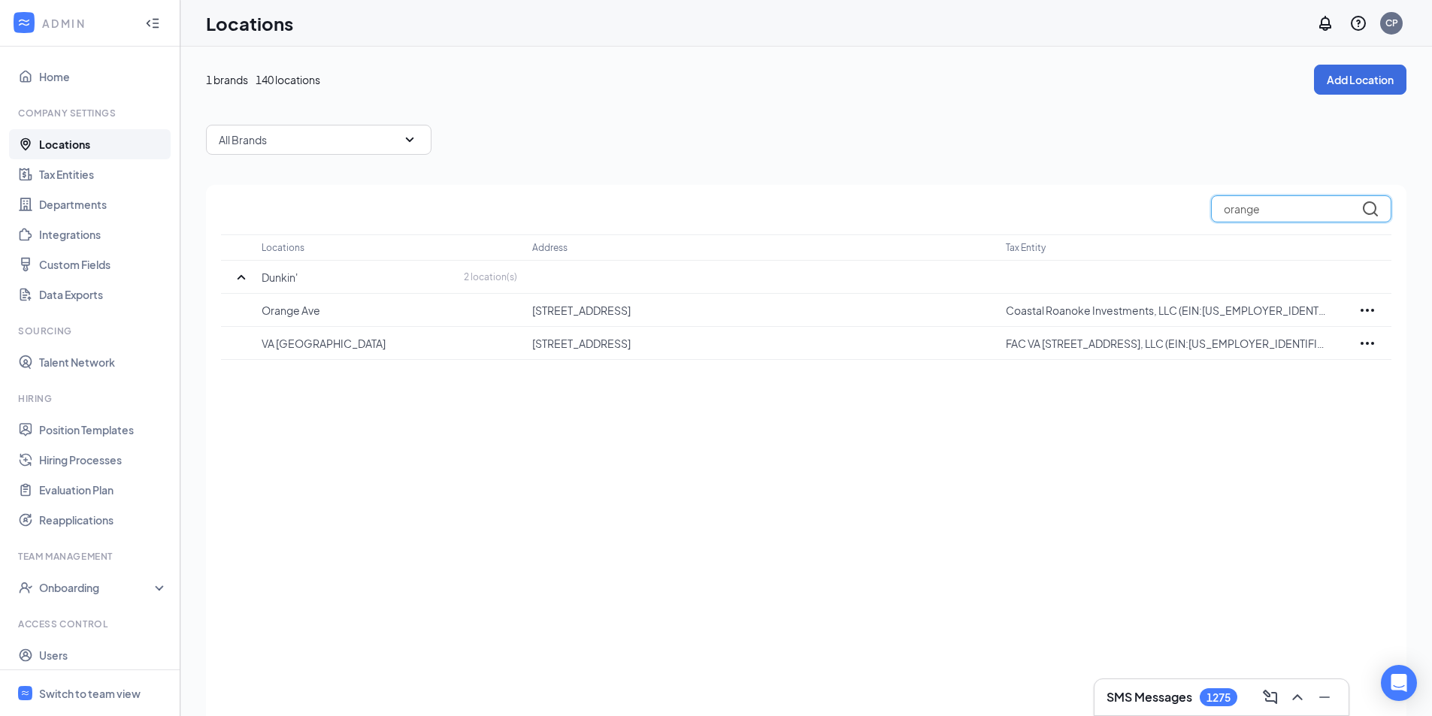
type input "orange"
click at [82, 646] on link "Users" at bounding box center [103, 656] width 129 height 30
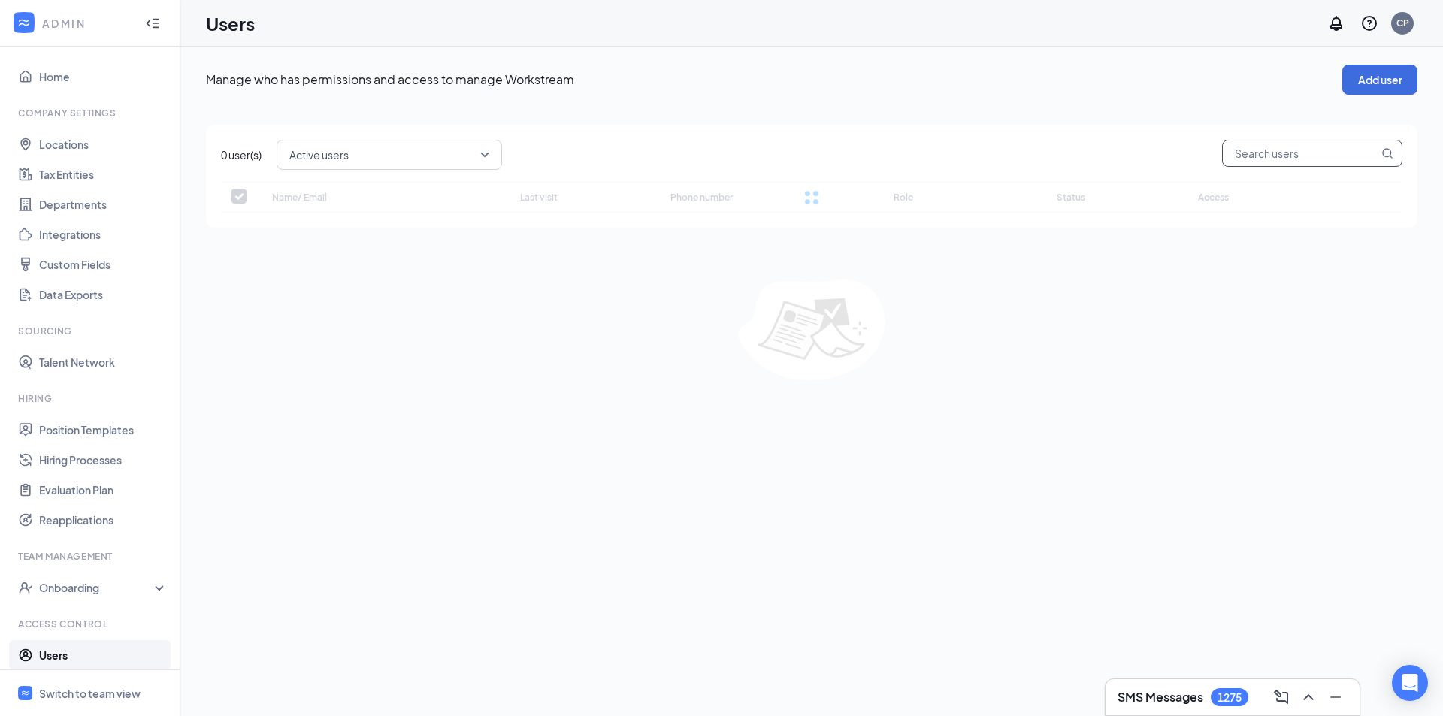
checkbox input "false"
click at [1283, 156] on input "text" at bounding box center [1301, 154] width 156 height 26
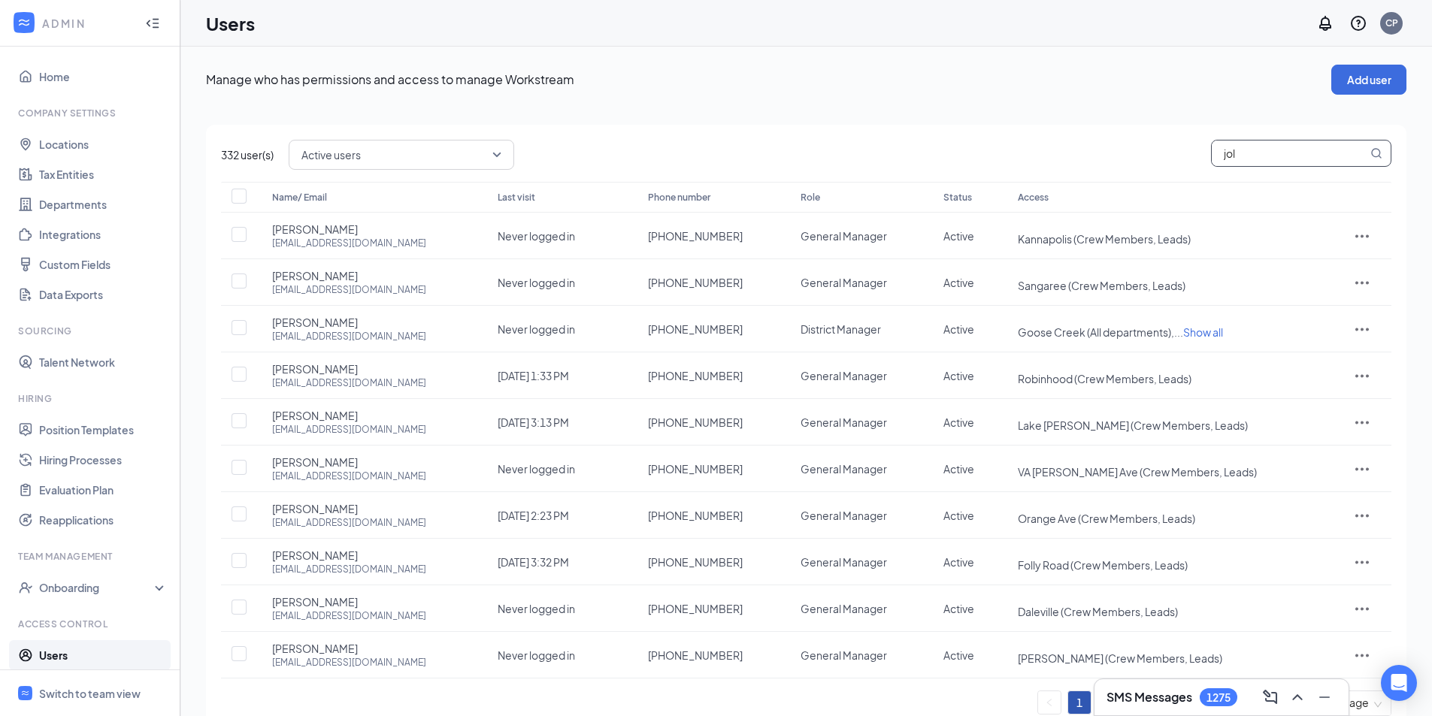
type input "jole"
checkbox input "true"
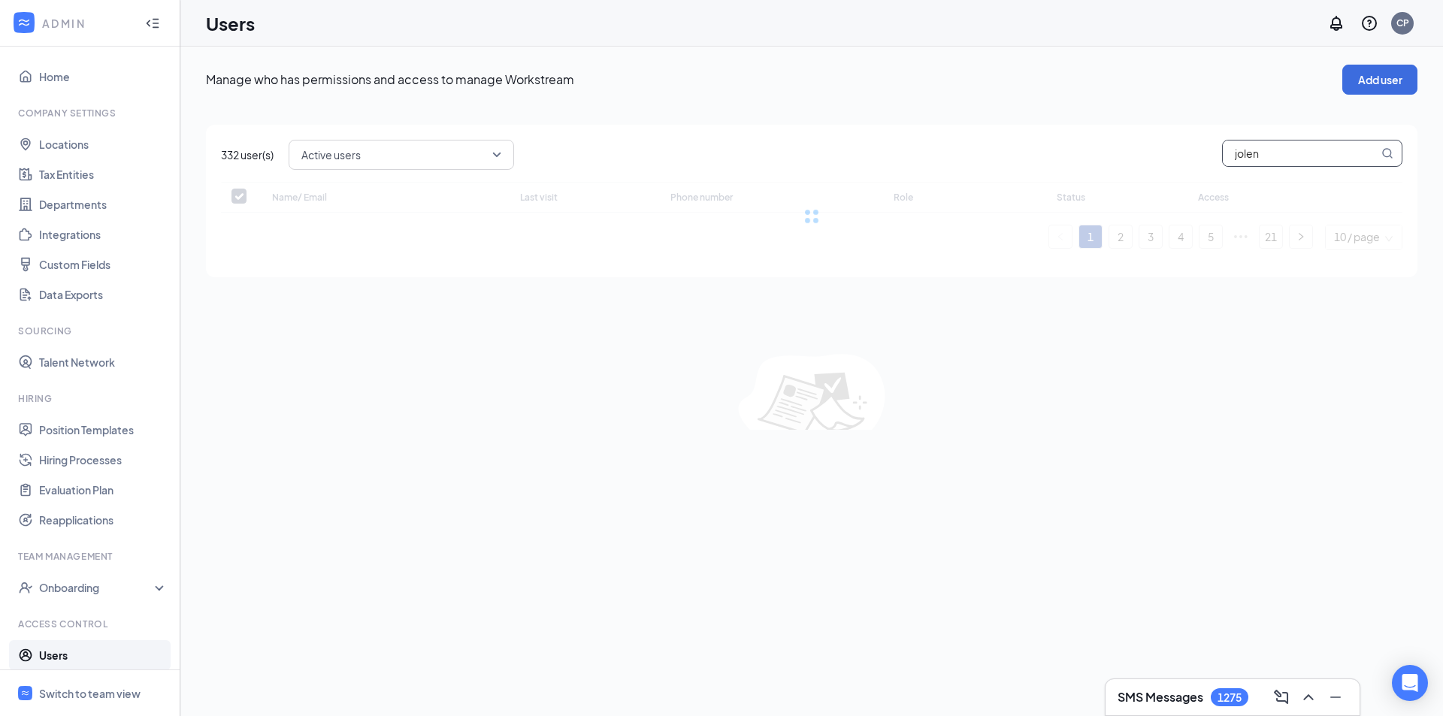
type input "[PERSON_NAME]"
checkbox input "false"
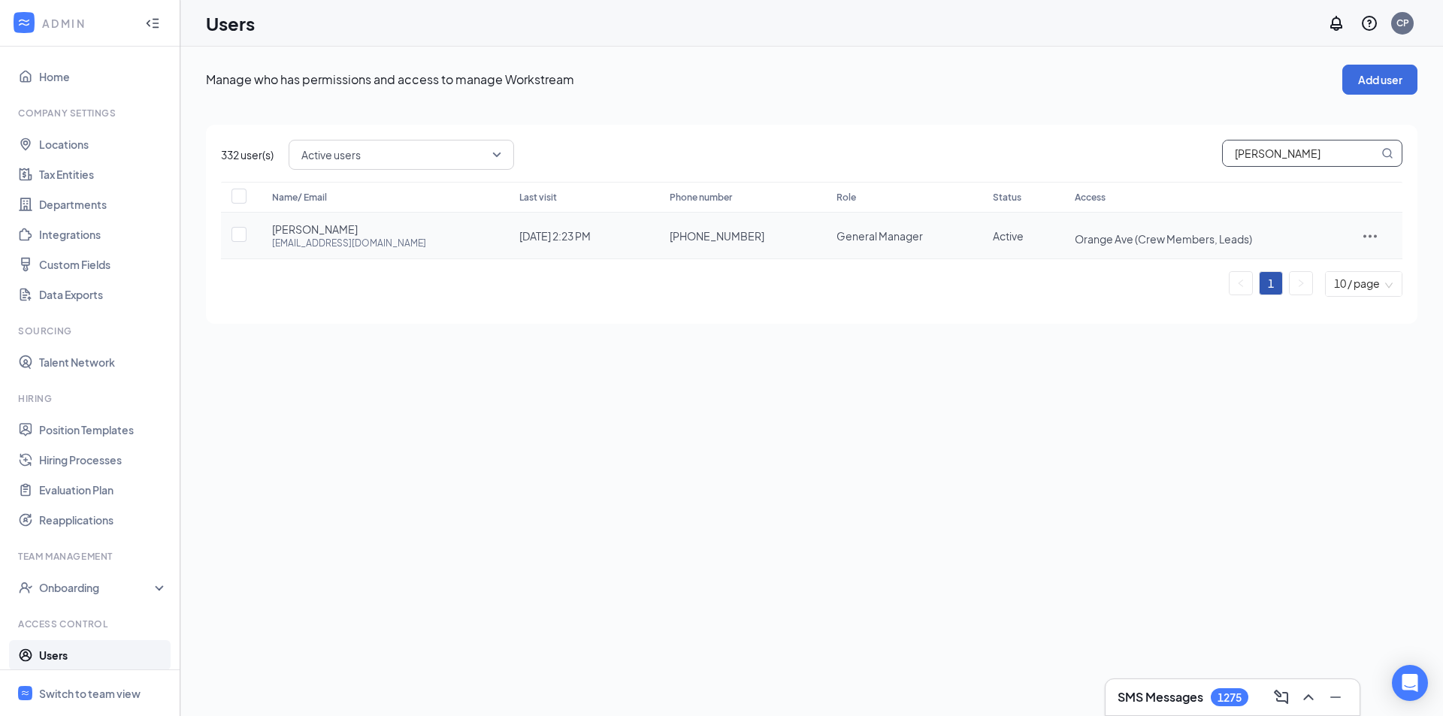
type input "[PERSON_NAME]"
click at [1365, 229] on icon "ActionsIcon" at bounding box center [1370, 236] width 18 height 18
click at [1325, 272] on span "Edit user" at bounding box center [1303, 268] width 43 height 14
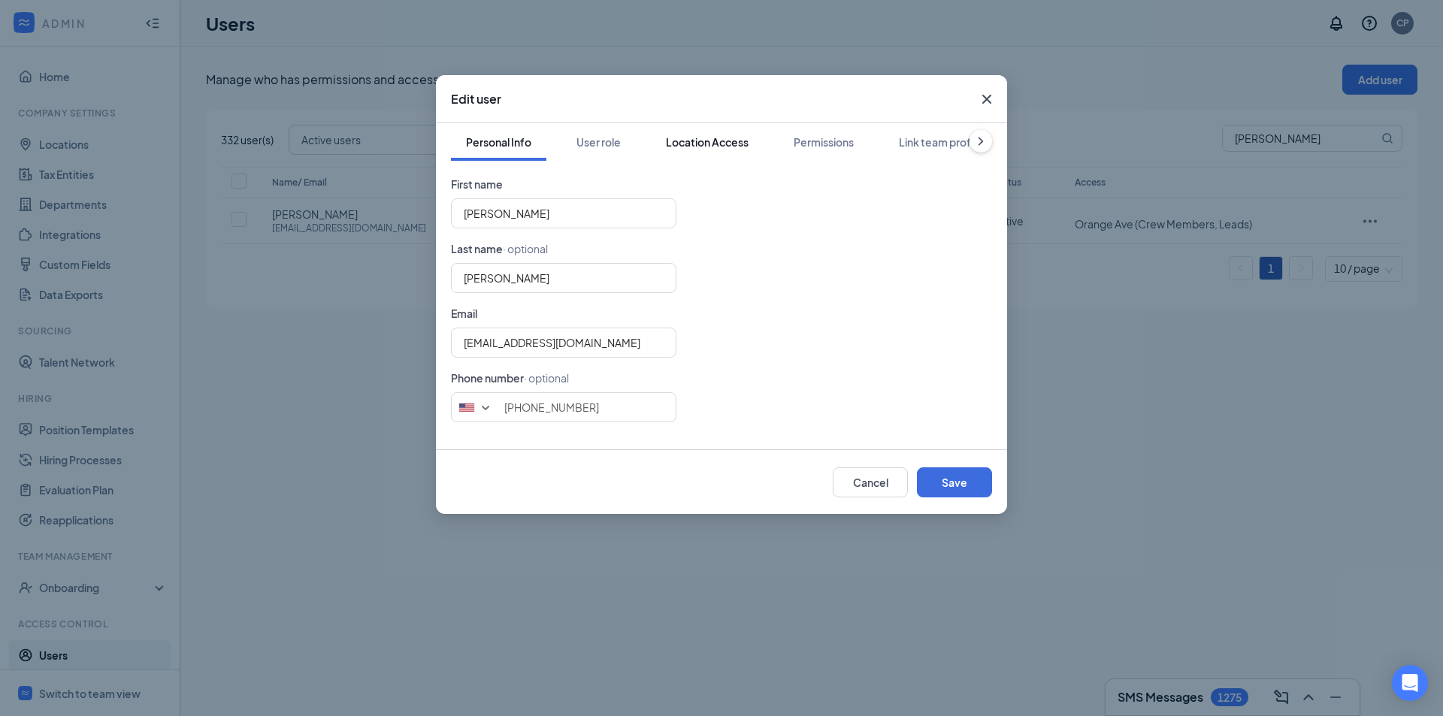
click at [744, 140] on div "Location Access" at bounding box center [707, 142] width 83 height 15
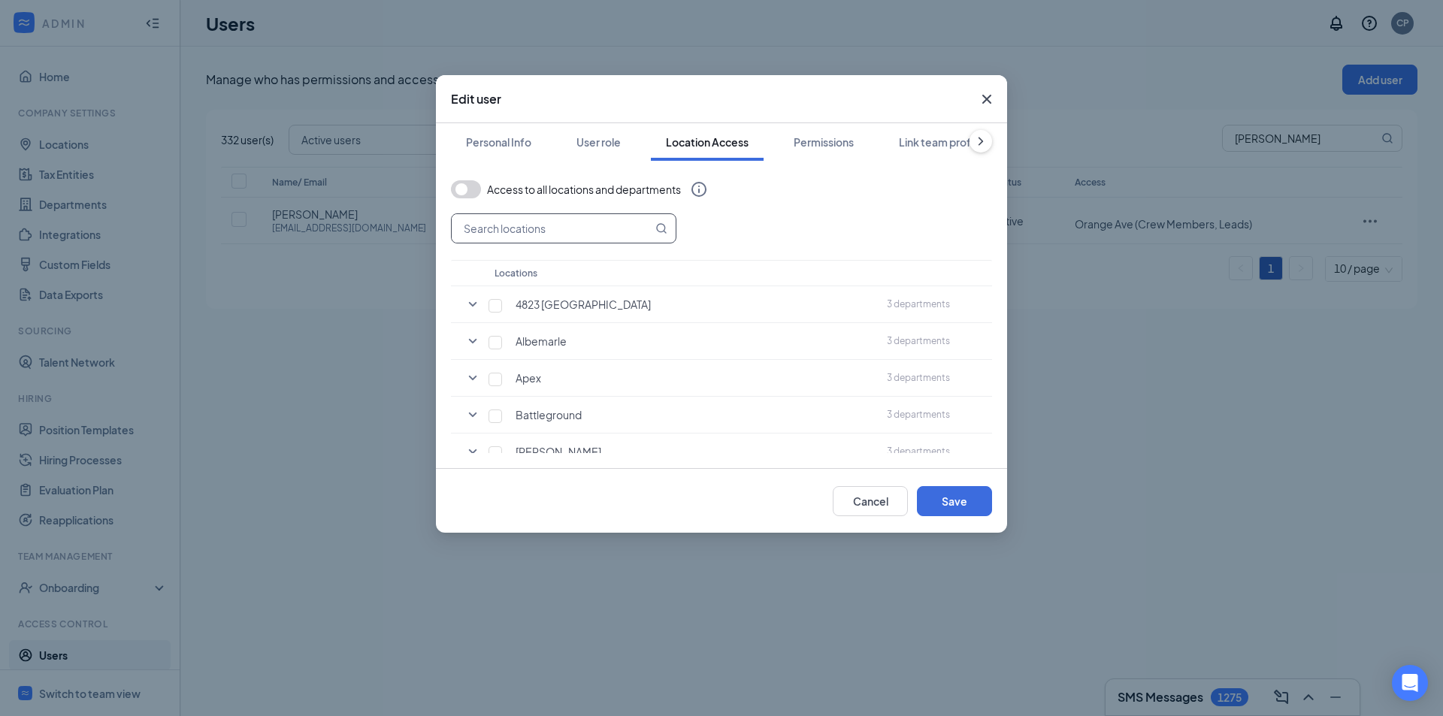
click at [549, 227] on input "text" at bounding box center [552, 228] width 201 height 29
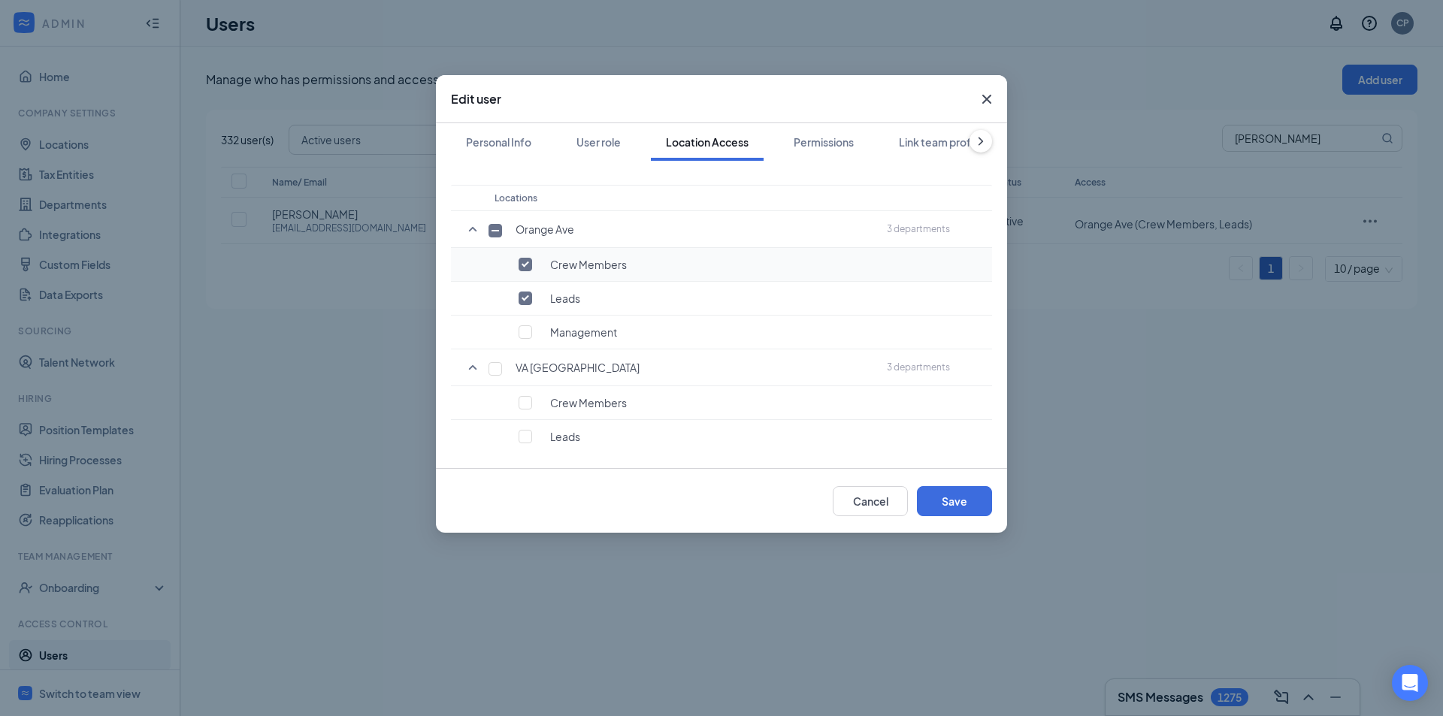
scroll to position [110, 0]
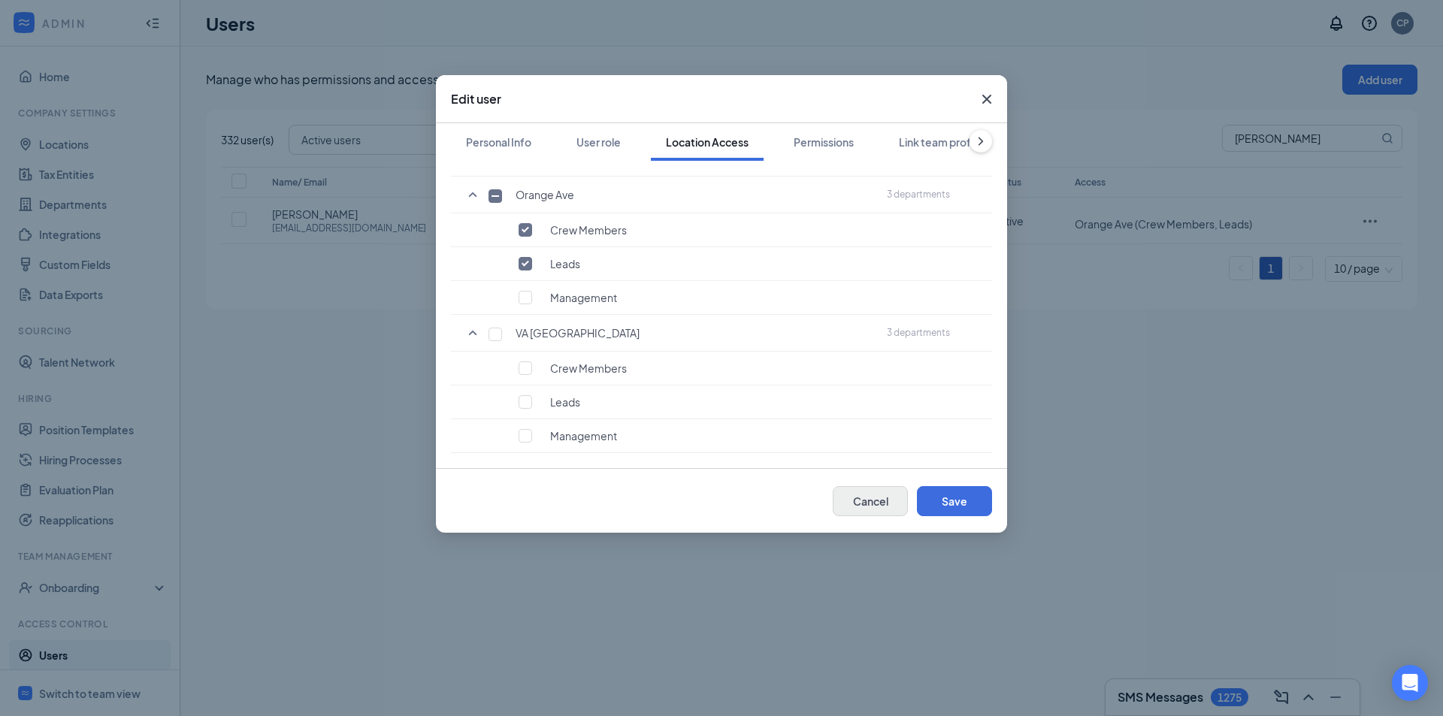
type input "orange"
click at [853, 497] on button "Cancel" at bounding box center [870, 501] width 75 height 30
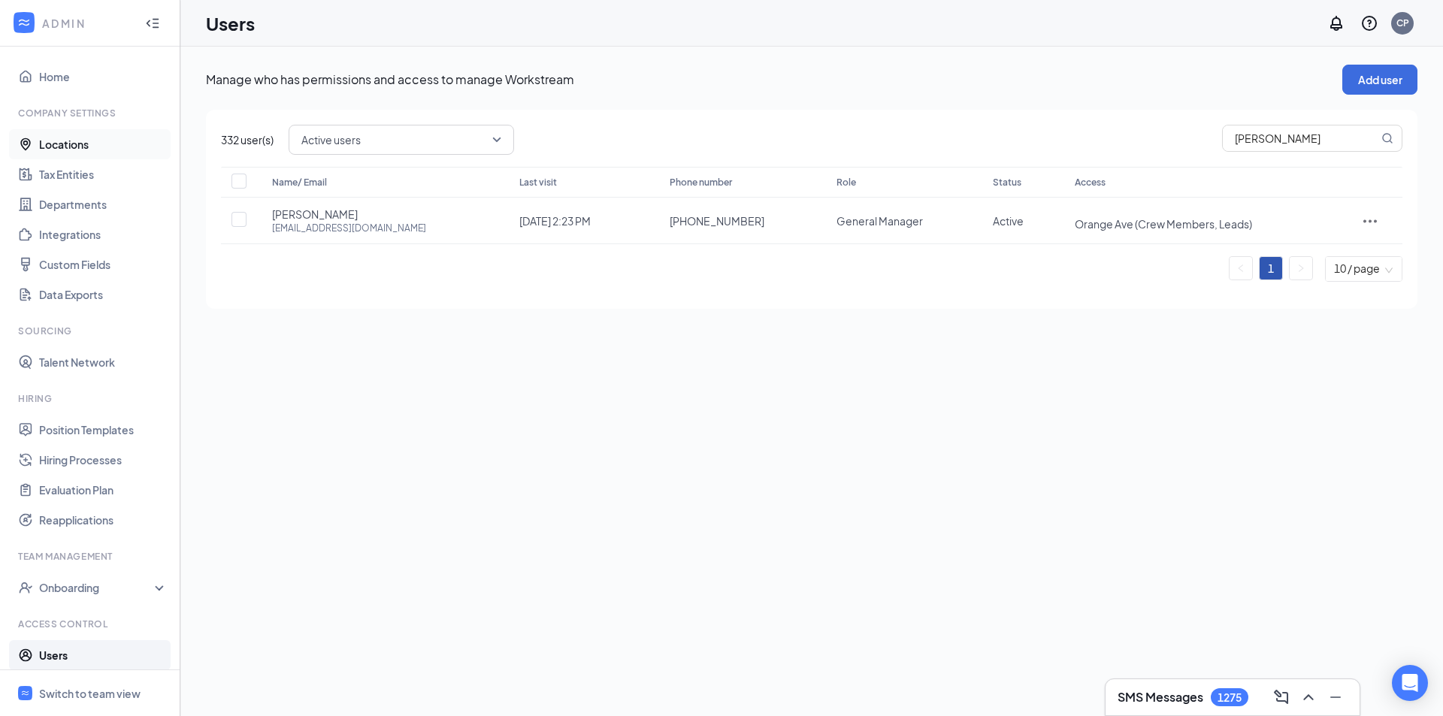
click at [69, 149] on link "Locations" at bounding box center [103, 144] width 129 height 30
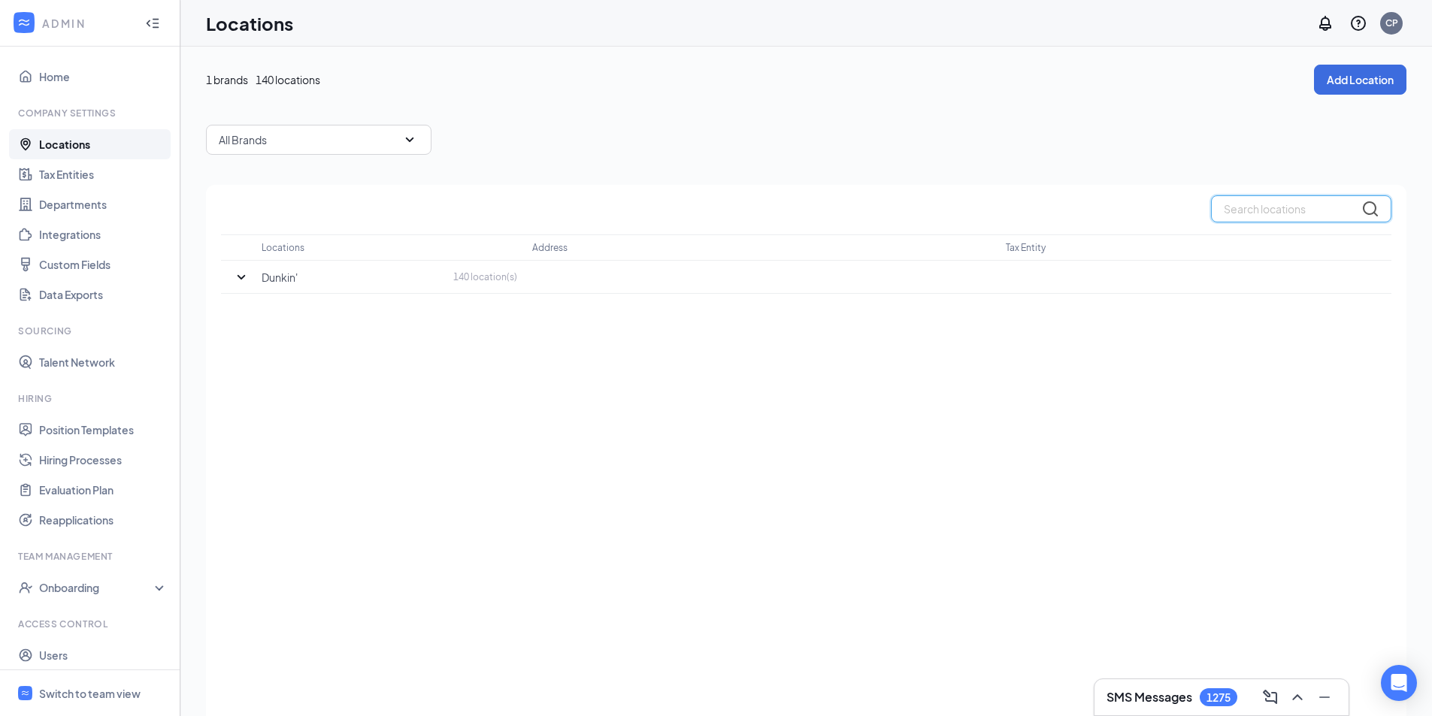
click at [1291, 210] on input "text" at bounding box center [1301, 208] width 180 height 27
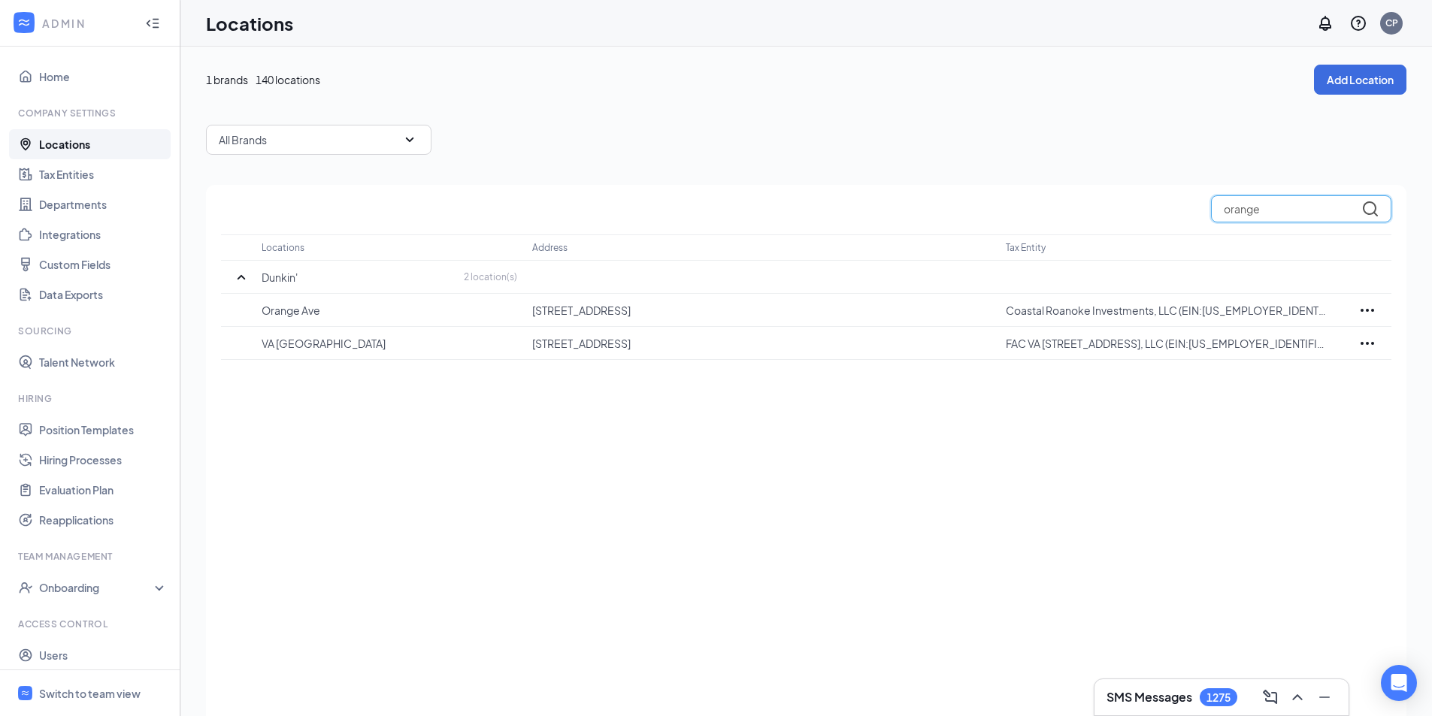
type input "orange"
click at [97, 657] on link "Users" at bounding box center [103, 656] width 129 height 30
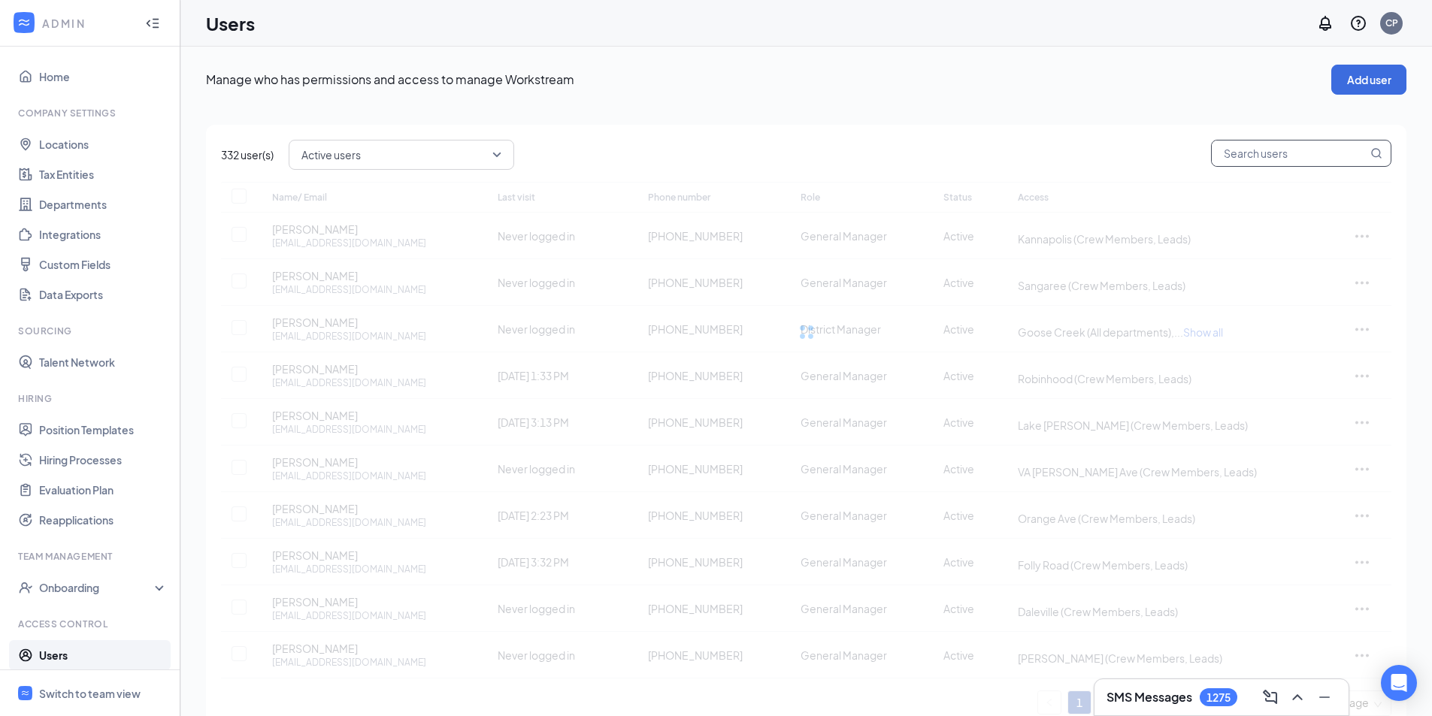
click at [1297, 159] on input "text" at bounding box center [1290, 154] width 156 height 26
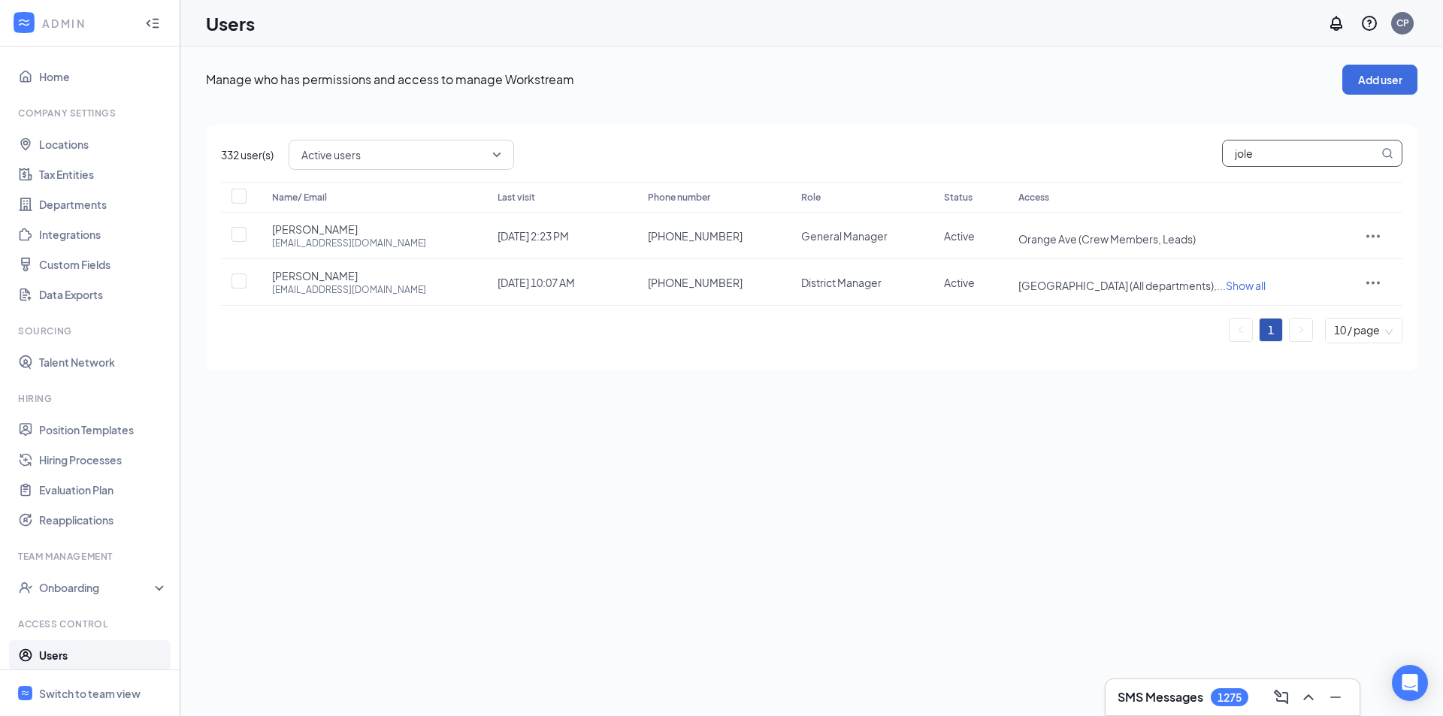
type input "jole"
